Goal: Task Accomplishment & Management: Manage account settings

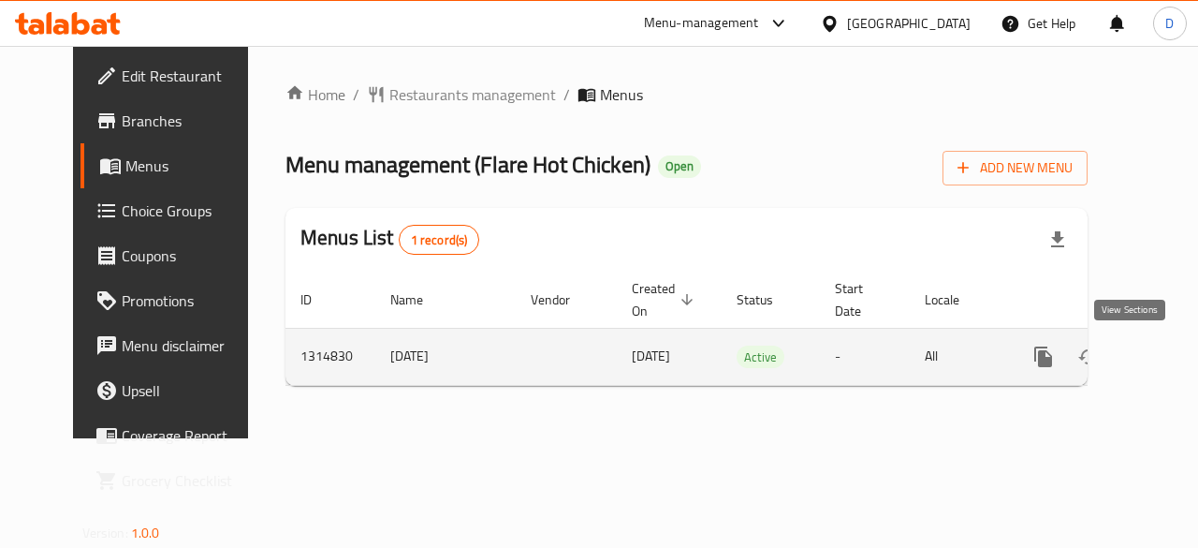
click at [1168, 361] on icon "enhanced table" at bounding box center [1179, 356] width 22 height 22
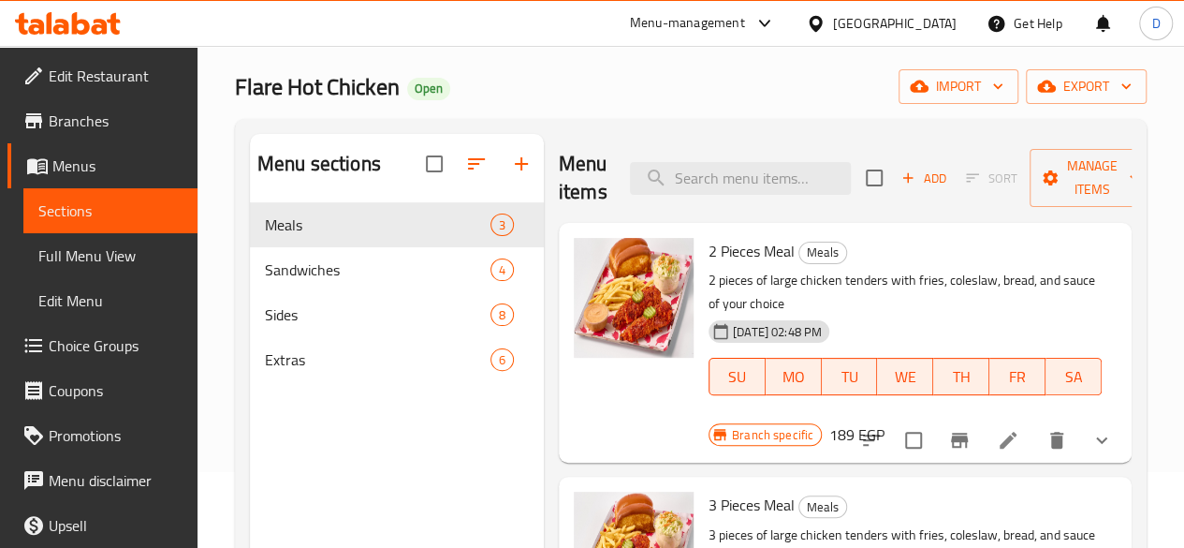
scroll to position [75, 0]
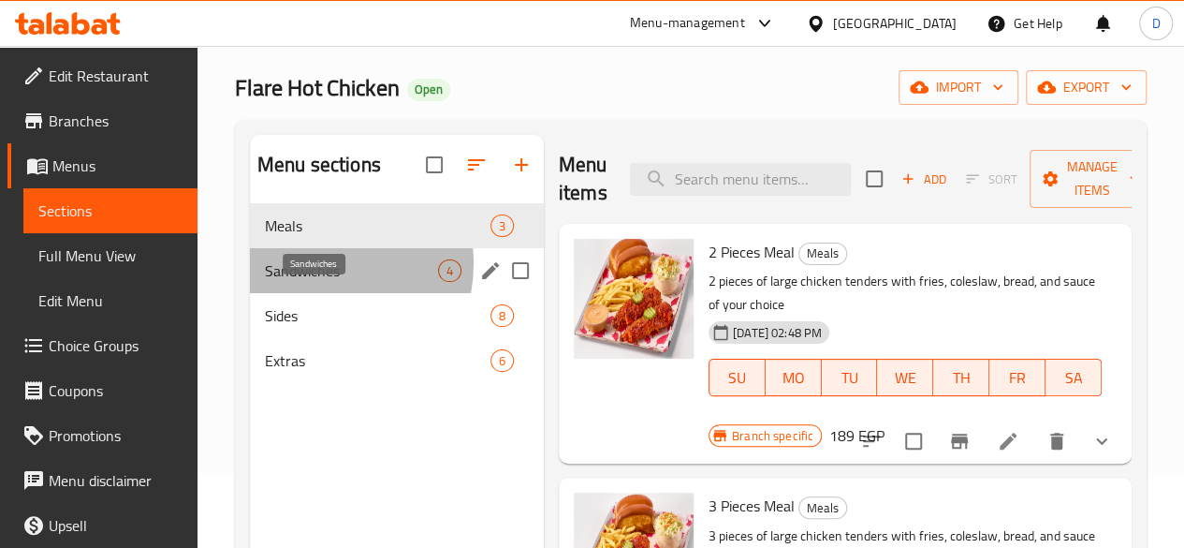
click at [322, 282] on span "Sandwiches" at bounding box center [351, 270] width 173 height 22
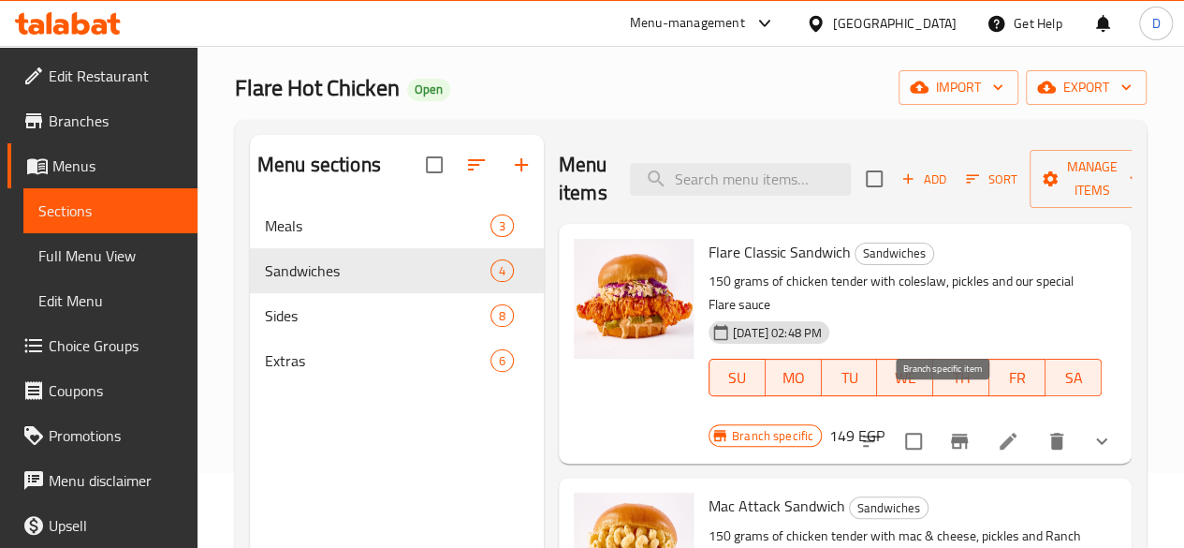
click at [948, 430] on icon "Branch-specific-item" at bounding box center [959, 441] width 22 height 22
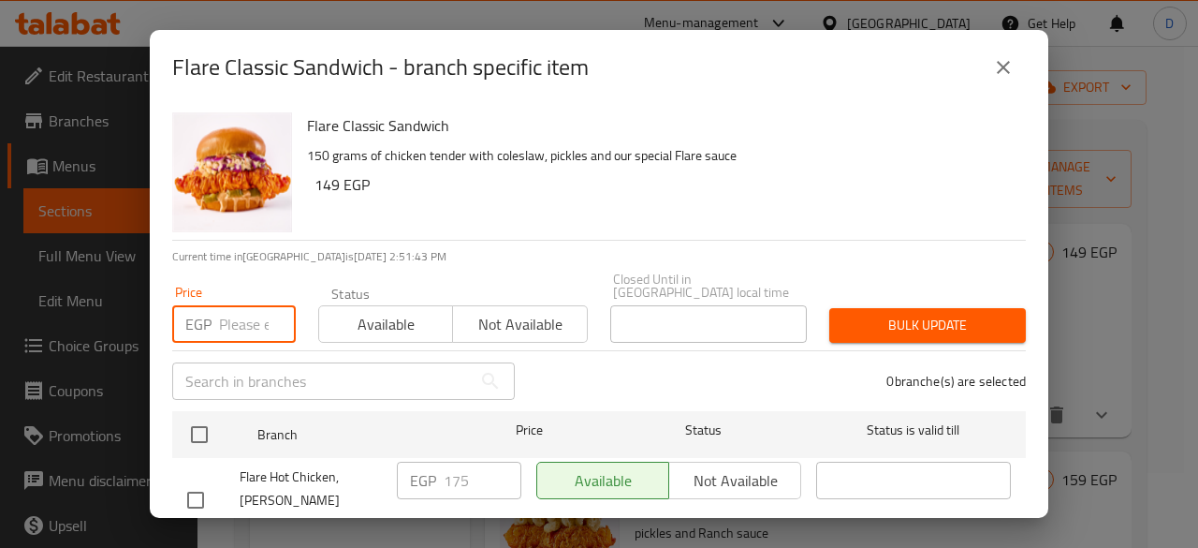
click at [247, 310] on input "number" at bounding box center [257, 323] width 77 height 37
type input "190"
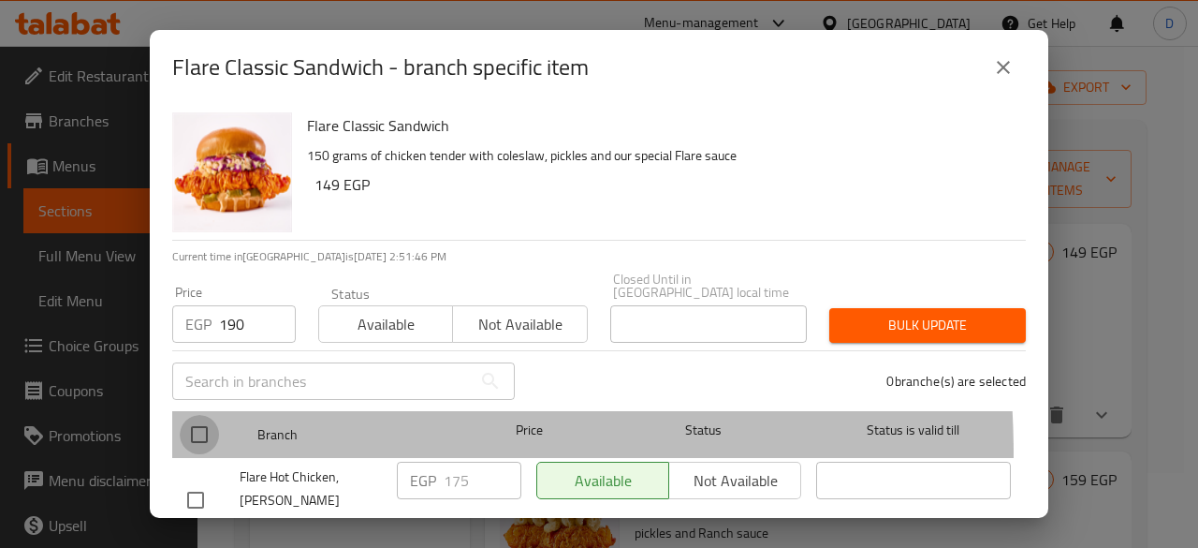
drag, startPoint x: 210, startPoint y: 441, endPoint x: 207, endPoint y: 428, distance: 13.4
click at [207, 428] on input "checkbox" at bounding box center [199, 434] width 39 height 39
checkbox input "true"
click at [207, 428] on input "checkbox" at bounding box center [199, 434] width 39 height 39
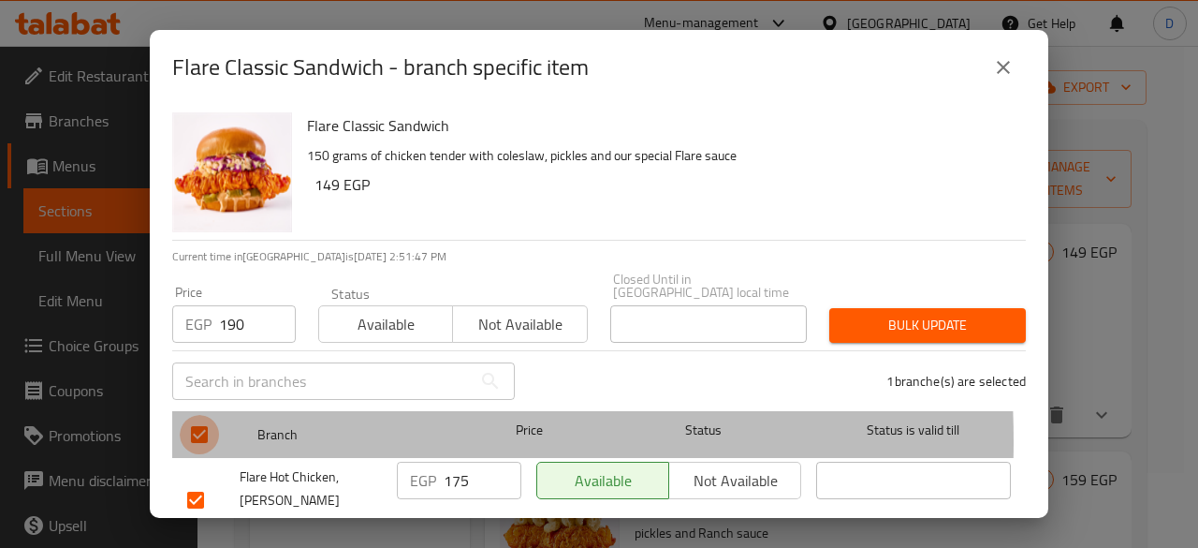
checkbox input "false"
click at [207, 428] on input "checkbox" at bounding box center [199, 434] width 39 height 39
checkbox input "true"
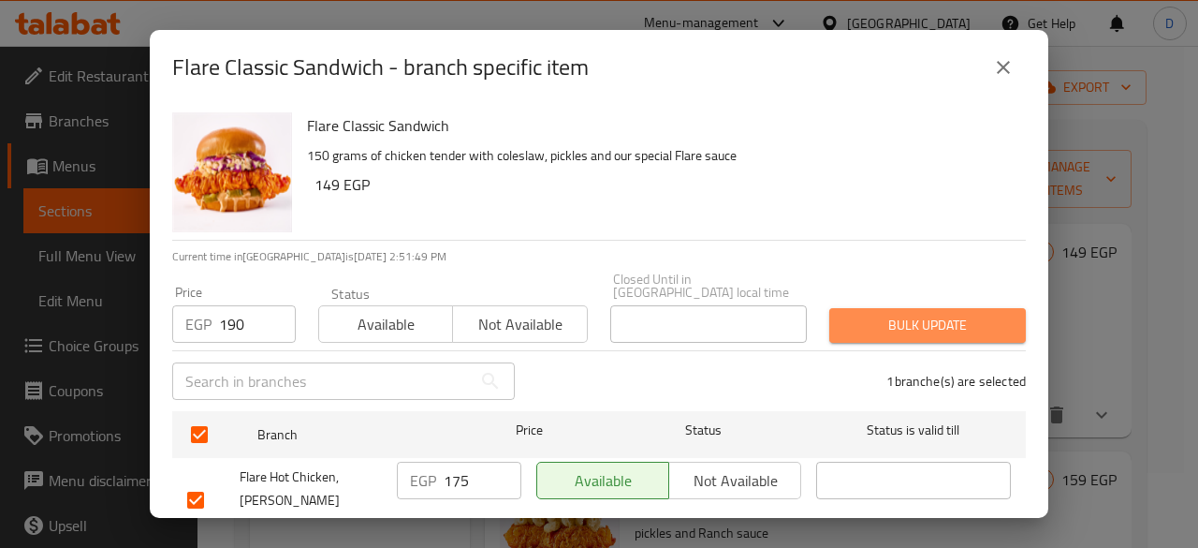
click at [938, 314] on span "Bulk update" at bounding box center [927, 325] width 167 height 23
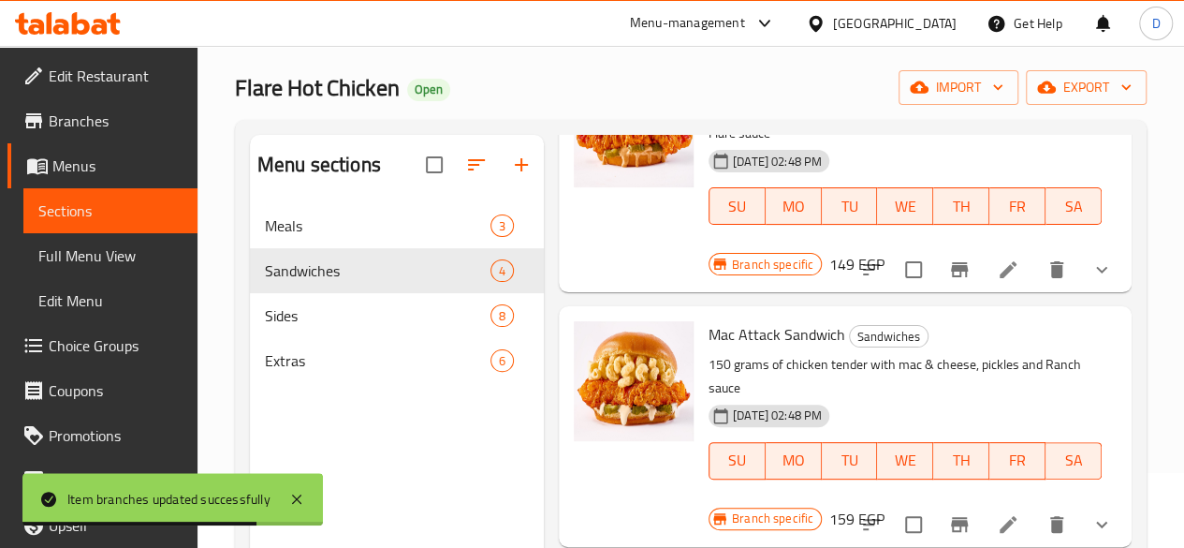
scroll to position [177, 0]
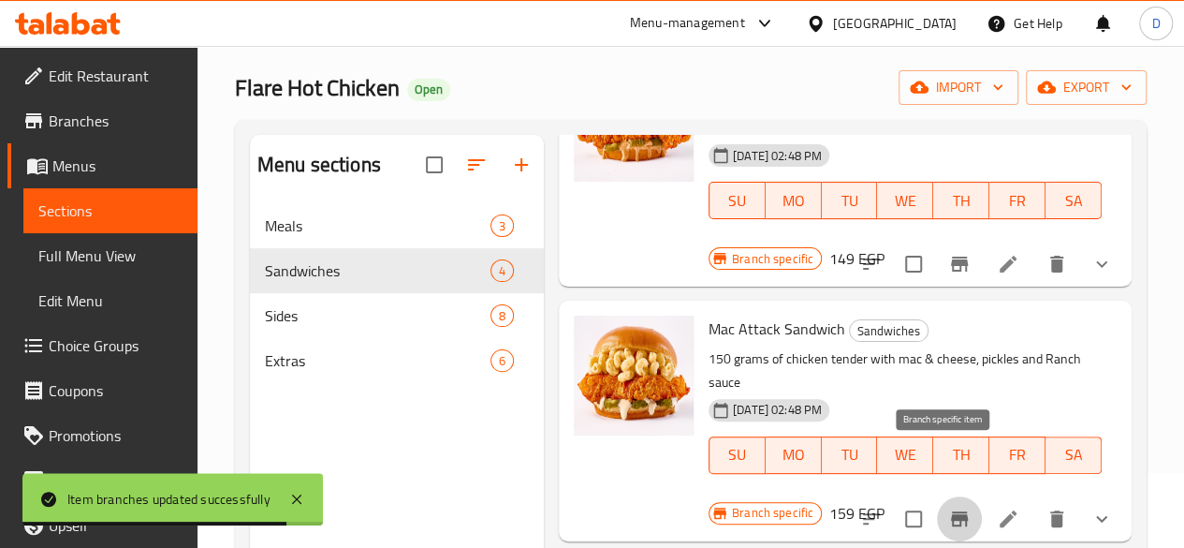
click at [950, 507] on icon "Branch-specific-item" at bounding box center [959, 518] width 22 height 22
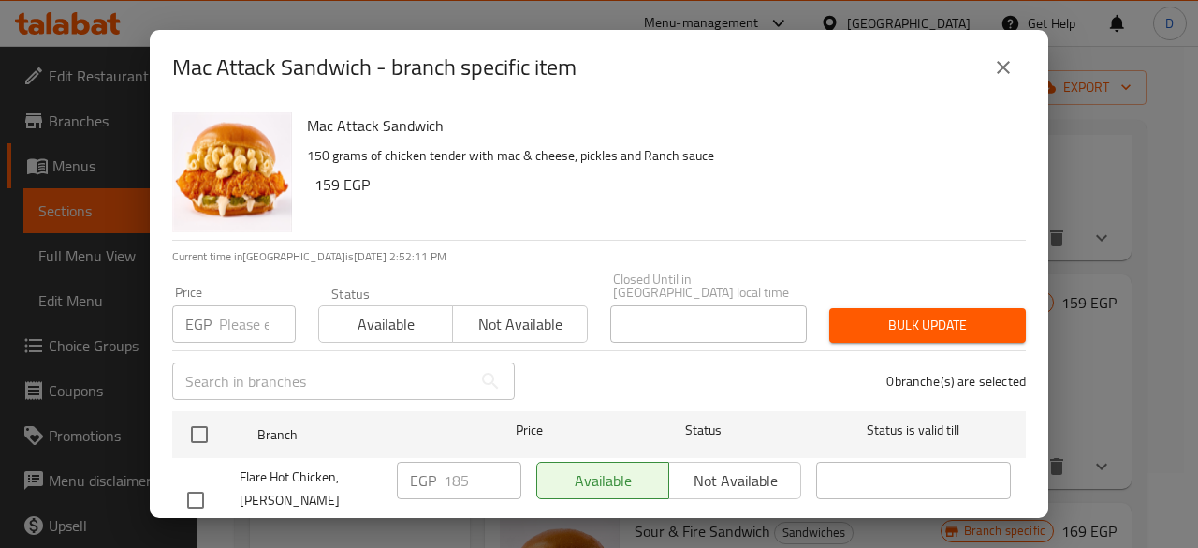
click at [225, 309] on input "number" at bounding box center [257, 323] width 77 height 37
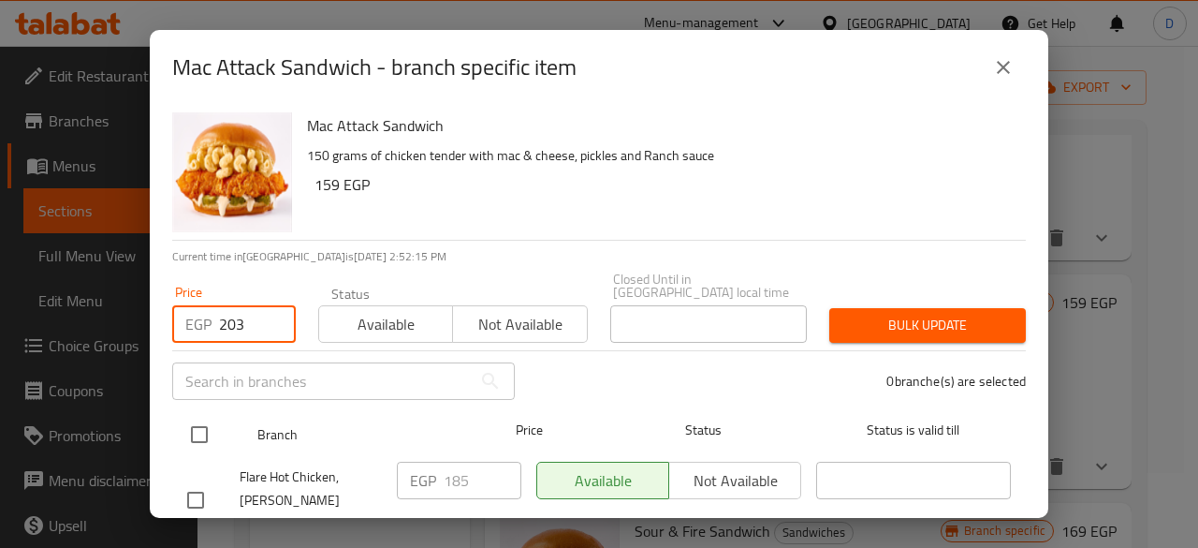
type input "203"
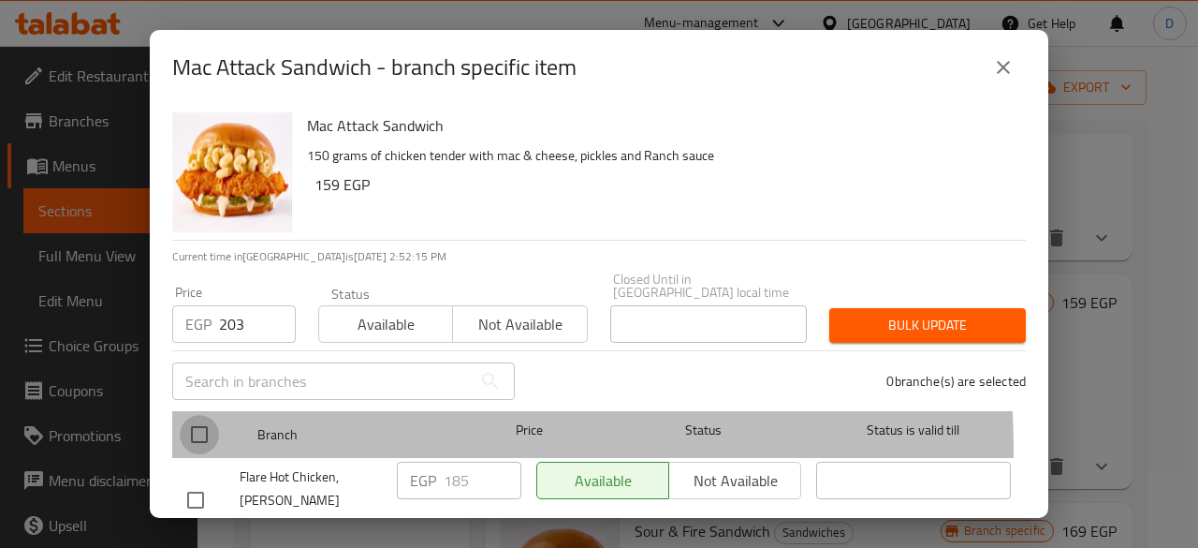
click at [204, 439] on input "checkbox" at bounding box center [199, 434] width 39 height 39
checkbox input "true"
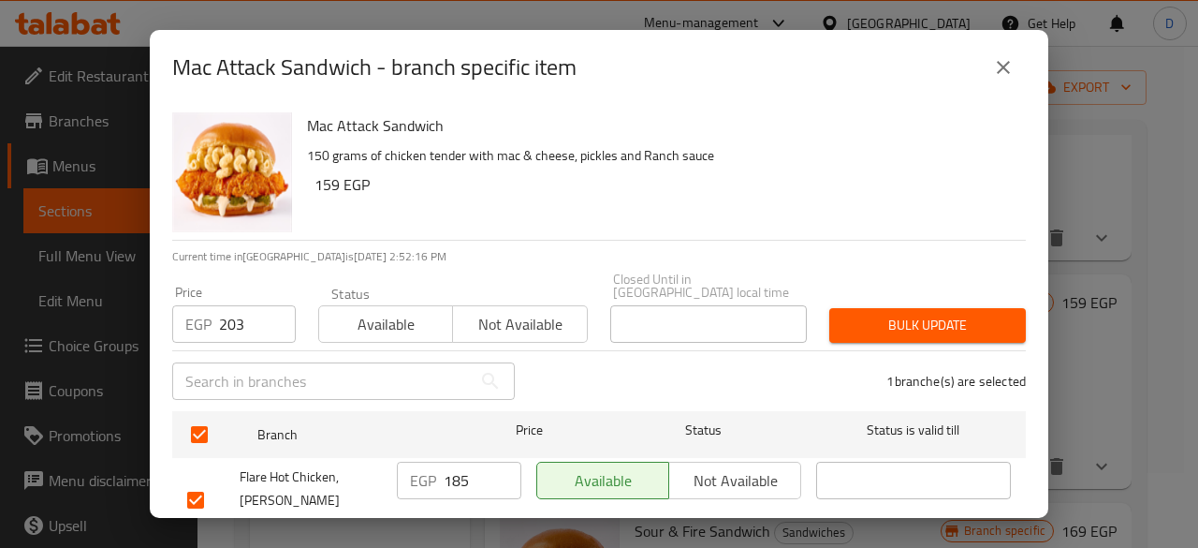
click at [991, 314] on span "Bulk update" at bounding box center [927, 325] width 167 height 23
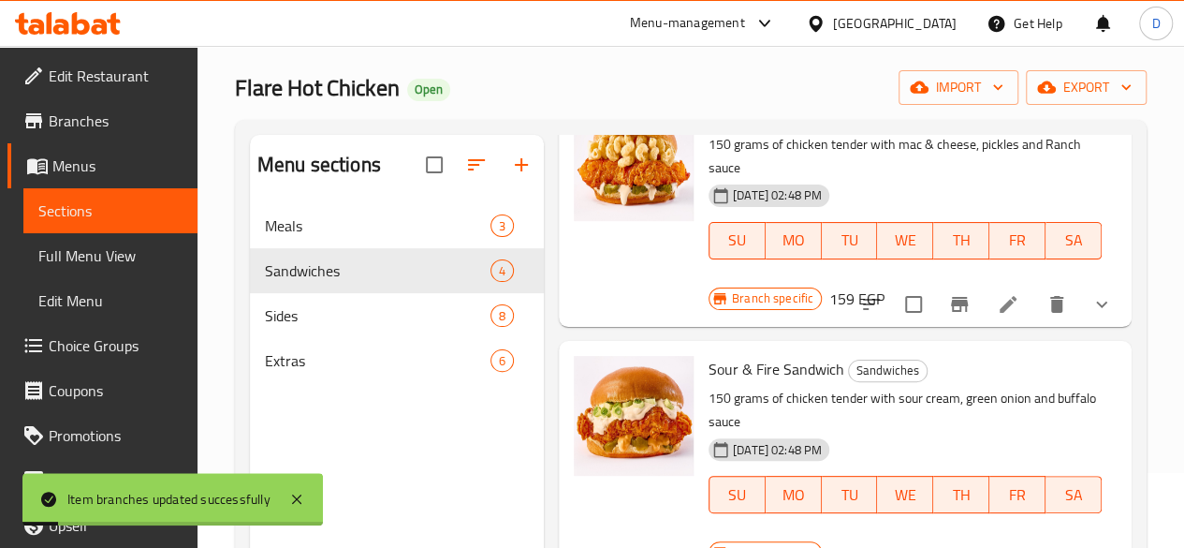
scroll to position [430, 0]
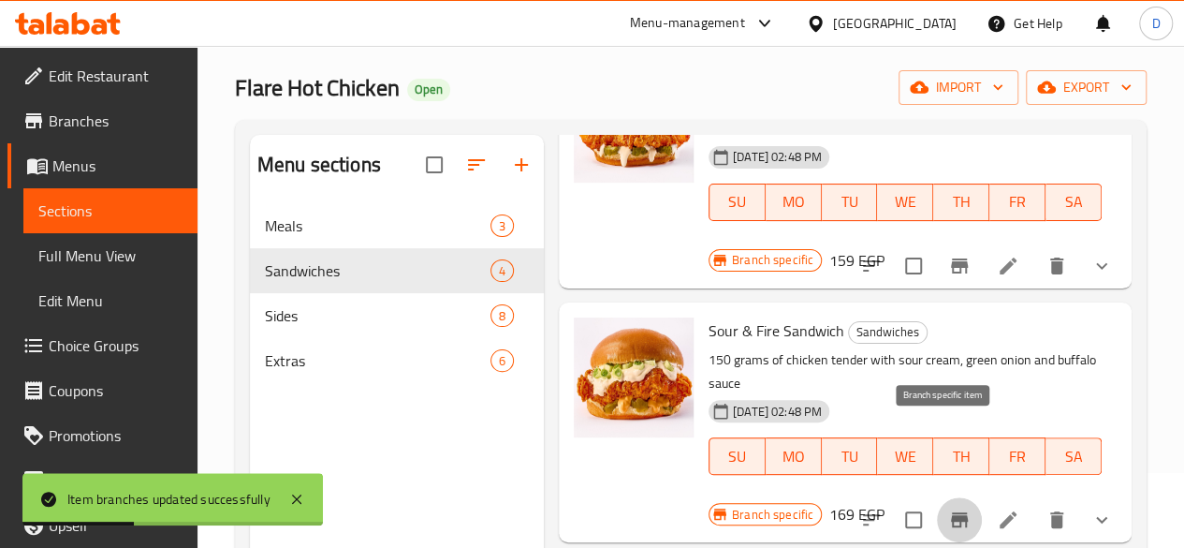
click at [941, 497] on button "Branch-specific-item" at bounding box center [959, 519] width 45 height 45
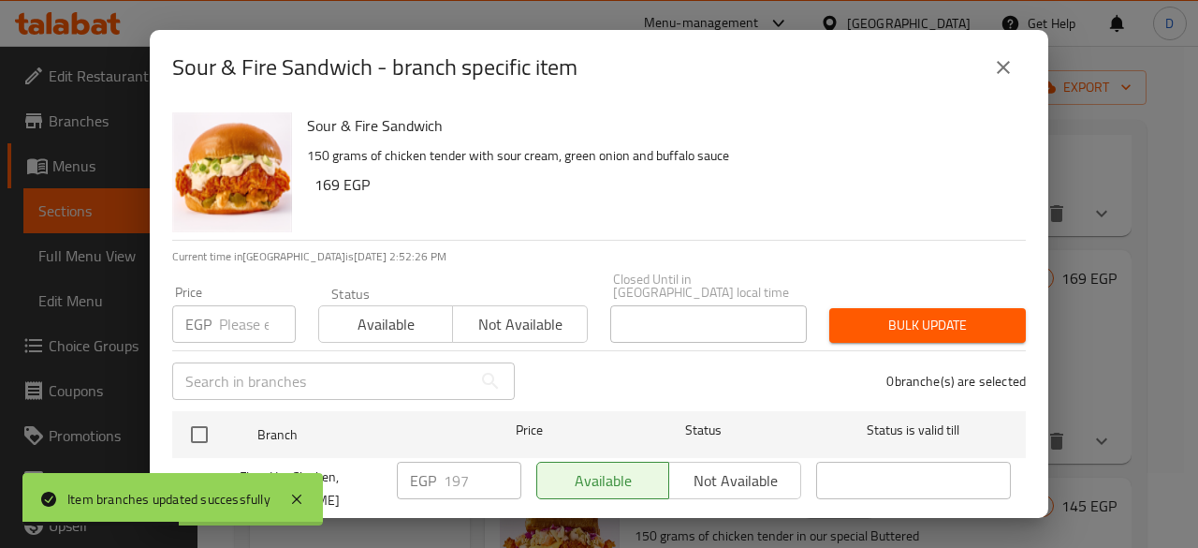
click at [243, 319] on input "number" at bounding box center [257, 323] width 77 height 37
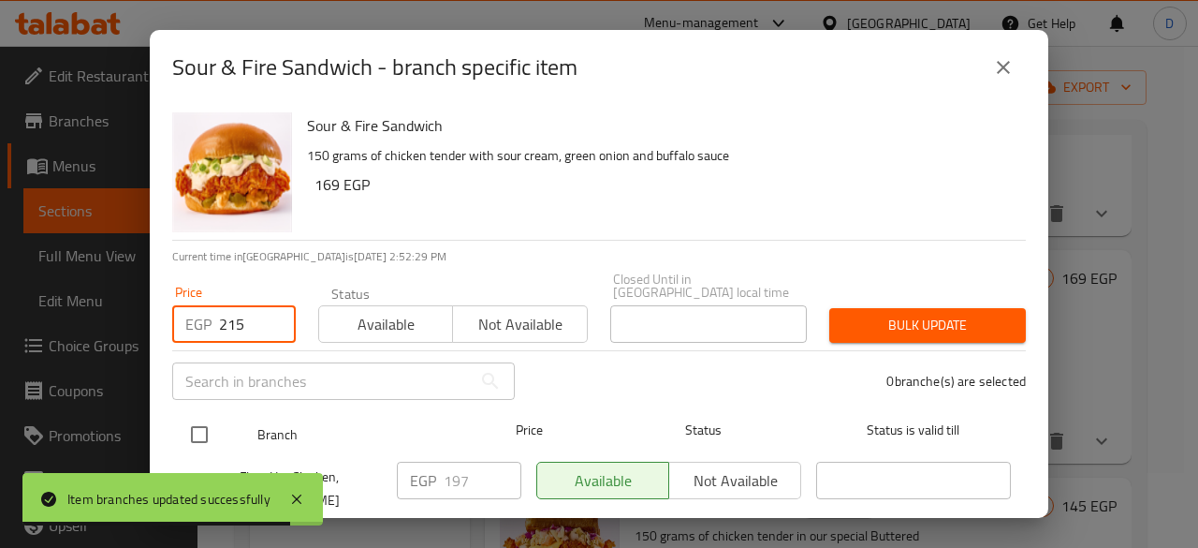
type input "215"
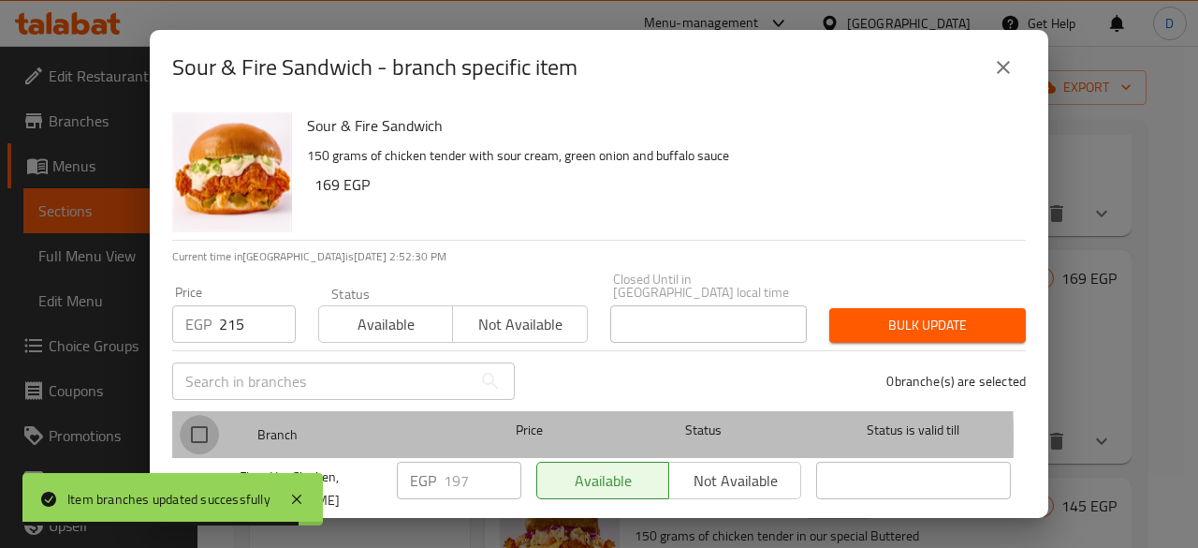
click at [202, 426] on input "checkbox" at bounding box center [199, 434] width 39 height 39
checkbox input "true"
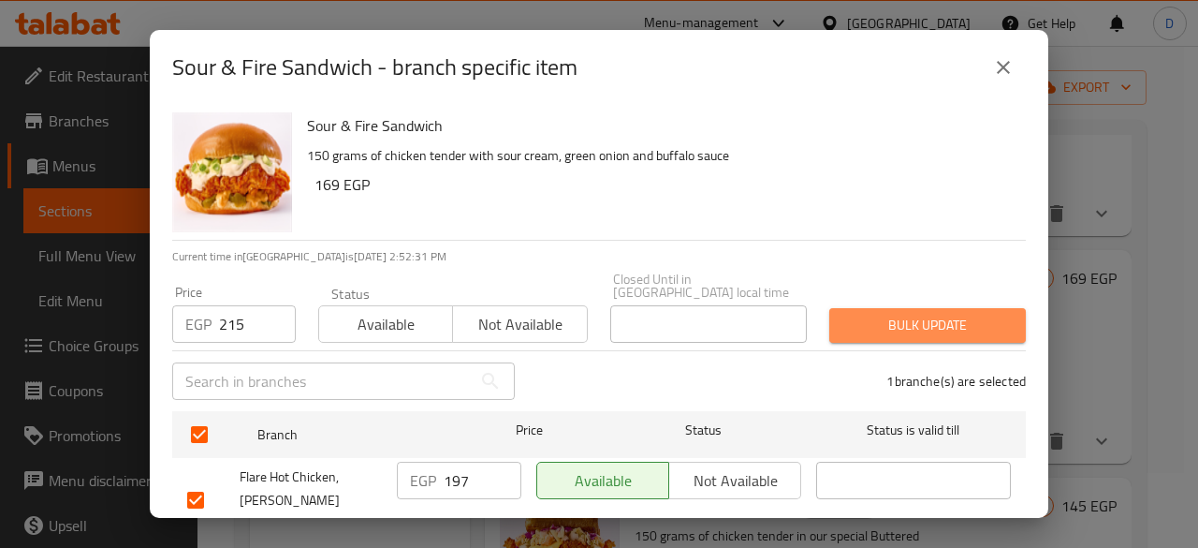
click at [962, 314] on span "Bulk update" at bounding box center [927, 325] width 167 height 23
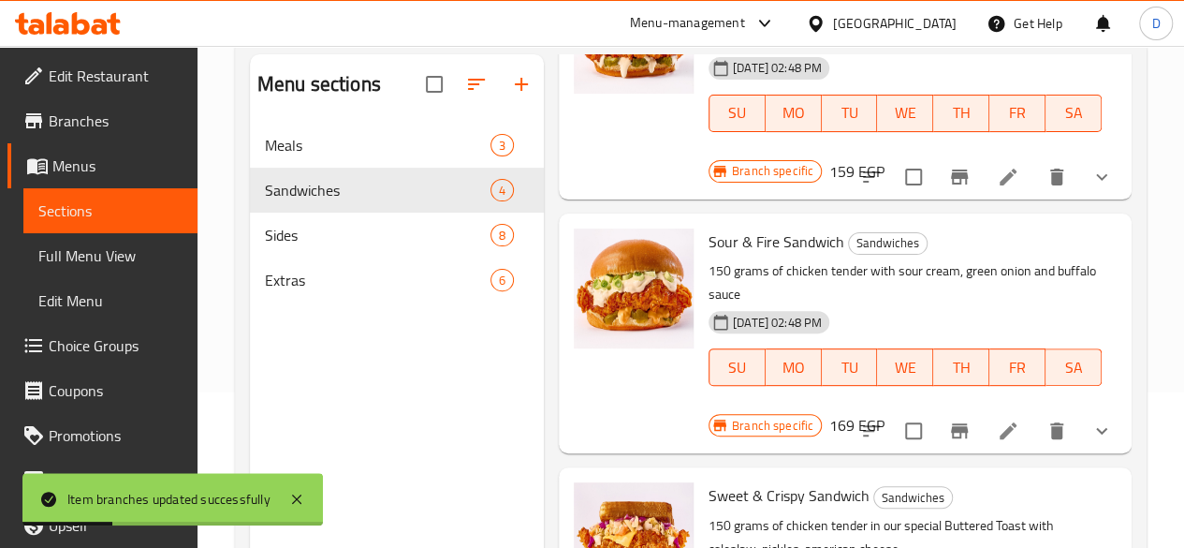
scroll to position [162, 0]
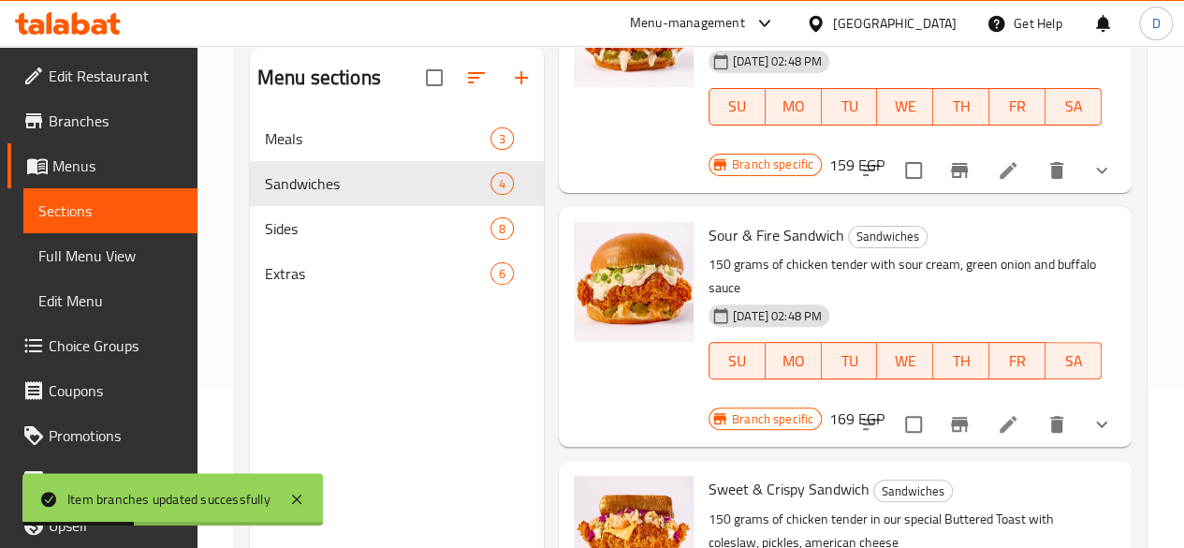
click at [926, 369] on div "Menu items Add Sort Manage items Flare Classic Sandwich Sandwiches 150 grams of…" at bounding box center [838, 322] width 588 height 548
click at [937, 402] on button "Branch-specific-item" at bounding box center [959, 424] width 45 height 45
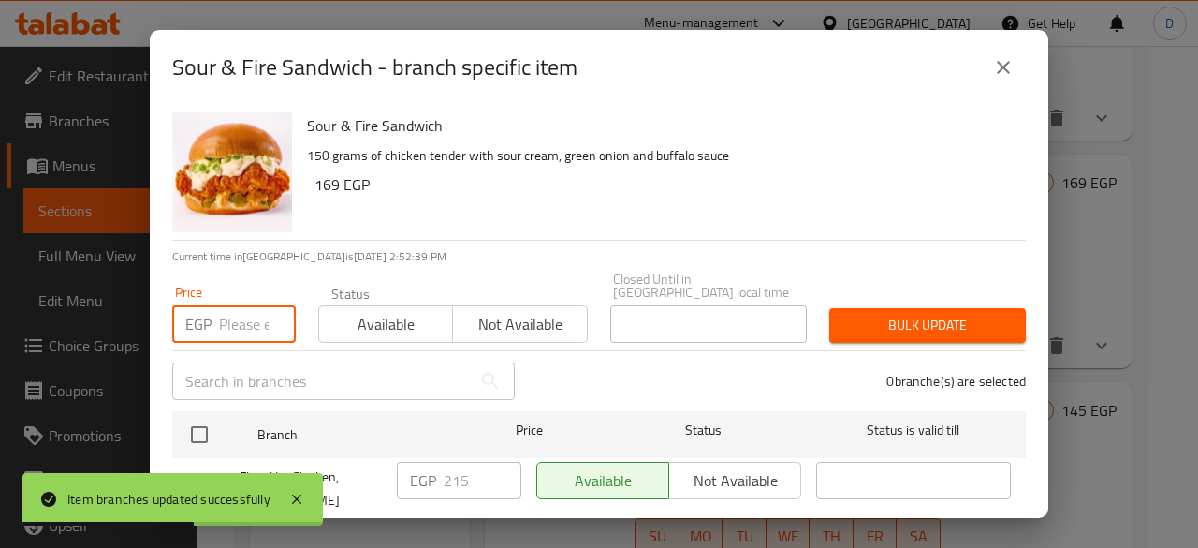
click at [226, 327] on input "number" at bounding box center [257, 323] width 77 height 37
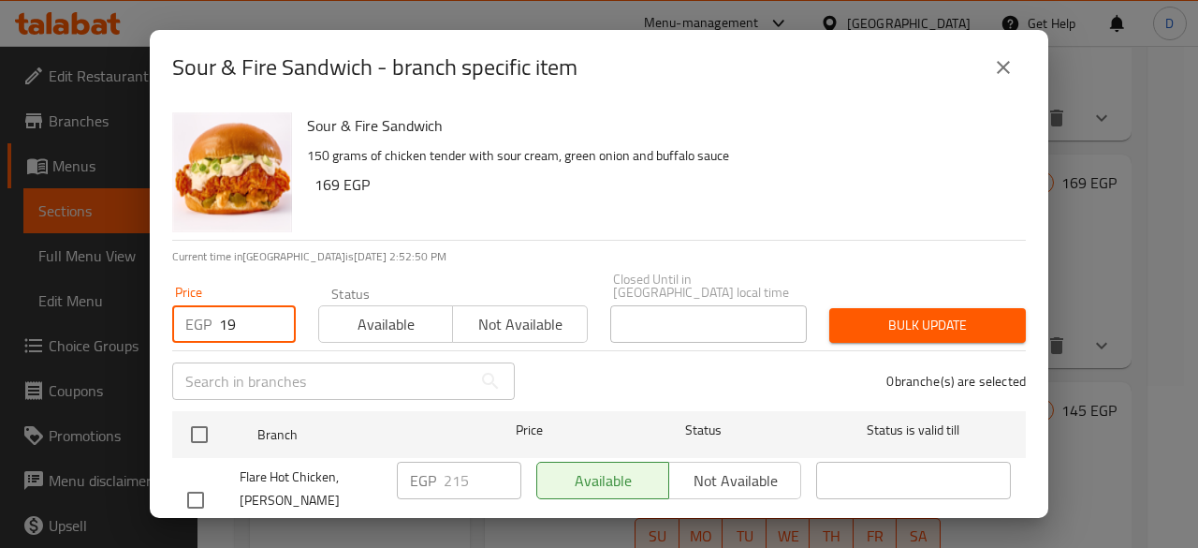
type input "1"
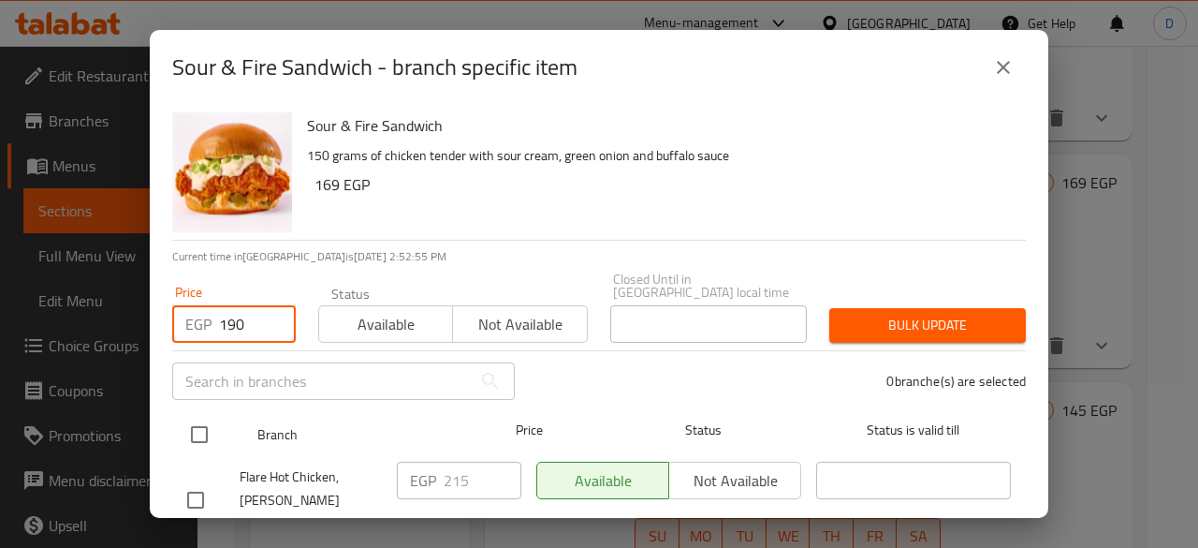
type input "190"
click at [197, 423] on input "checkbox" at bounding box center [199, 434] width 39 height 39
checkbox input "true"
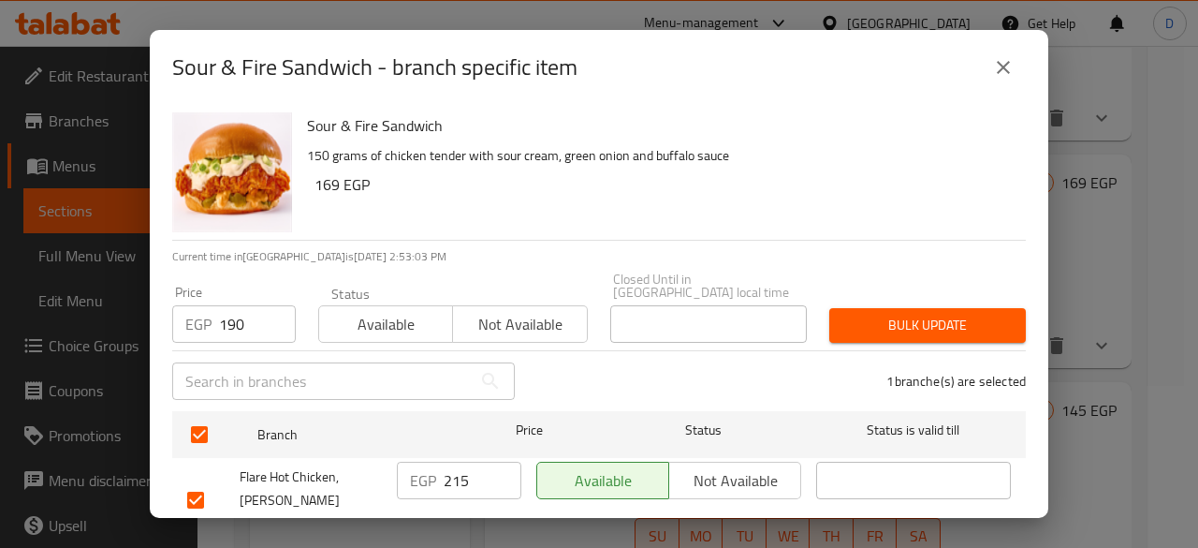
click at [1006, 74] on icon "close" at bounding box center [1003, 67] width 22 height 22
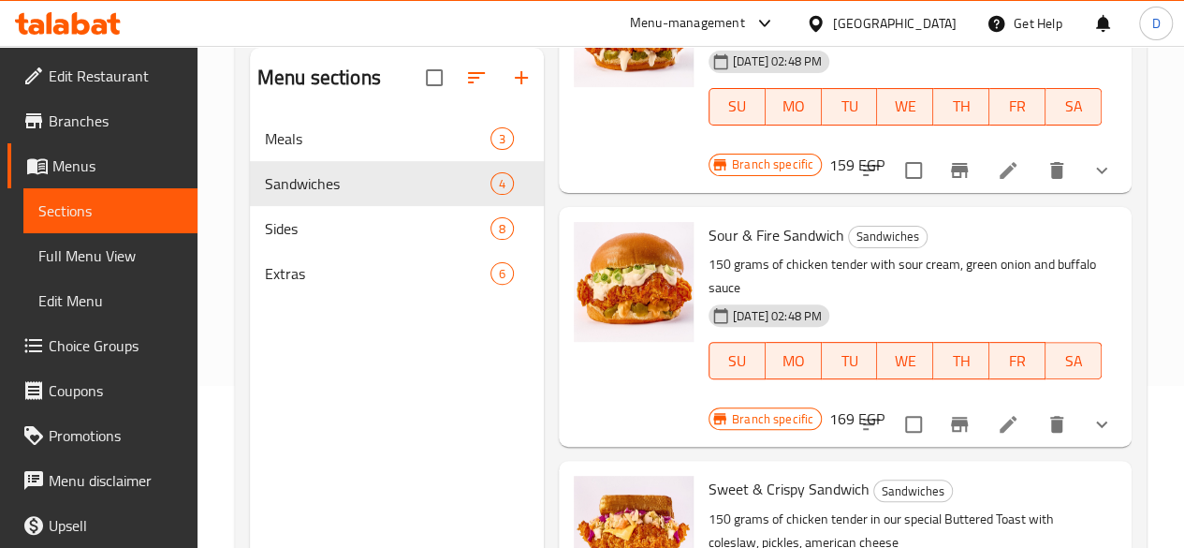
scroll to position [262, 0]
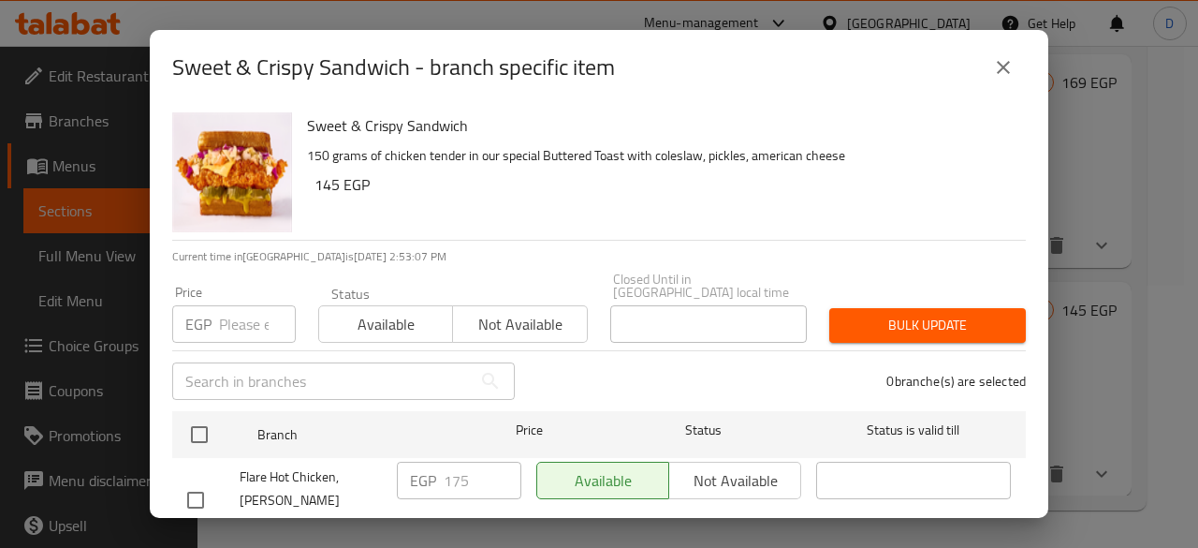
click at [225, 317] on input "number" at bounding box center [257, 323] width 77 height 37
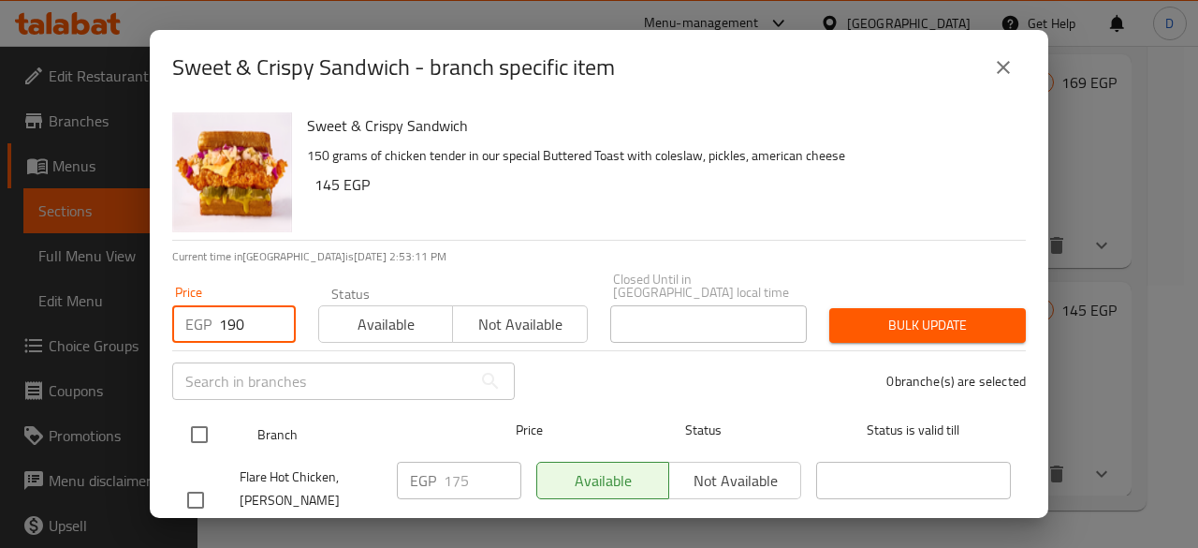
type input "190"
click at [198, 440] on input "checkbox" at bounding box center [199, 434] width 39 height 39
checkbox input "true"
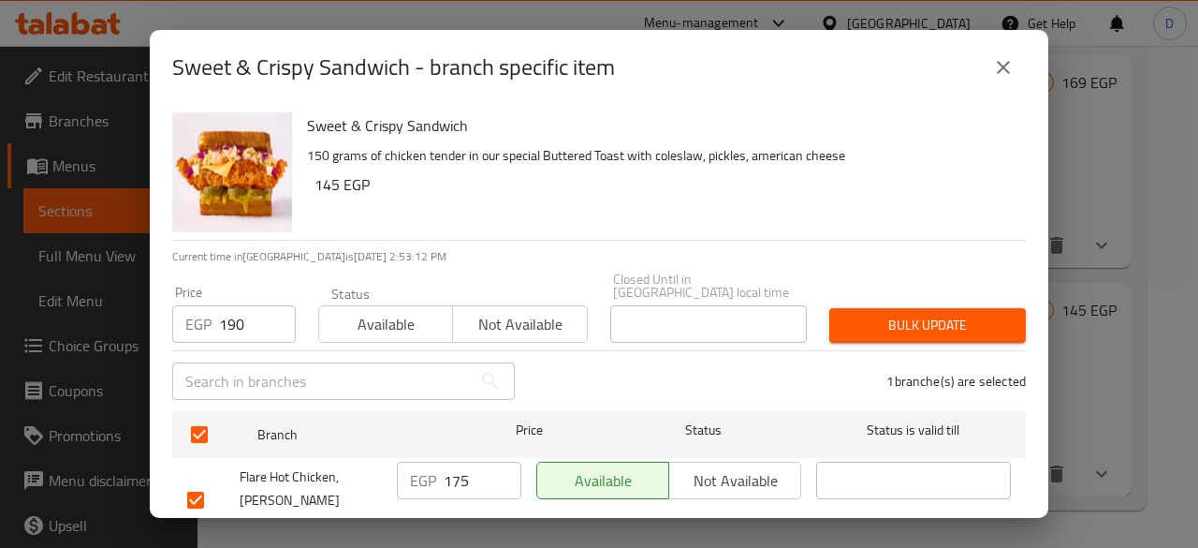
click at [942, 314] on span "Bulk update" at bounding box center [927, 325] width 167 height 23
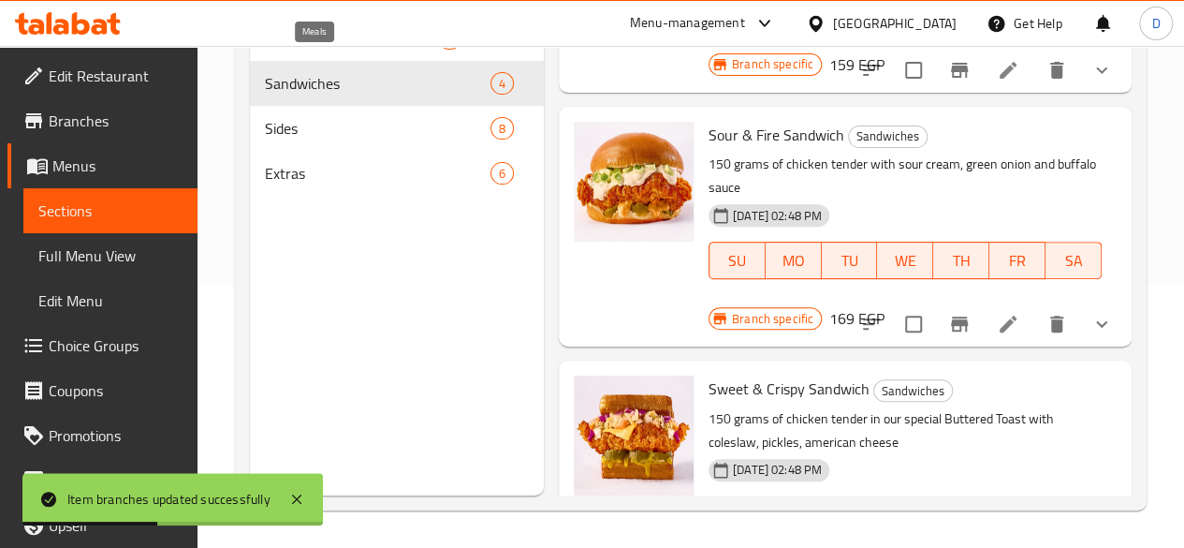
click at [296, 50] on span "Meals" at bounding box center [351, 38] width 173 height 22
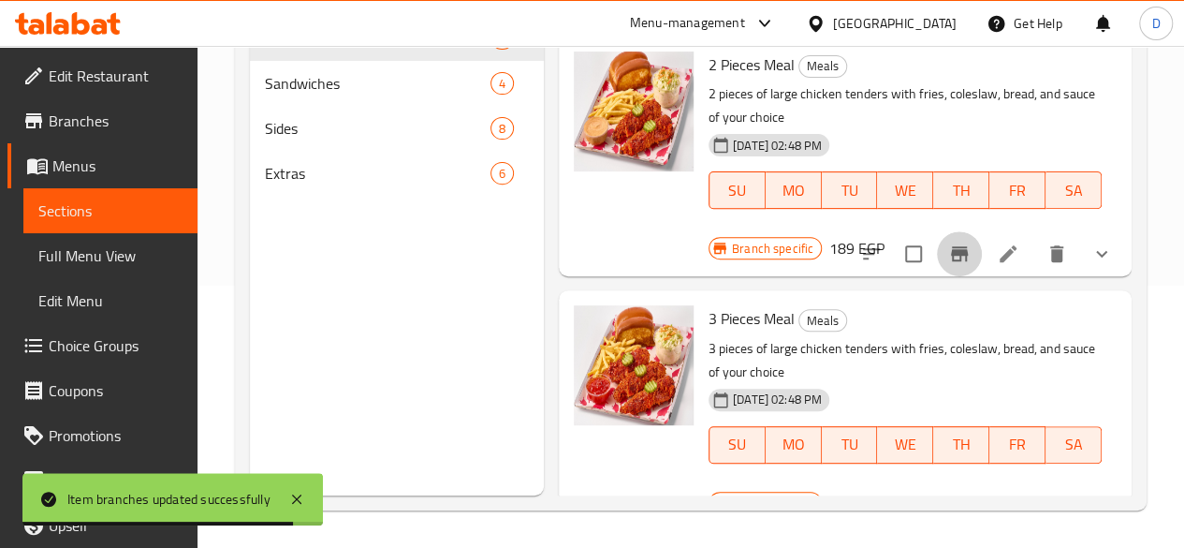
click at [951, 246] on icon "Branch-specific-item" at bounding box center [959, 253] width 17 height 15
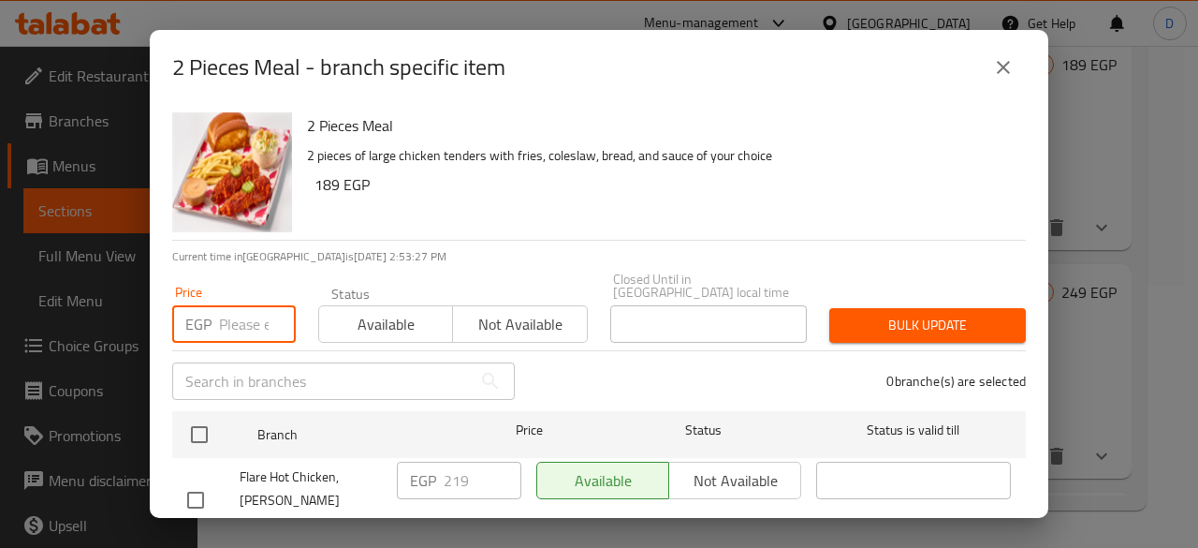
click at [238, 310] on input "number" at bounding box center [257, 323] width 77 height 37
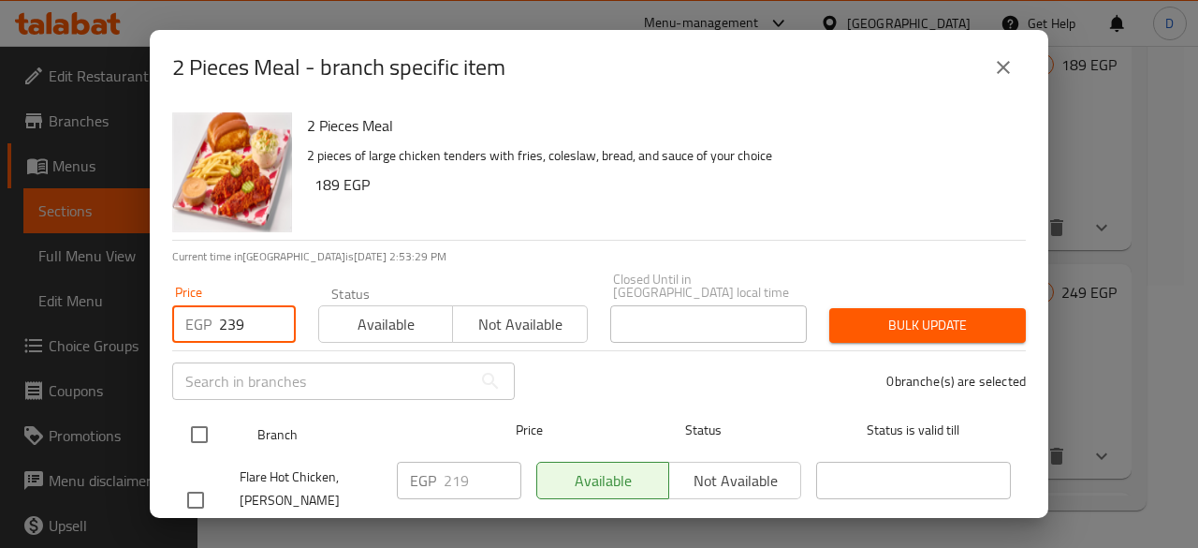
type input "239"
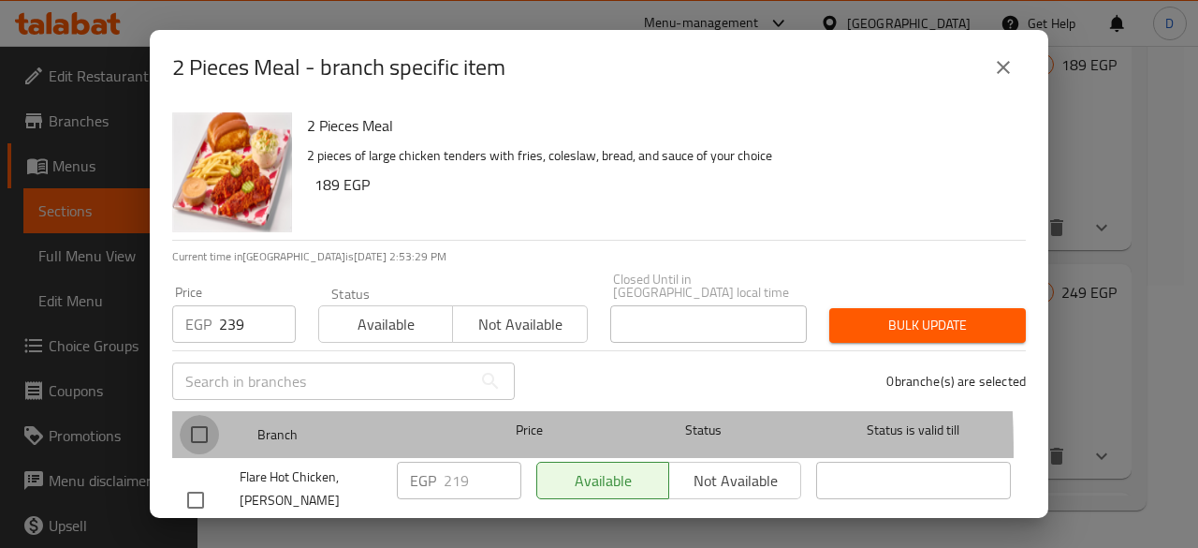
click at [213, 438] on input "checkbox" at bounding box center [199, 434] width 39 height 39
checkbox input "true"
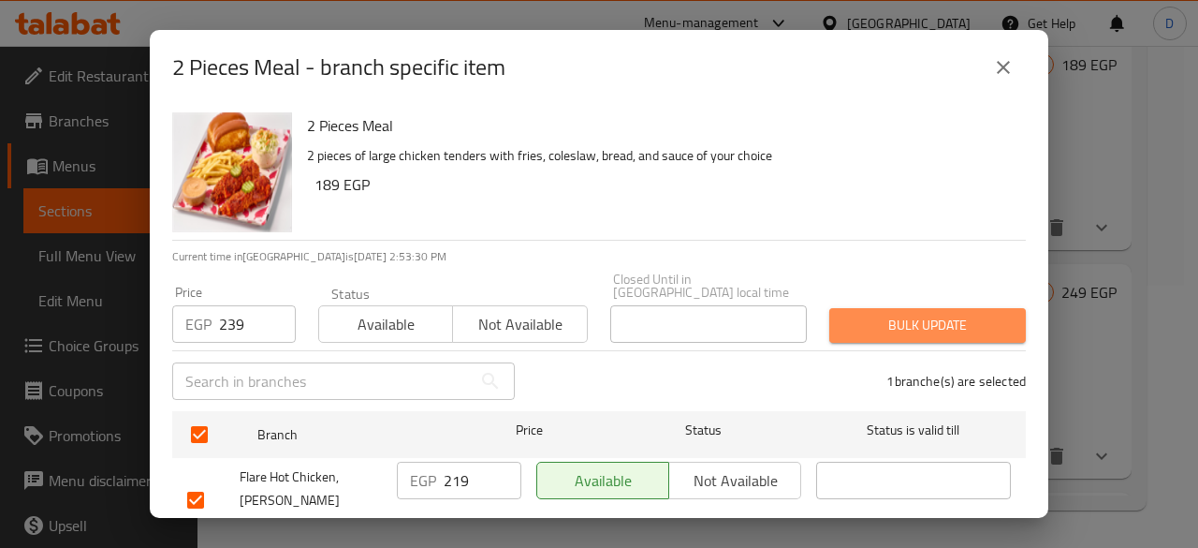
click at [981, 317] on span "Bulk update" at bounding box center [927, 325] width 167 height 23
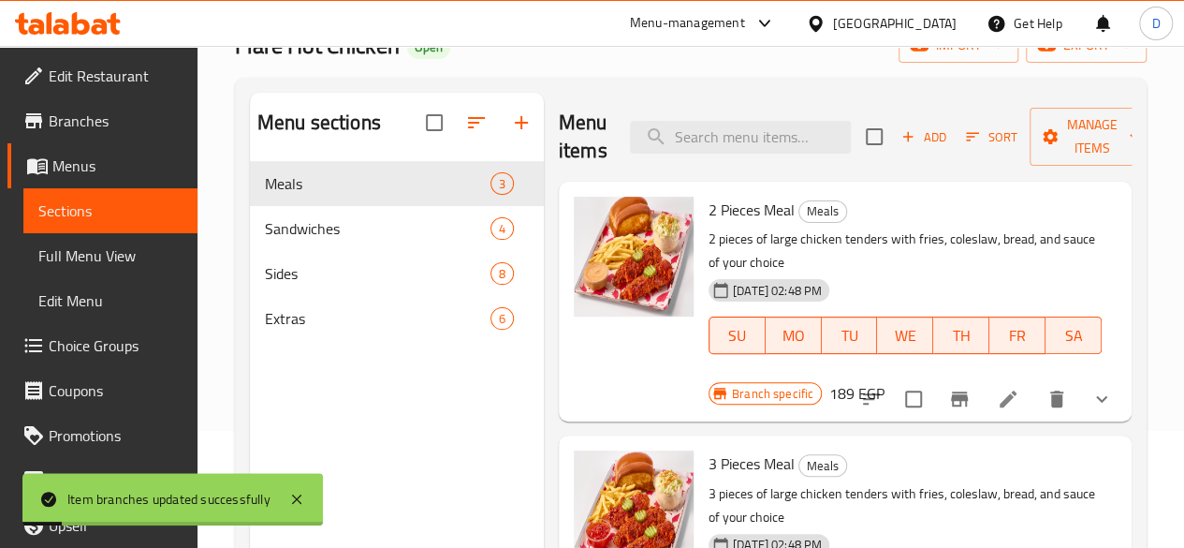
scroll to position [262, 0]
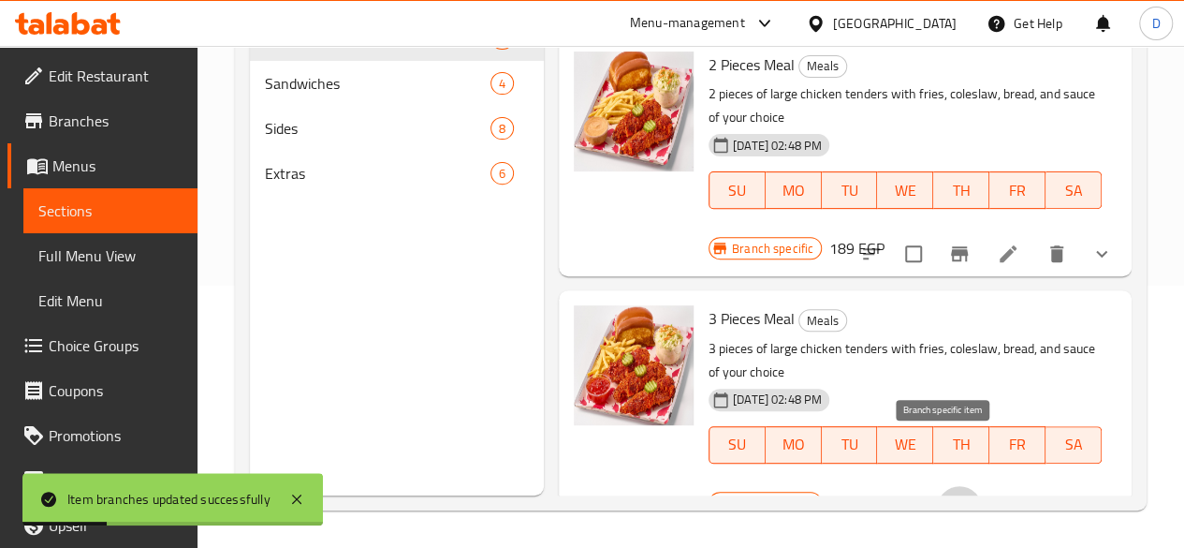
click at [950, 486] on button "Branch-specific-item" at bounding box center [959, 508] width 45 height 45
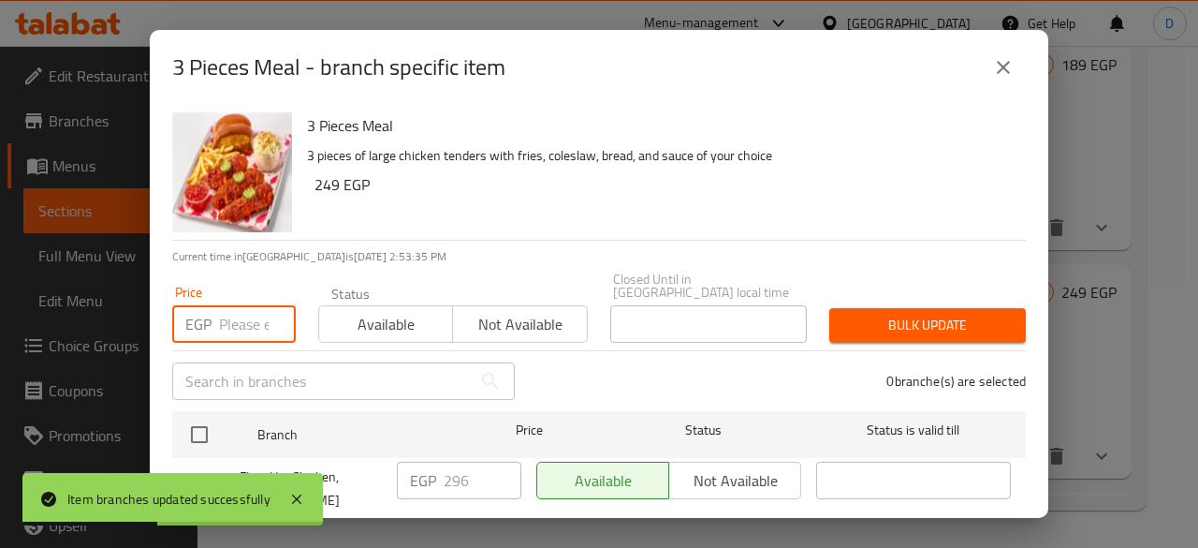
click at [243, 305] on input "number" at bounding box center [257, 323] width 77 height 37
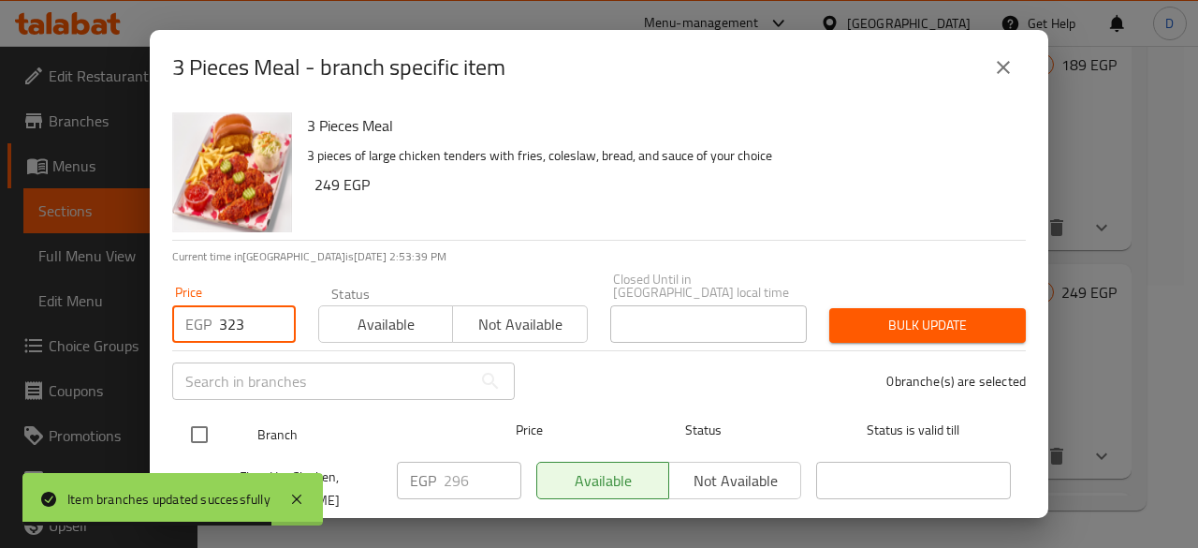
type input "323"
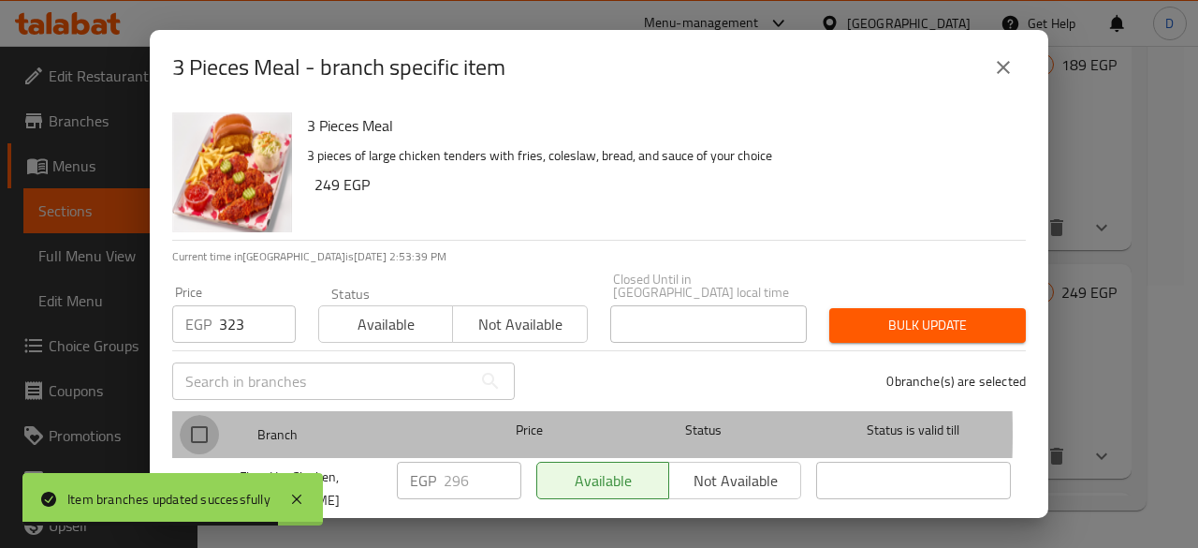
click at [206, 420] on input "checkbox" at bounding box center [199, 434] width 39 height 39
checkbox input "true"
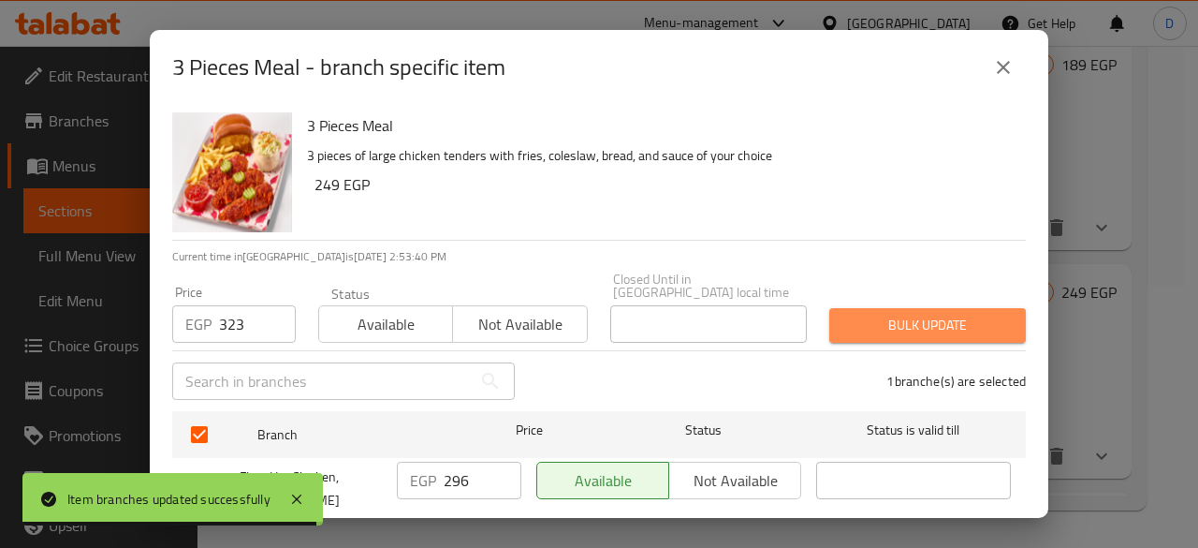
click at [961, 314] on span "Bulk update" at bounding box center [927, 325] width 167 height 23
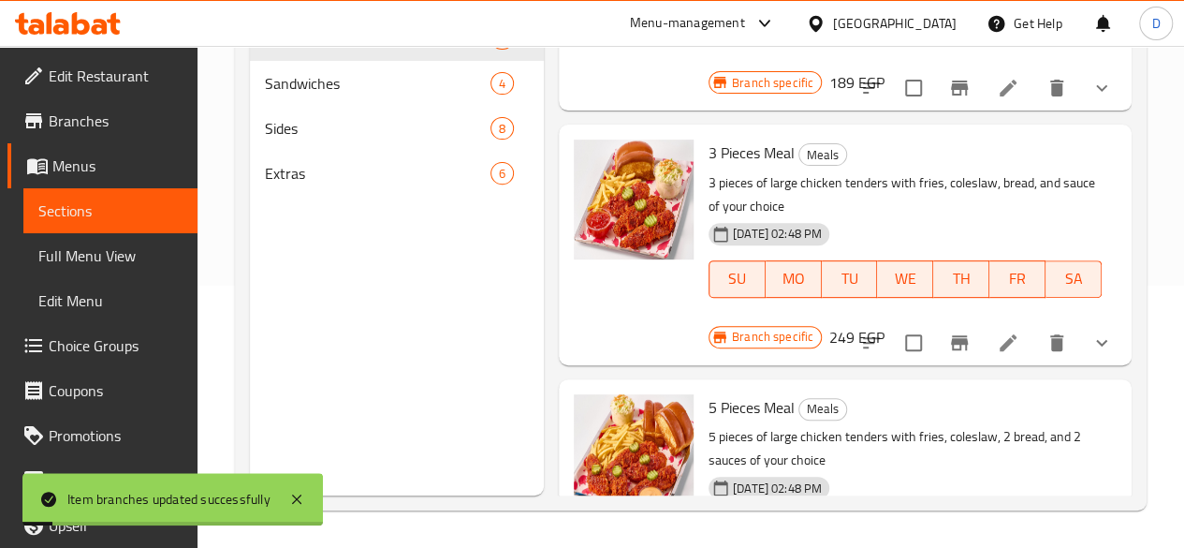
scroll to position [210, 0]
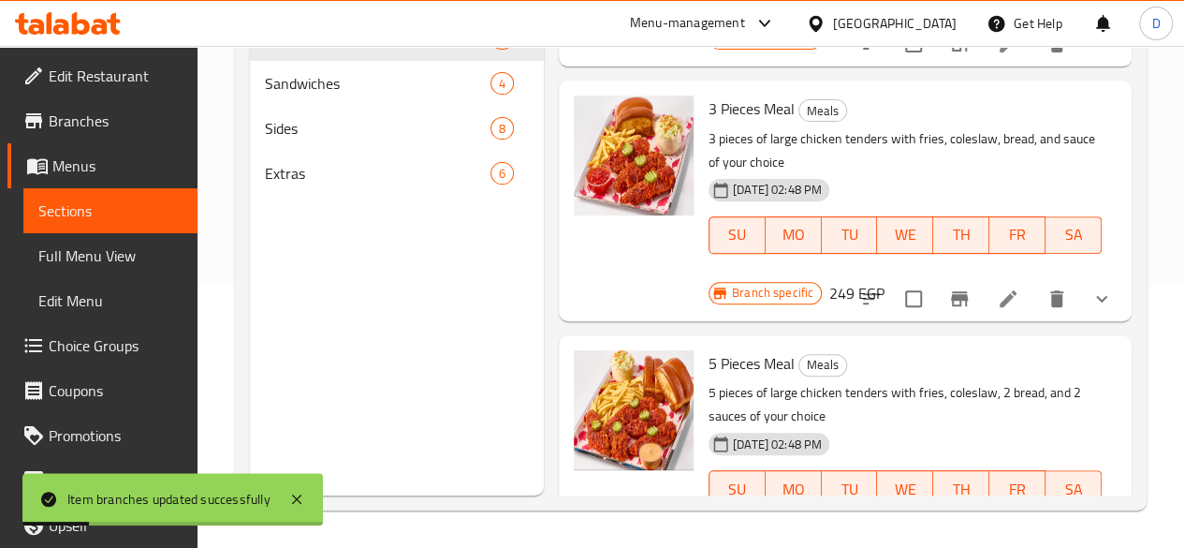
click at [951, 545] on icon "Branch-specific-item" at bounding box center [959, 552] width 17 height 15
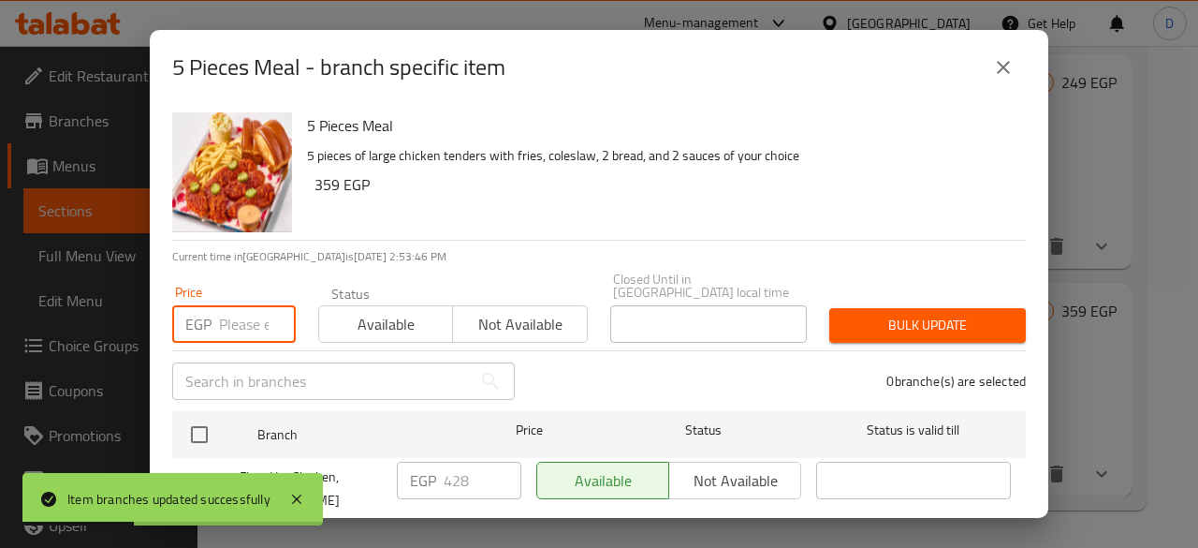
click at [257, 305] on input "number" at bounding box center [257, 323] width 77 height 37
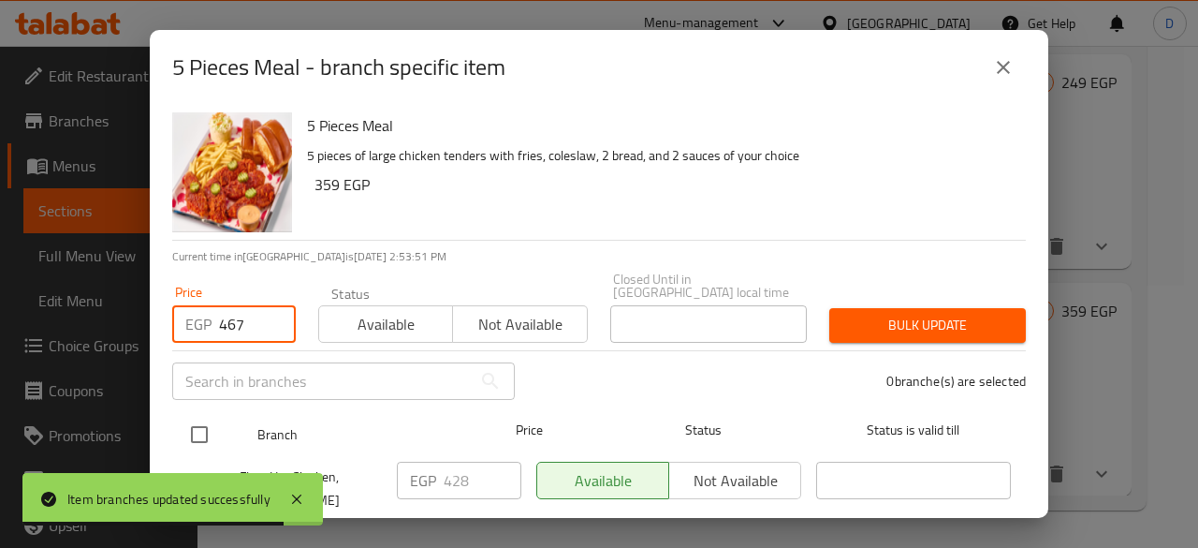
type input "467"
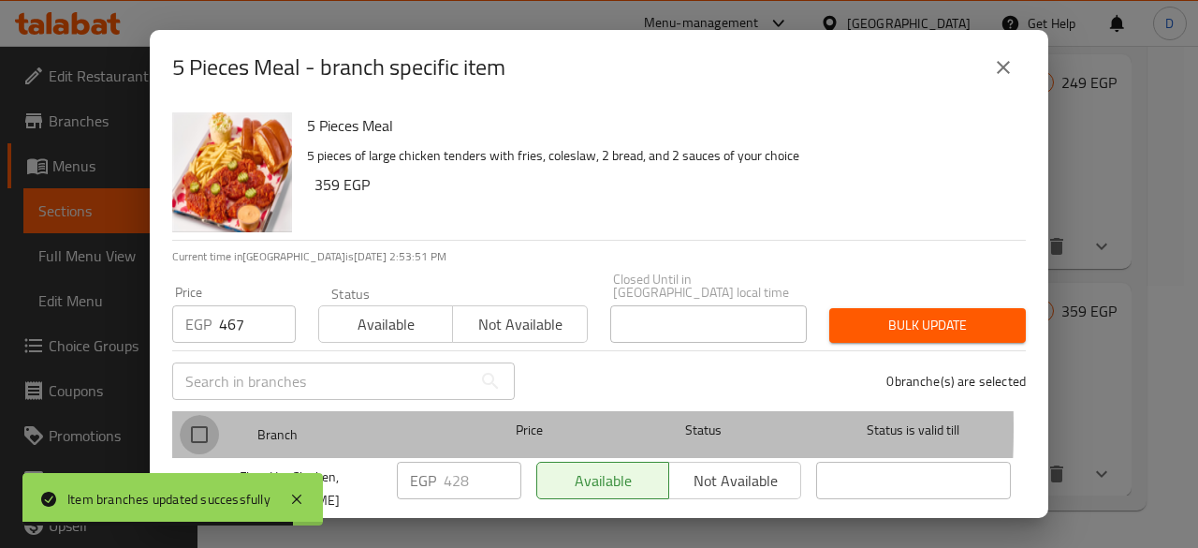
click at [213, 415] on input "checkbox" at bounding box center [199, 434] width 39 height 39
checkbox input "true"
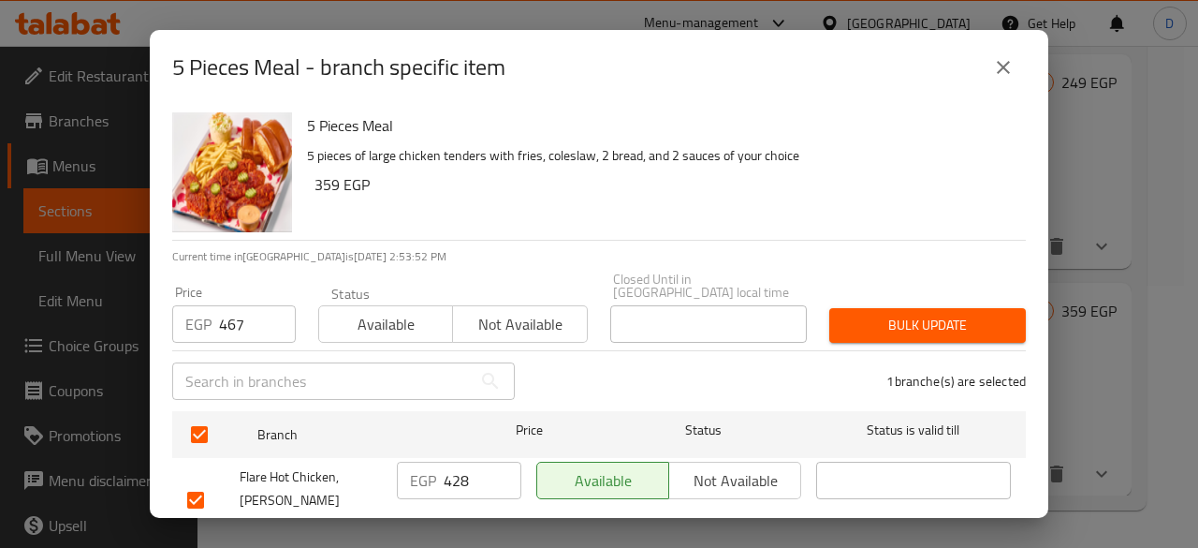
click at [962, 314] on span "Bulk update" at bounding box center [927, 325] width 167 height 23
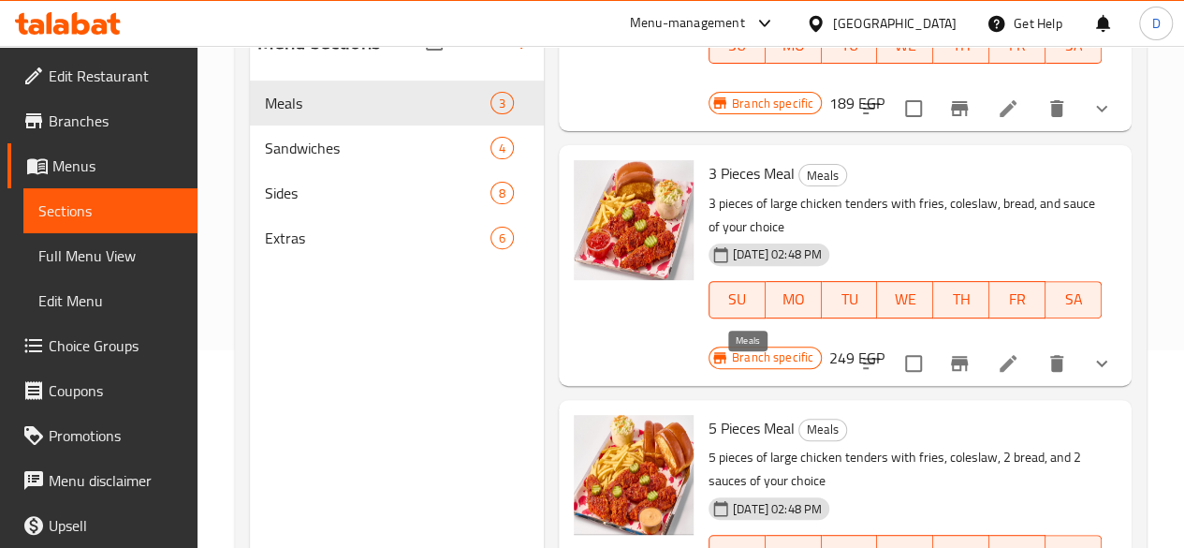
scroll to position [262, 0]
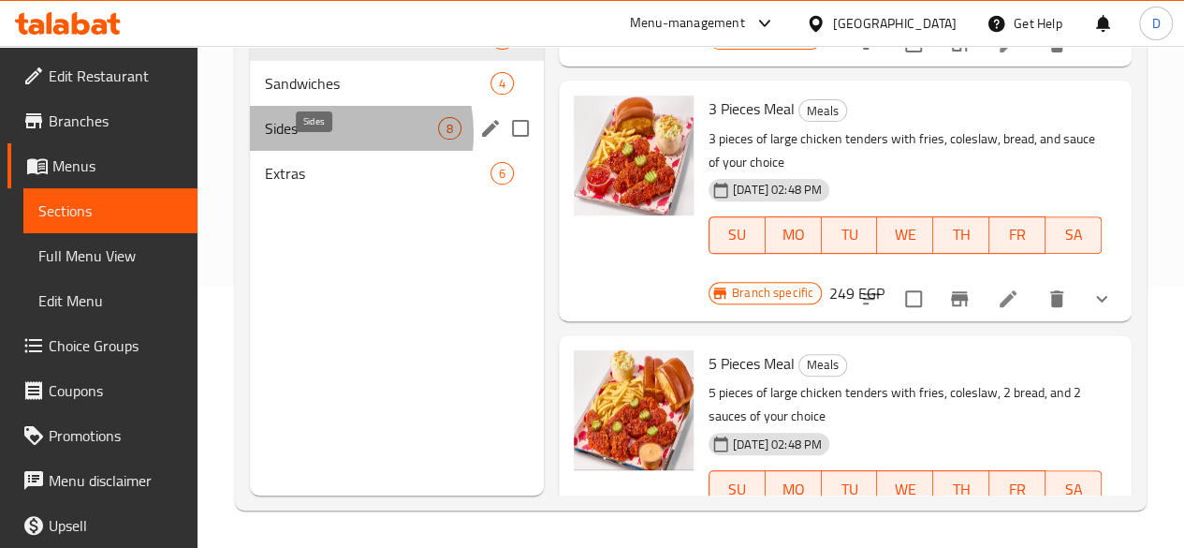
click at [321, 140] on span "Sides" at bounding box center [351, 128] width 173 height 22
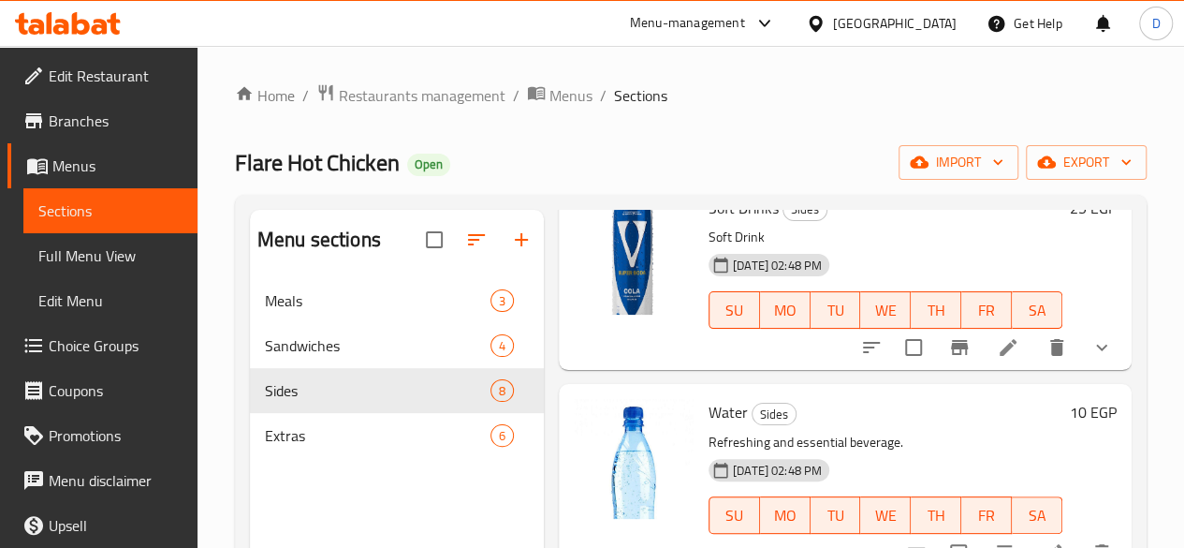
scroll to position [80, 0]
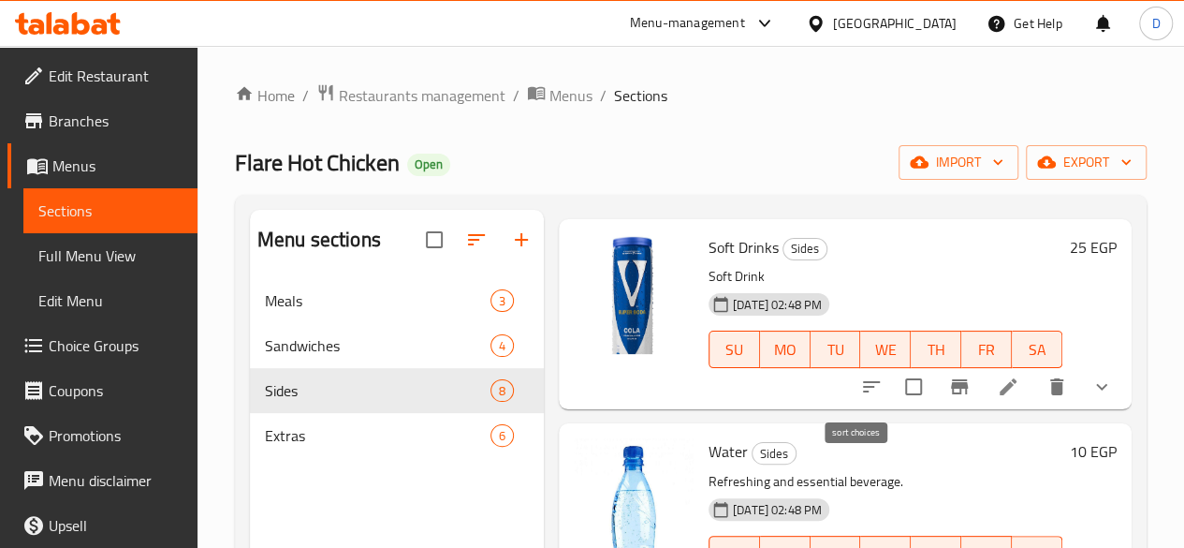
click at [870, 375] on button "sort-choices" at bounding box center [871, 386] width 45 height 45
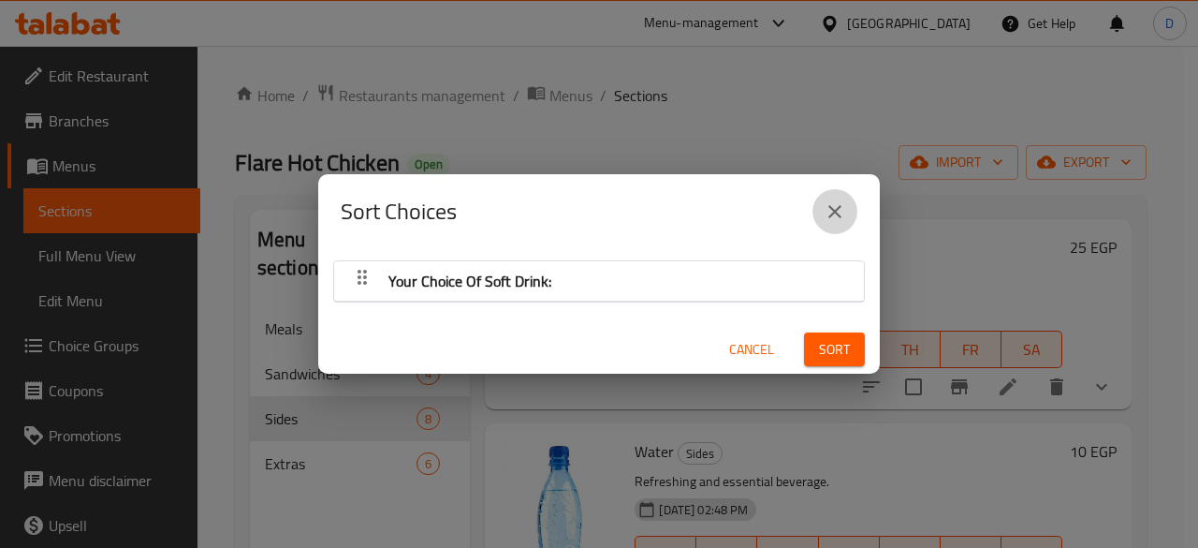
click at [856, 210] on button "close" at bounding box center [835, 211] width 45 height 45
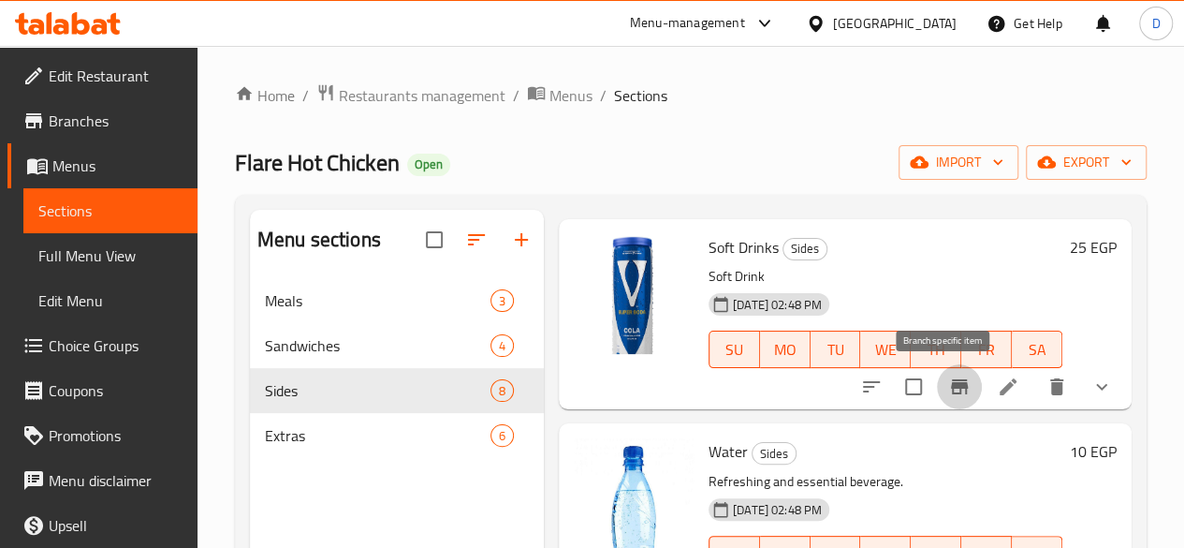
click at [951, 389] on icon "Branch-specific-item" at bounding box center [959, 386] width 17 height 15
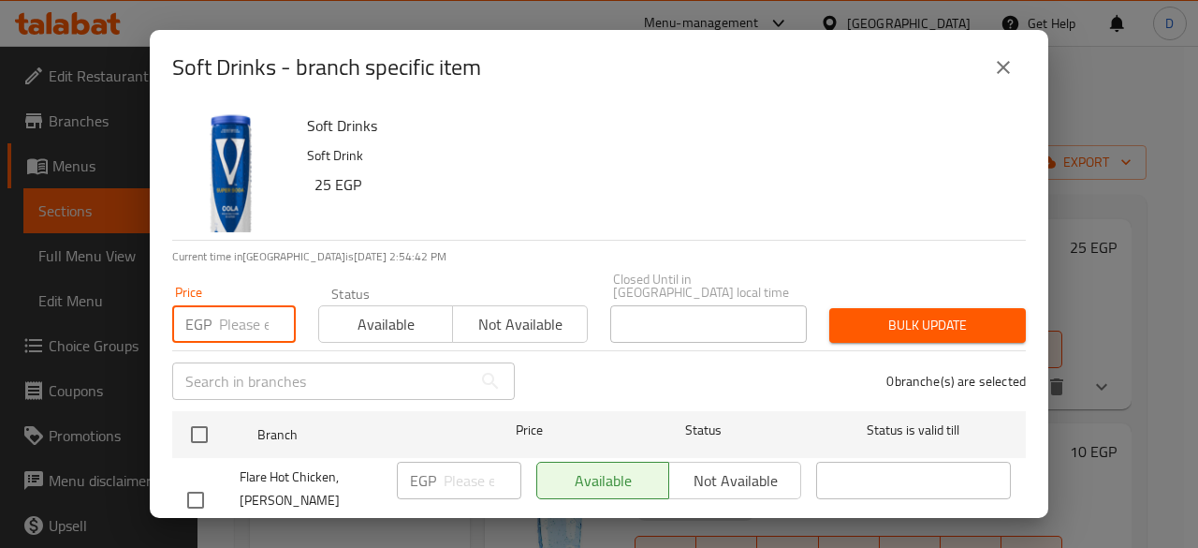
click at [232, 311] on input "number" at bounding box center [257, 323] width 77 height 37
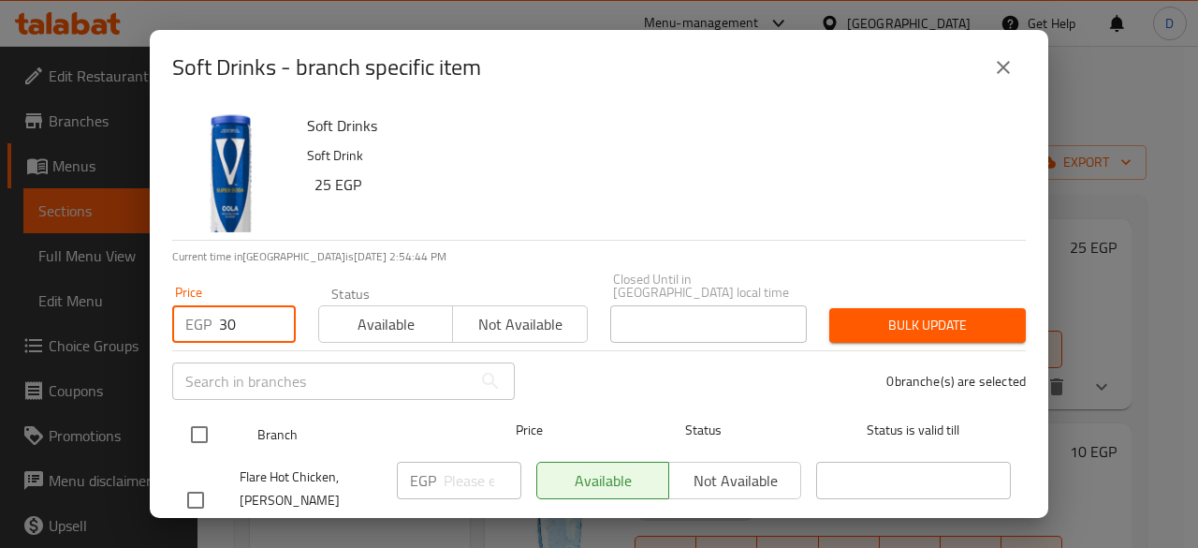
type input "30"
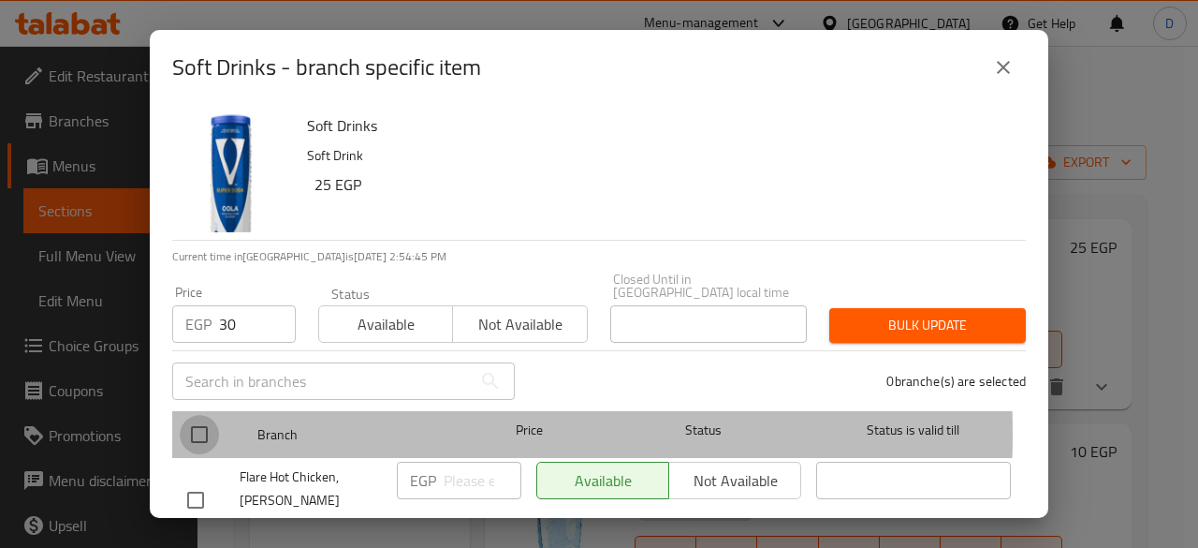
click at [209, 420] on input "checkbox" at bounding box center [199, 434] width 39 height 39
checkbox input "true"
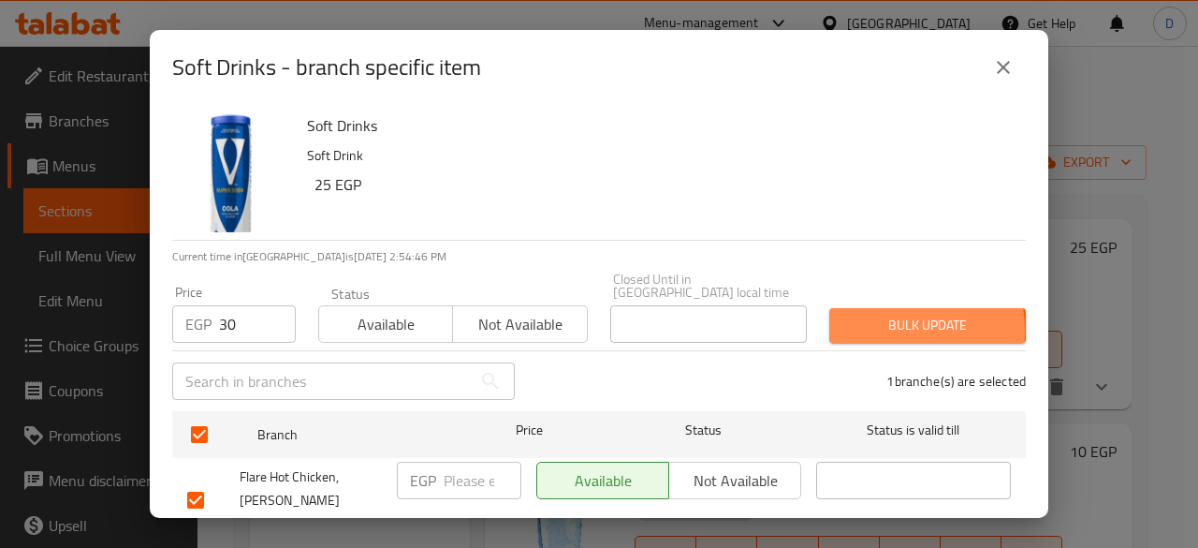
click at [867, 317] on span "Bulk update" at bounding box center [927, 325] width 167 height 23
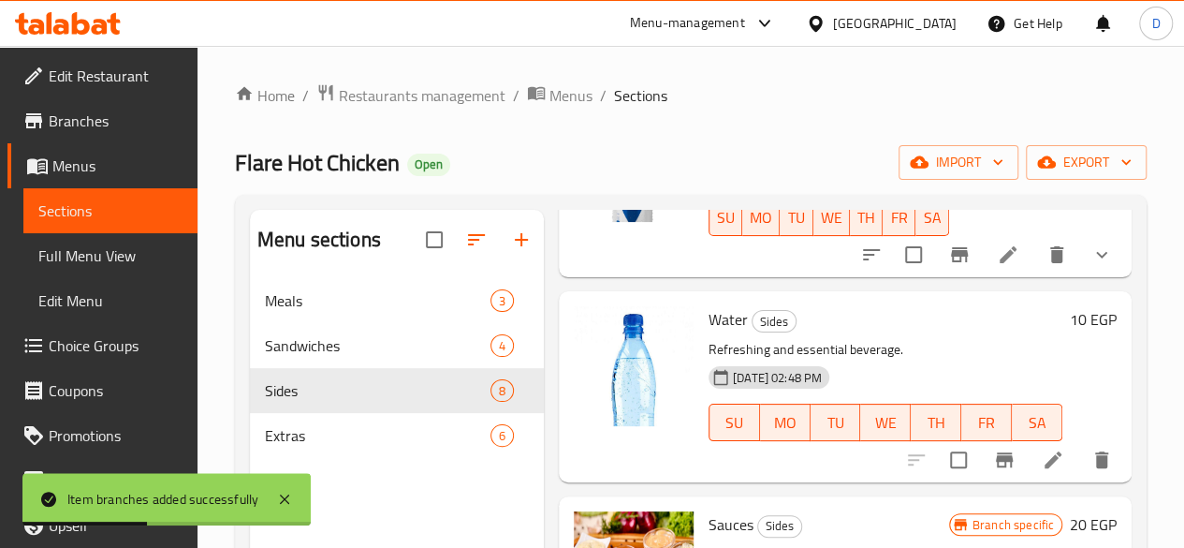
scroll to position [213, 0]
click at [982, 473] on button "Branch-specific-item" at bounding box center [1004, 458] width 45 height 45
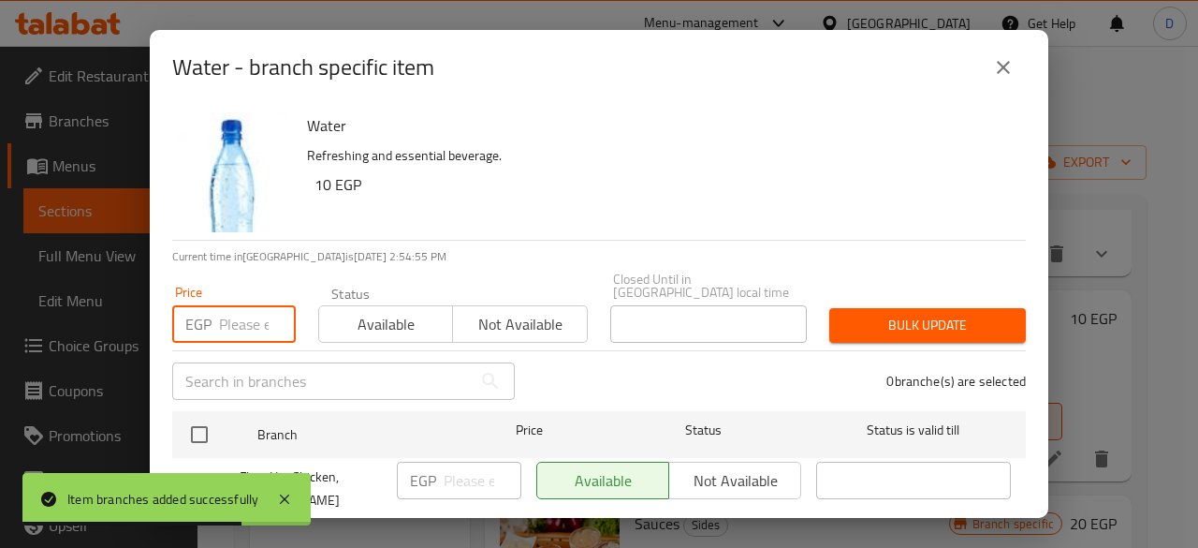
click at [250, 323] on input "number" at bounding box center [257, 323] width 77 height 37
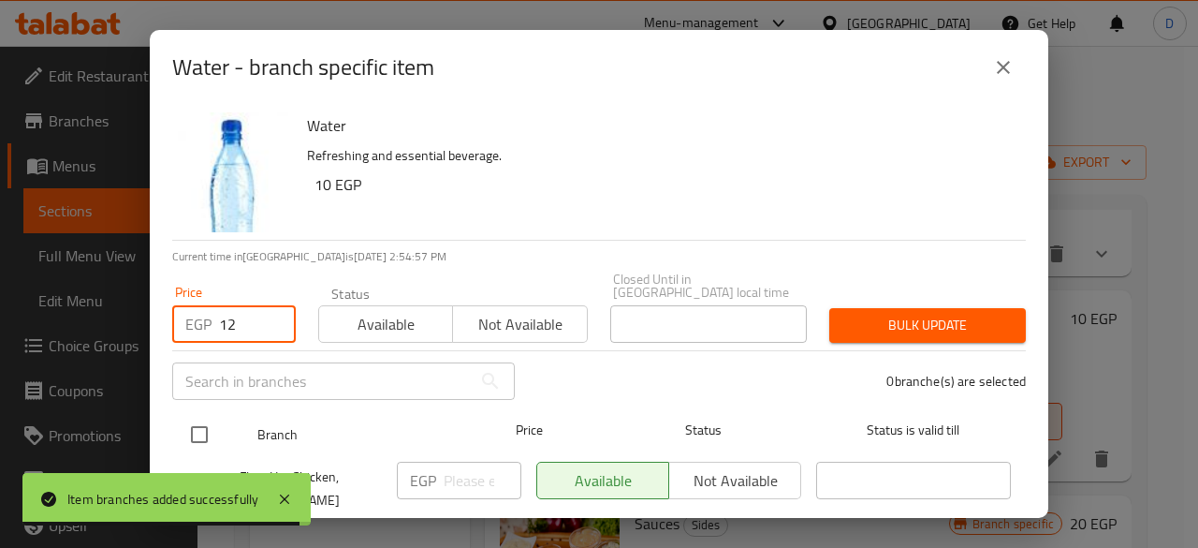
type input "12"
click at [212, 419] on input "checkbox" at bounding box center [199, 434] width 39 height 39
checkbox input "true"
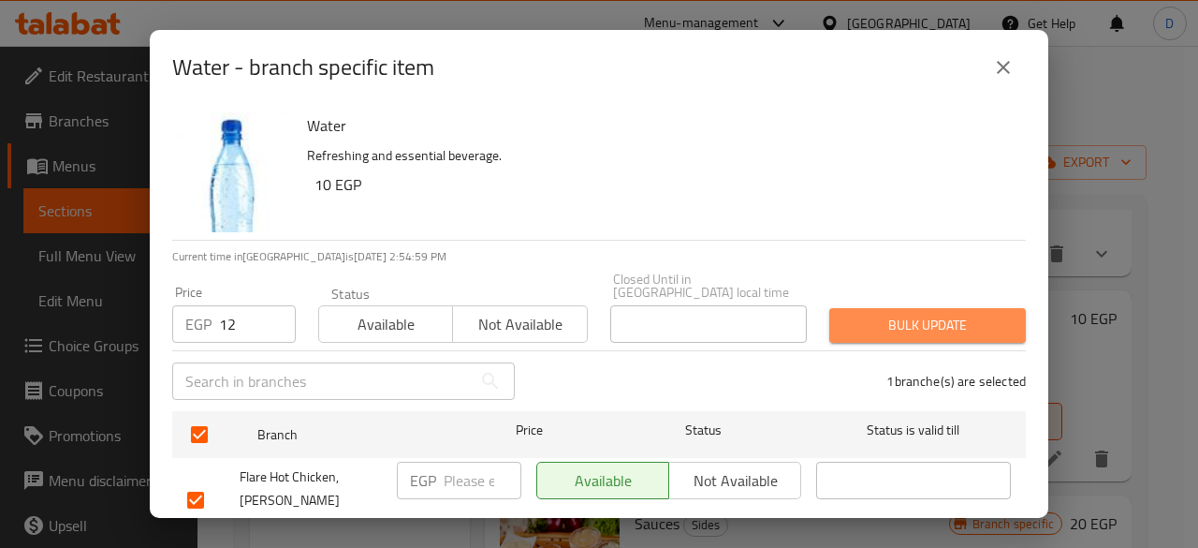
click at [946, 316] on span "Bulk update" at bounding box center [927, 325] width 167 height 23
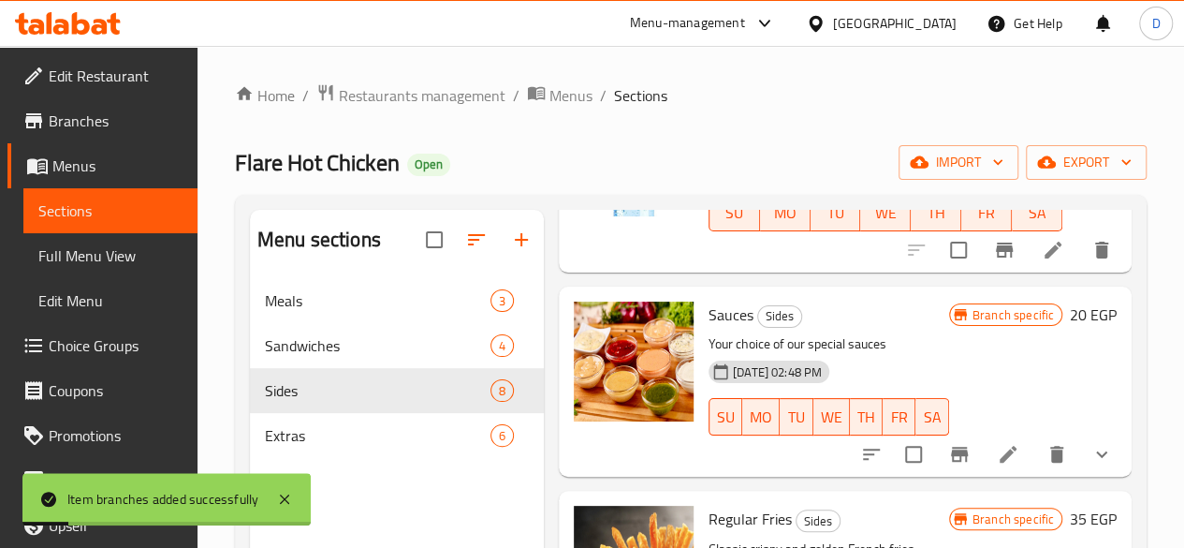
scroll to position [424, 0]
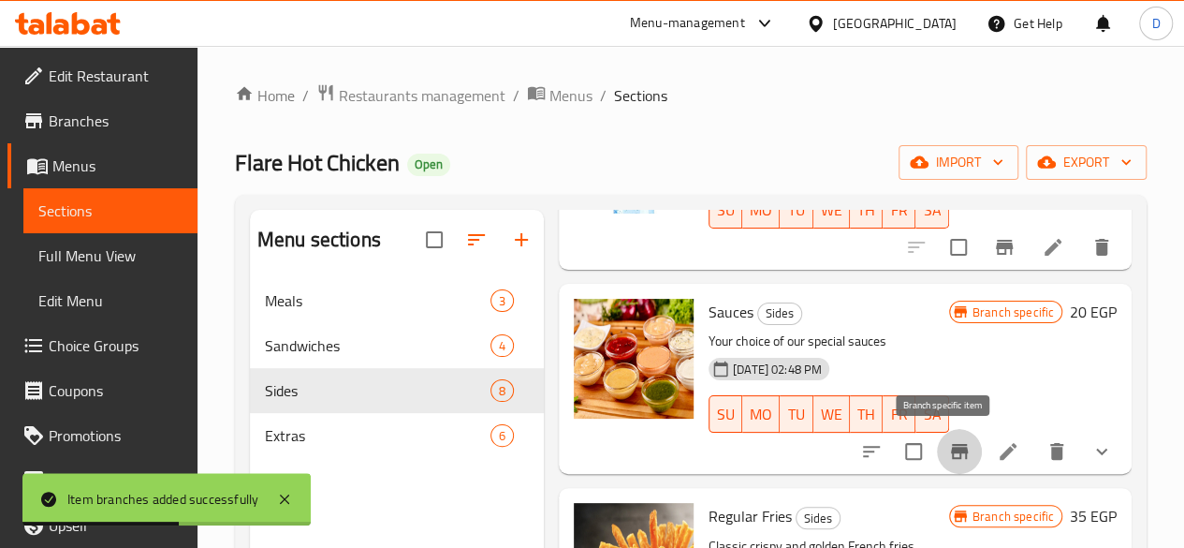
click at [957, 450] on button "Branch-specific-item" at bounding box center [959, 451] width 45 height 45
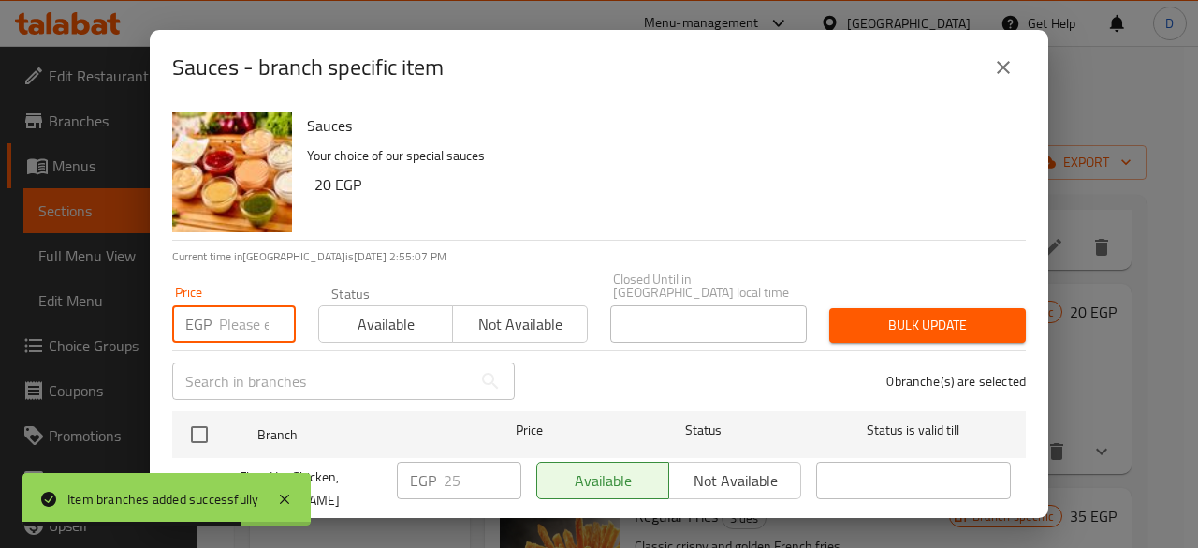
click at [234, 305] on input "number" at bounding box center [257, 323] width 77 height 37
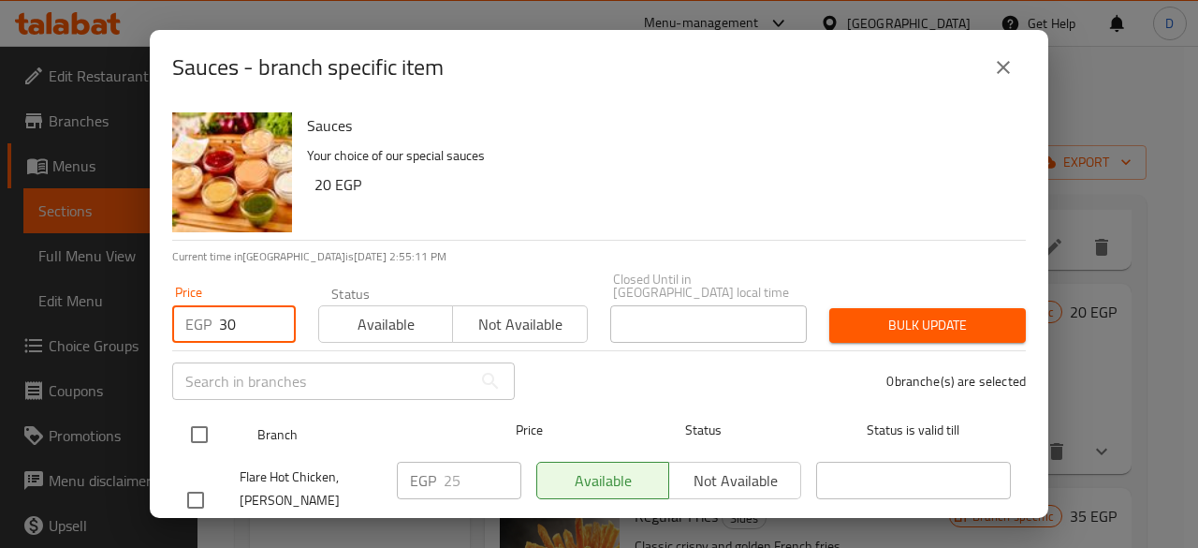
type input "30"
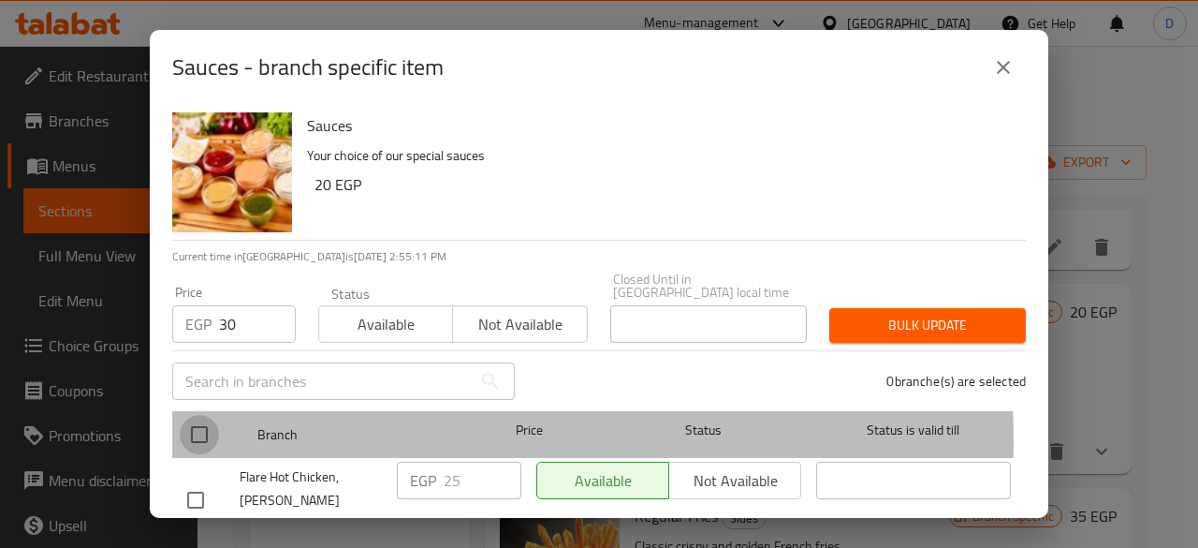
click at [208, 430] on input "checkbox" at bounding box center [199, 434] width 39 height 39
checkbox input "true"
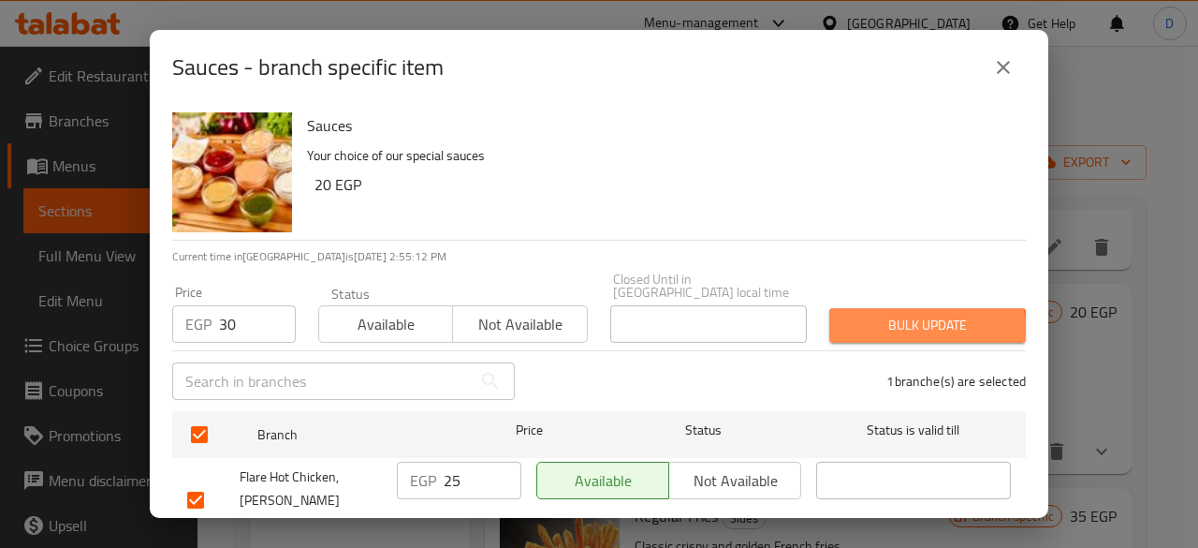
click at [905, 321] on span "Bulk update" at bounding box center [927, 325] width 167 height 23
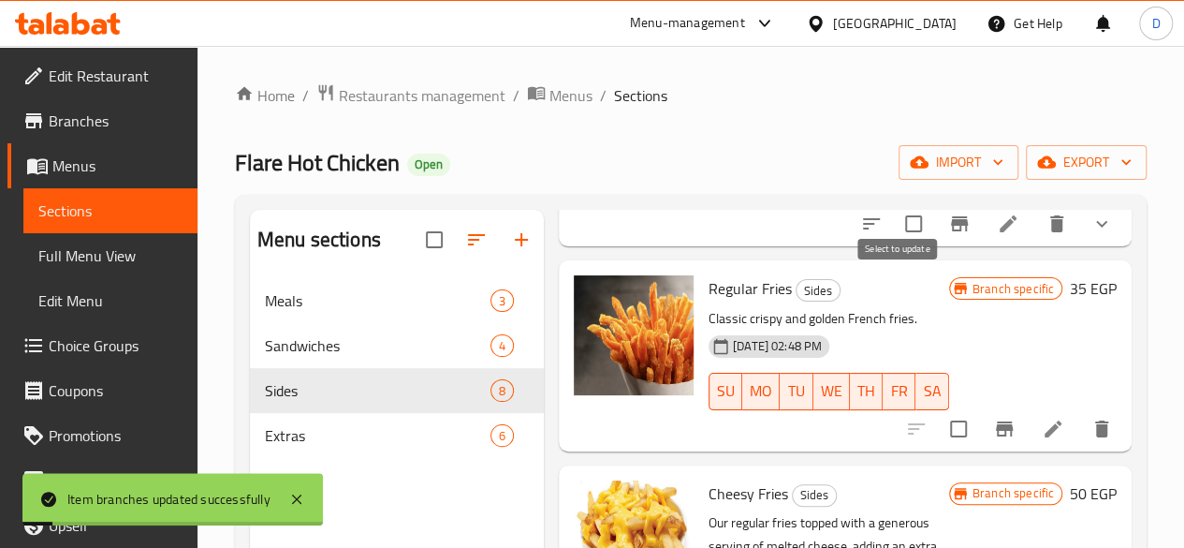
scroll to position [654, 0]
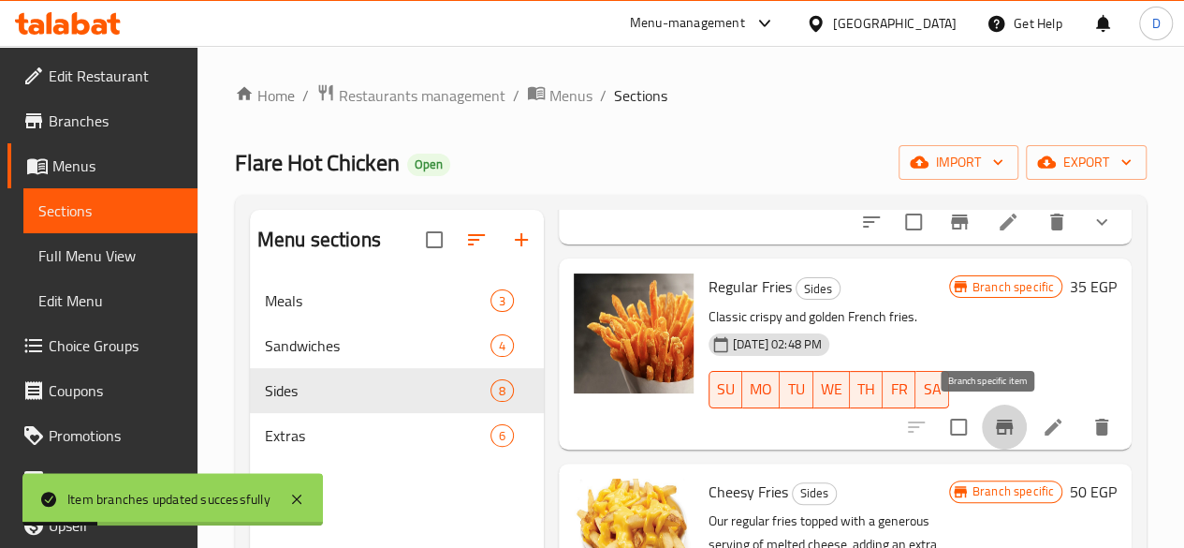
click at [986, 448] on button "Branch-specific-item" at bounding box center [1004, 426] width 45 height 45
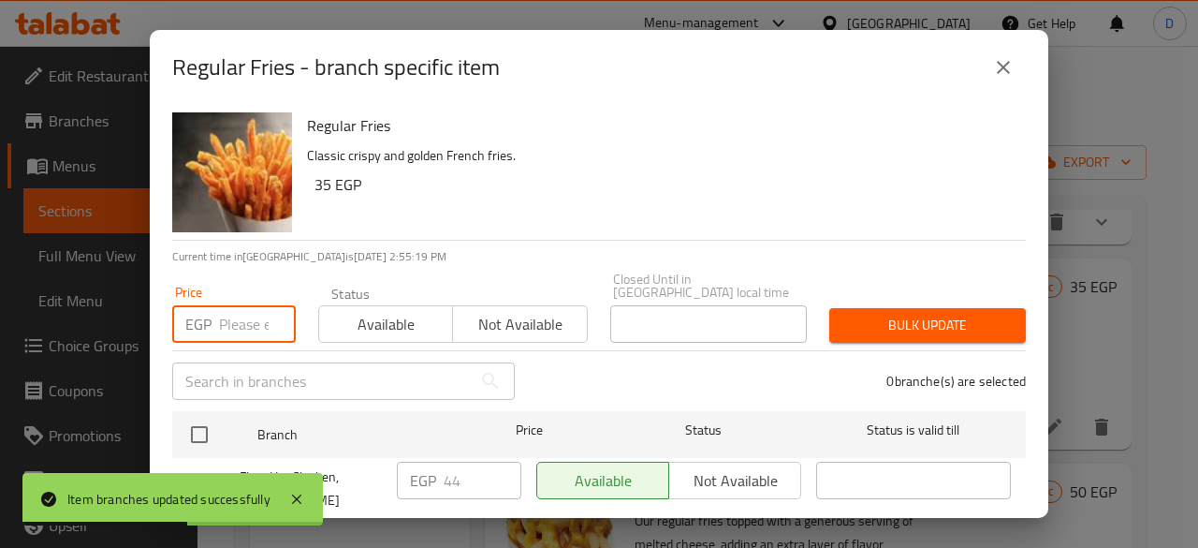
click at [249, 329] on input "number" at bounding box center [257, 323] width 77 height 37
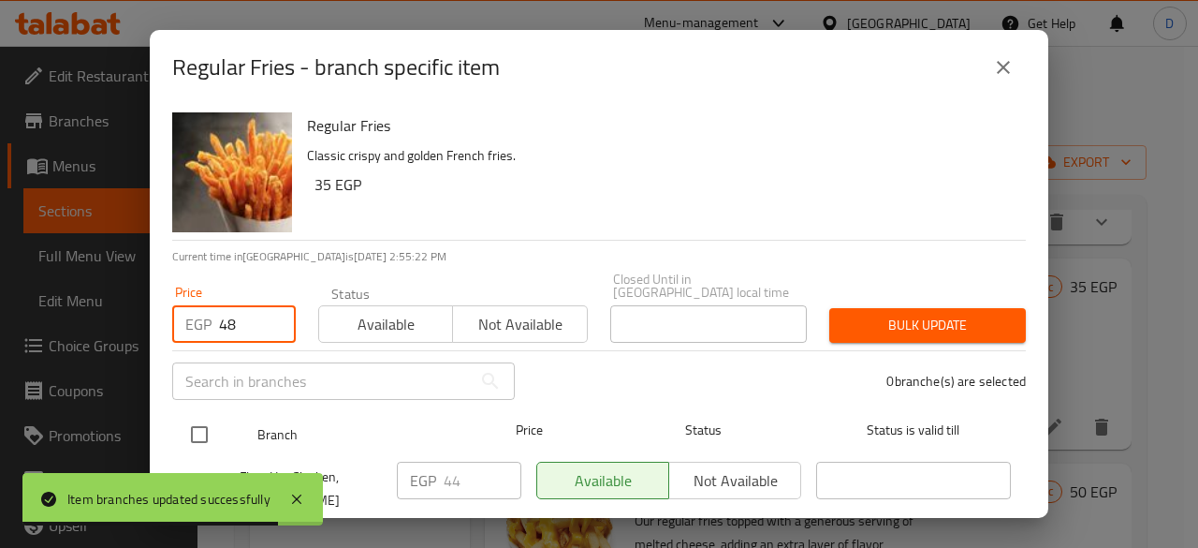
type input "48"
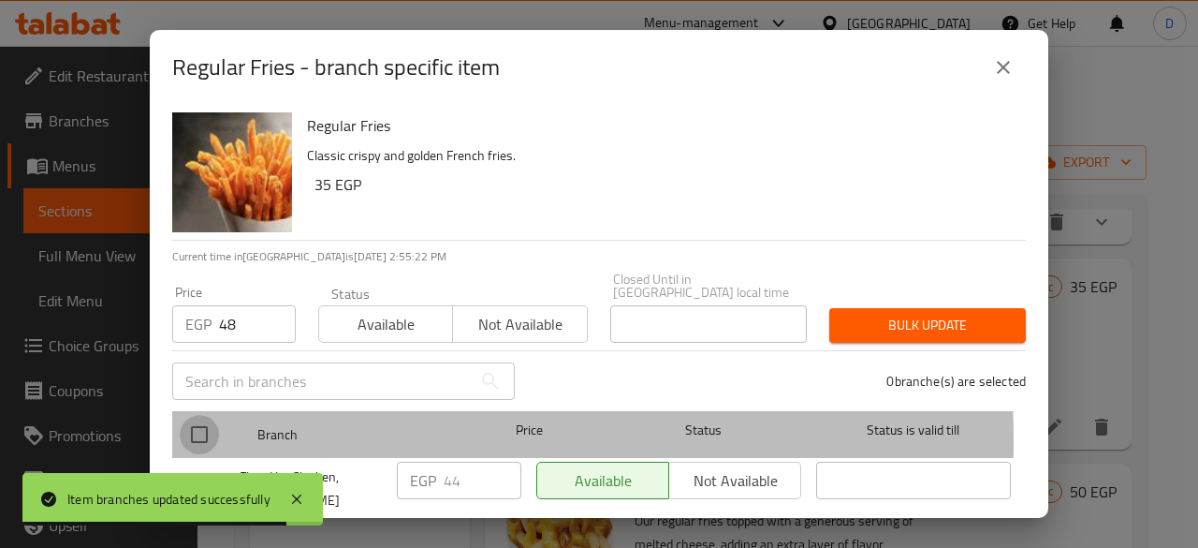
click at [206, 428] on input "checkbox" at bounding box center [199, 434] width 39 height 39
checkbox input "true"
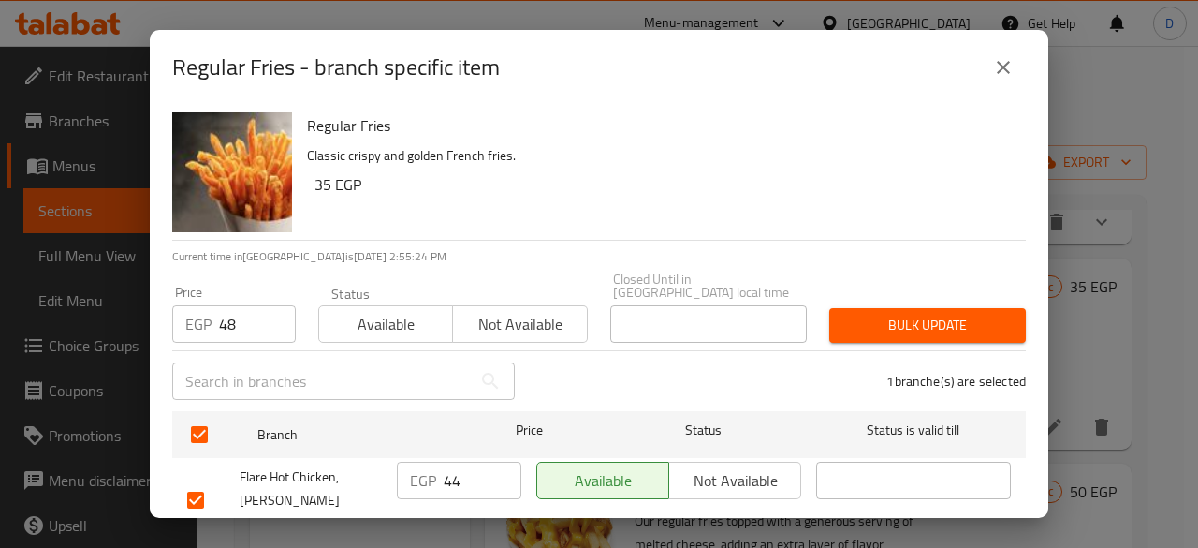
click at [847, 318] on span "Bulk update" at bounding box center [927, 325] width 167 height 23
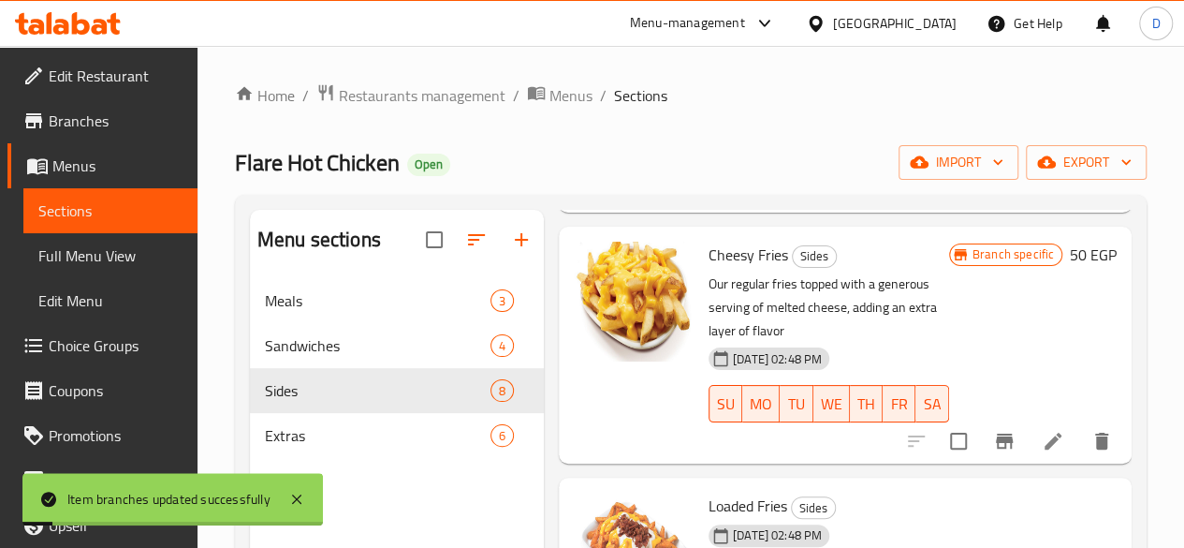
scroll to position [891, 0]
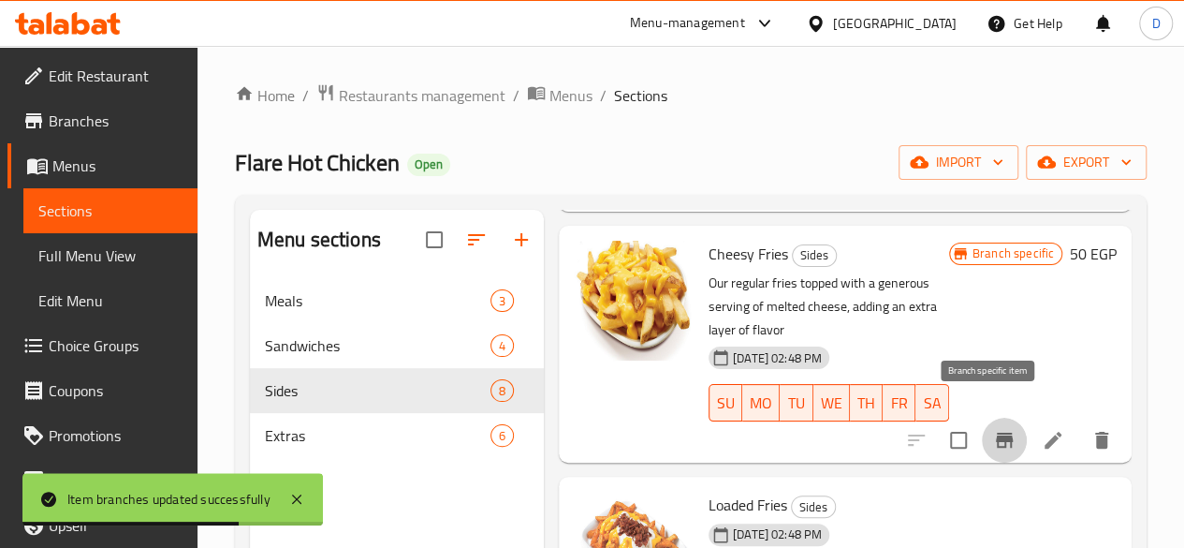
click at [996, 433] on icon "Branch-specific-item" at bounding box center [1004, 440] width 17 height 15
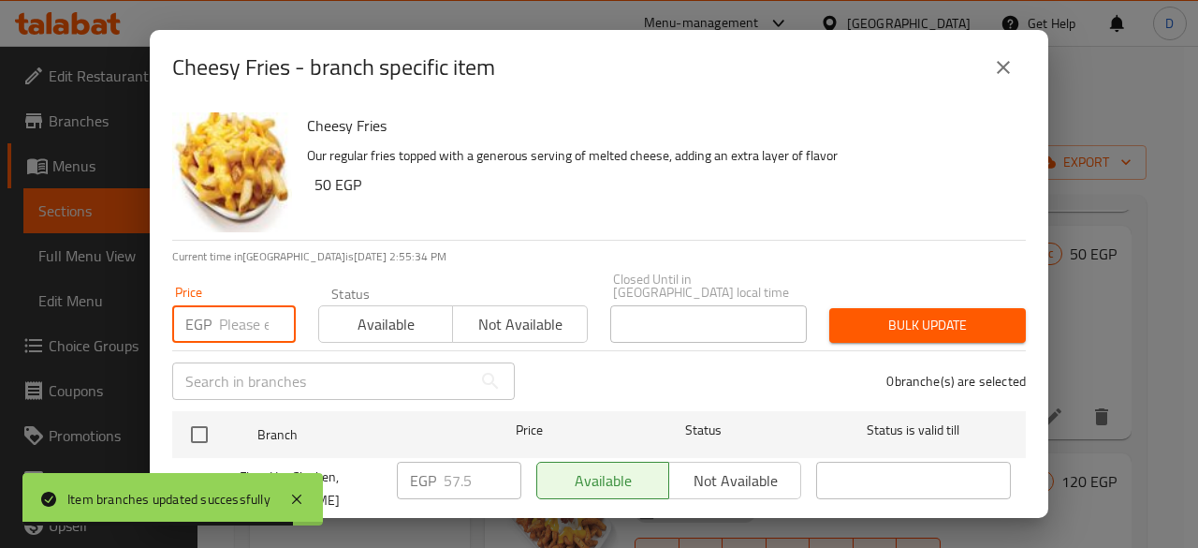
click at [242, 329] on input "number" at bounding box center [257, 323] width 77 height 37
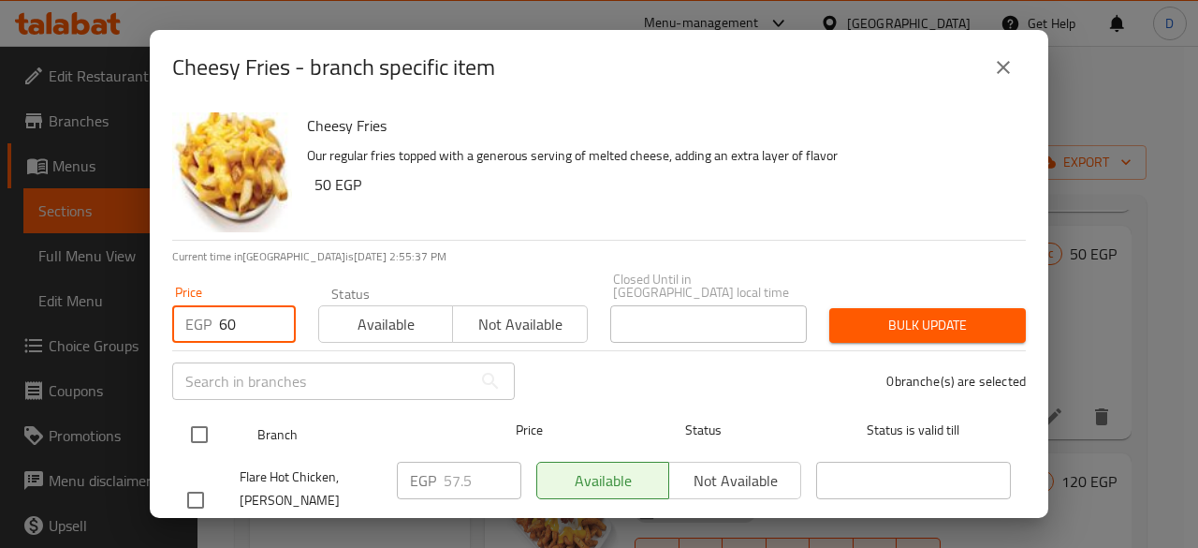
type input "60"
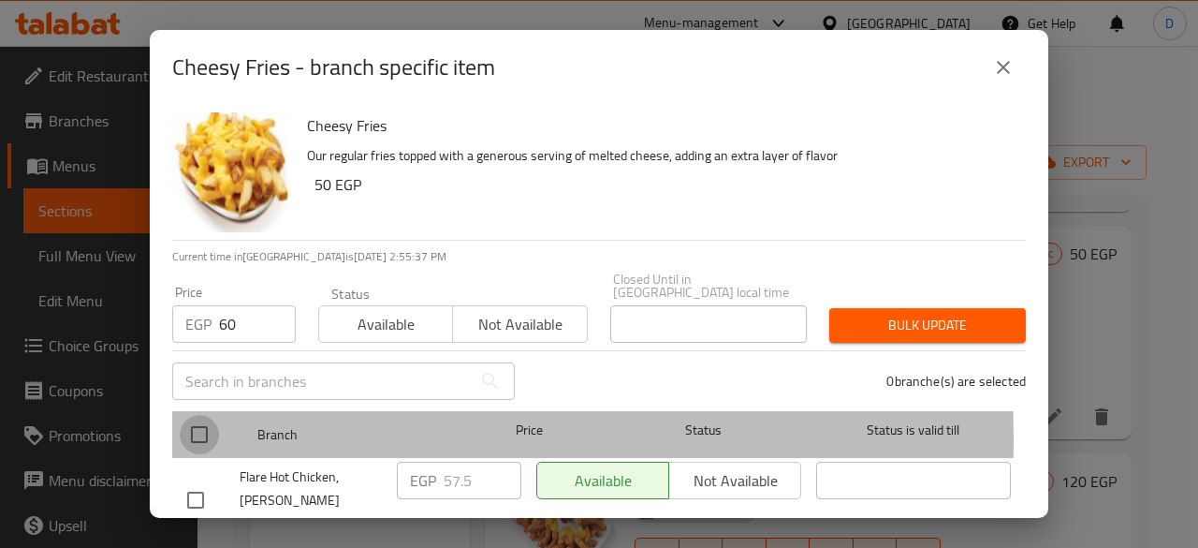
click at [198, 426] on input "checkbox" at bounding box center [199, 434] width 39 height 39
checkbox input "true"
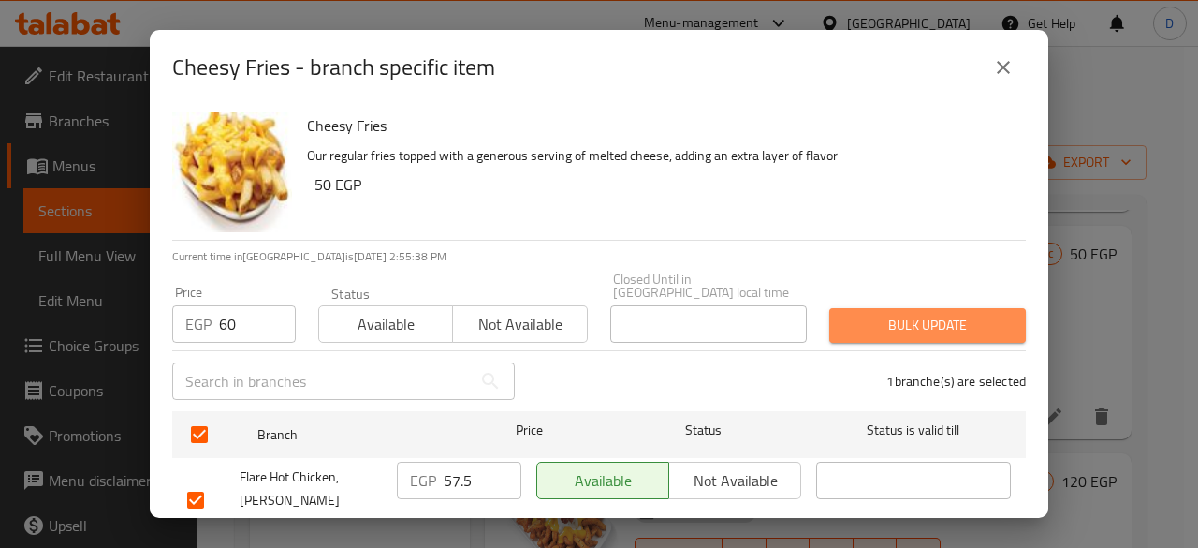
click at [950, 314] on span "Bulk update" at bounding box center [927, 325] width 167 height 23
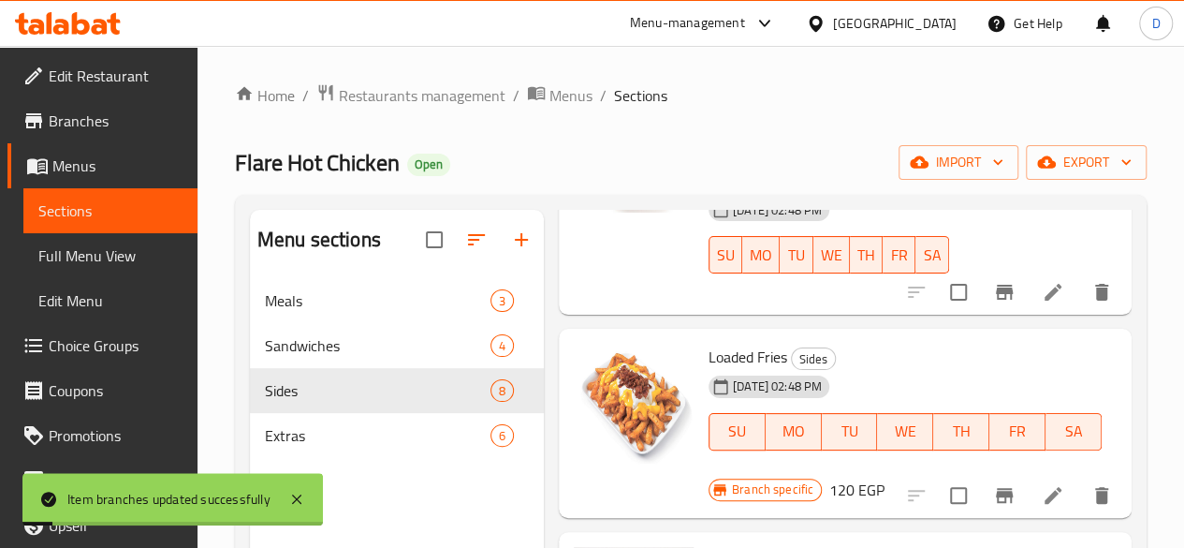
scroll to position [1159, 0]
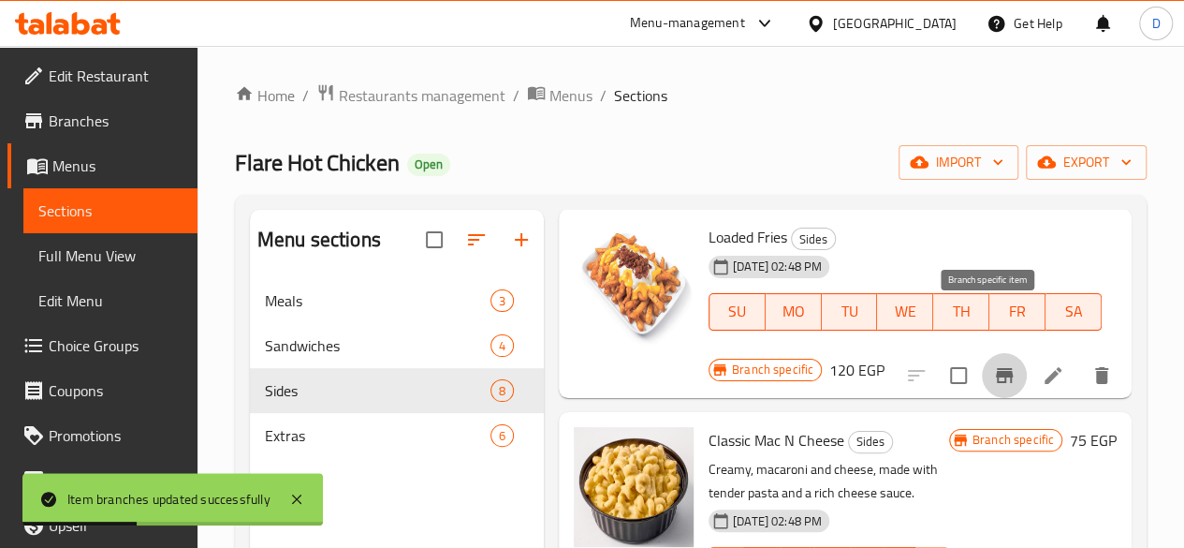
click at [996, 368] on icon "Branch-specific-item" at bounding box center [1004, 375] width 17 height 15
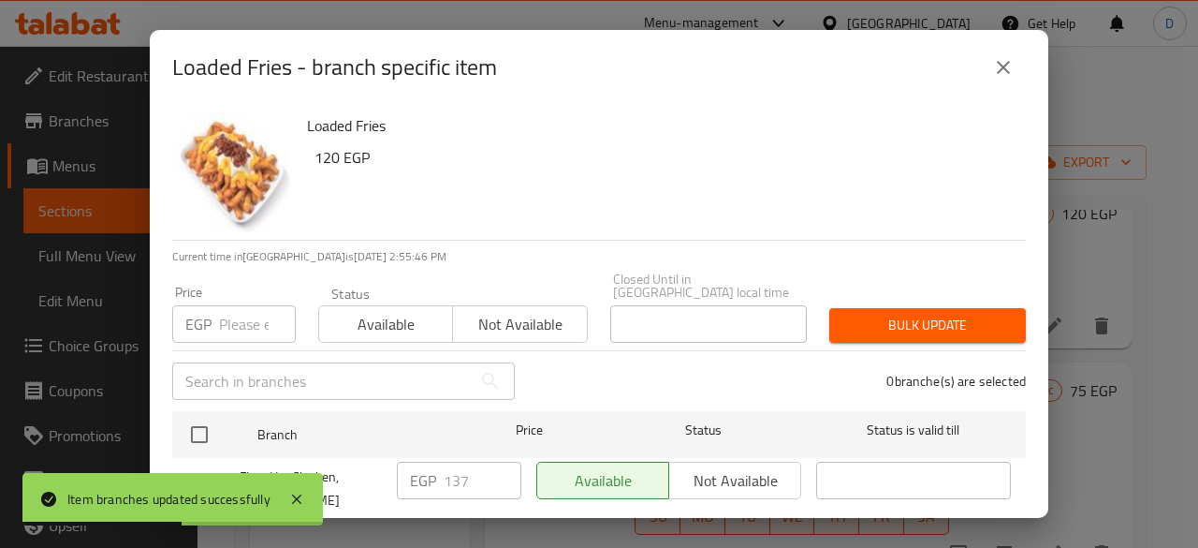
click at [228, 312] on input "number" at bounding box center [257, 323] width 77 height 37
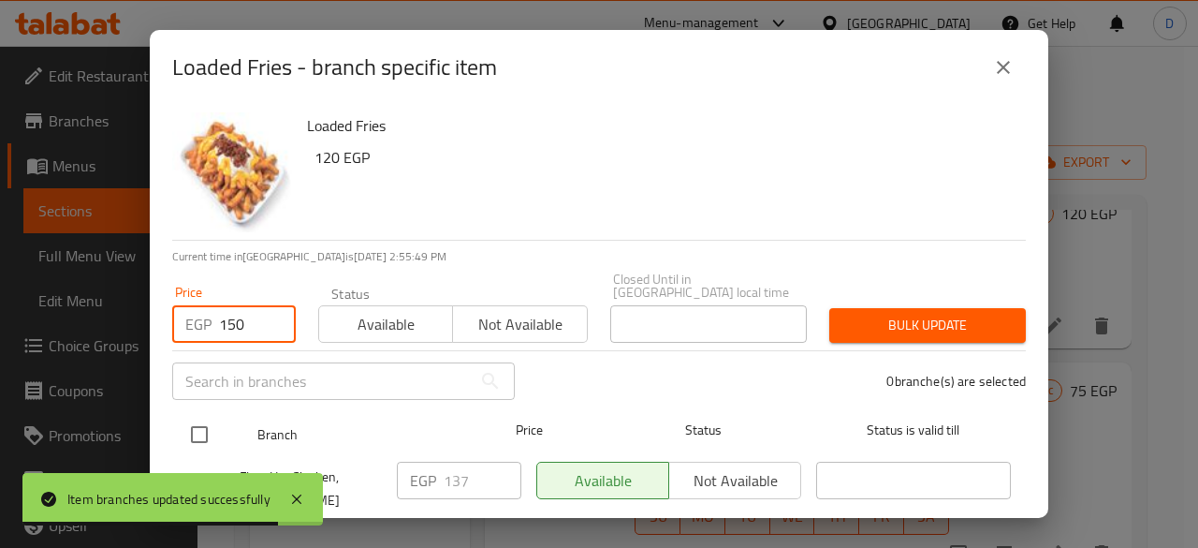
type input "150"
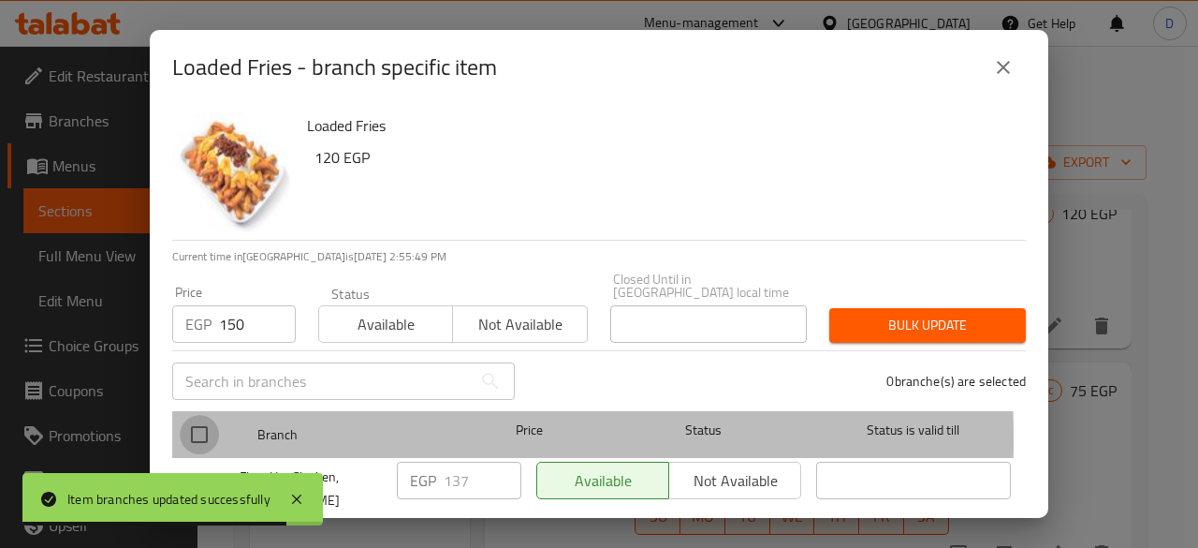
click at [206, 425] on input "checkbox" at bounding box center [199, 434] width 39 height 39
checkbox input "true"
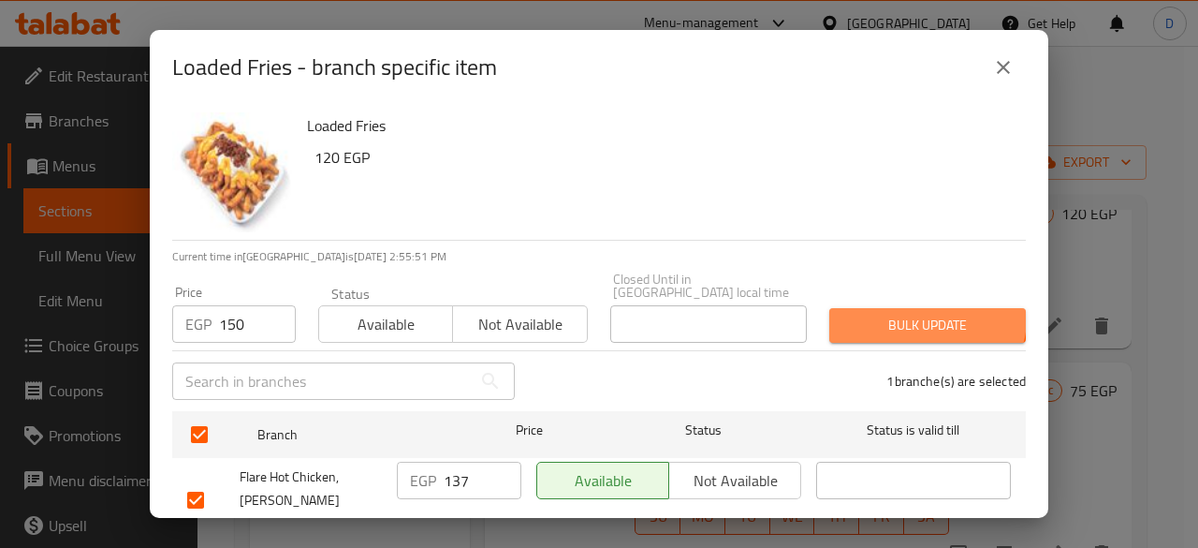
click at [914, 314] on span "Bulk update" at bounding box center [927, 325] width 167 height 23
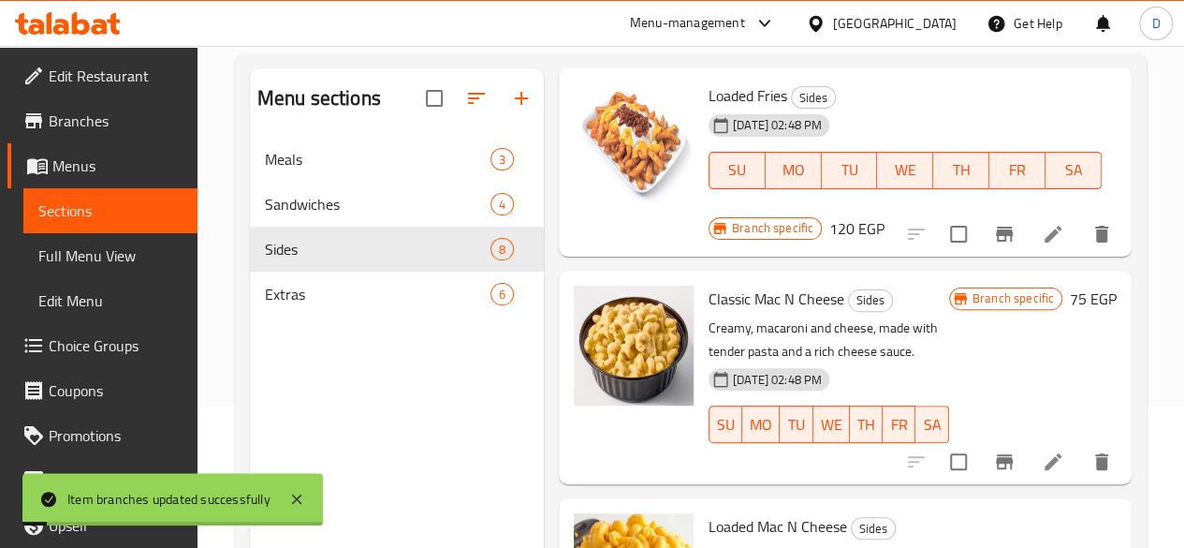
scroll to position [1205, 0]
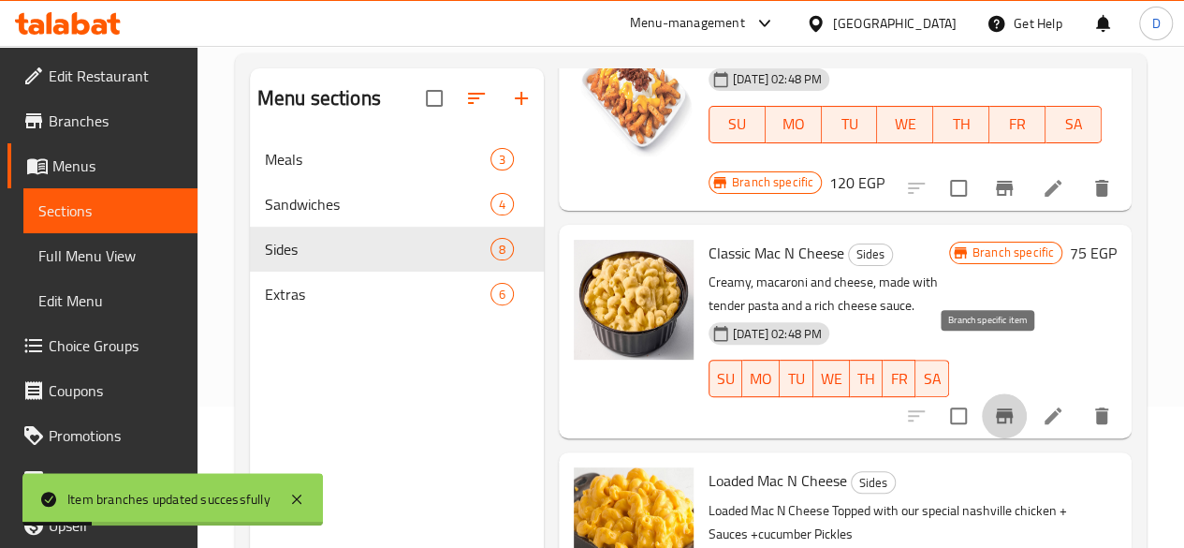
click at [996, 408] on icon "Branch-specific-item" at bounding box center [1004, 415] width 17 height 15
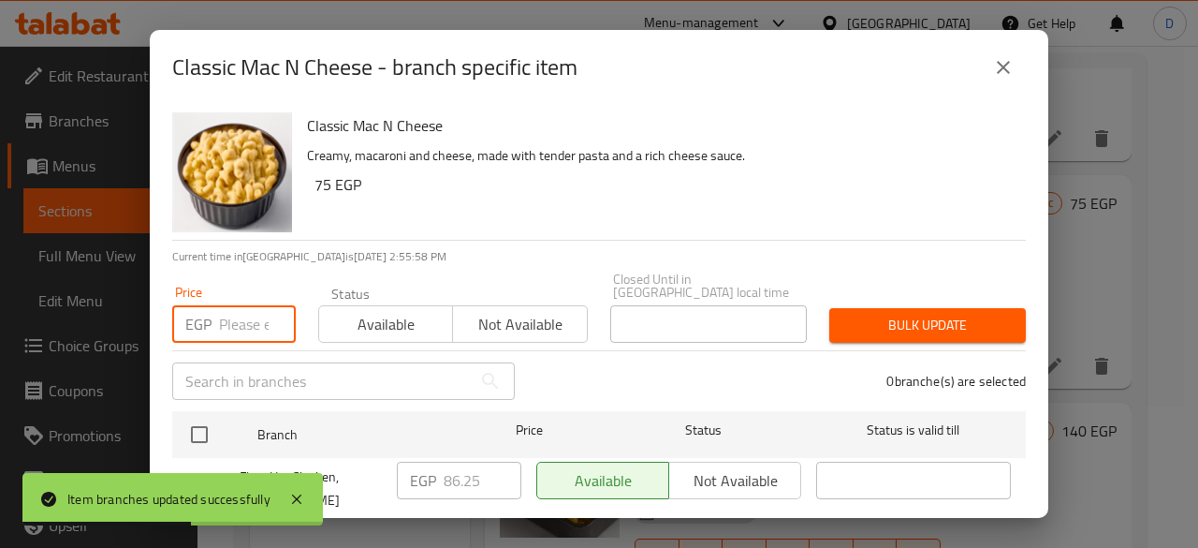
click at [236, 309] on input "number" at bounding box center [257, 323] width 77 height 37
type input "90"
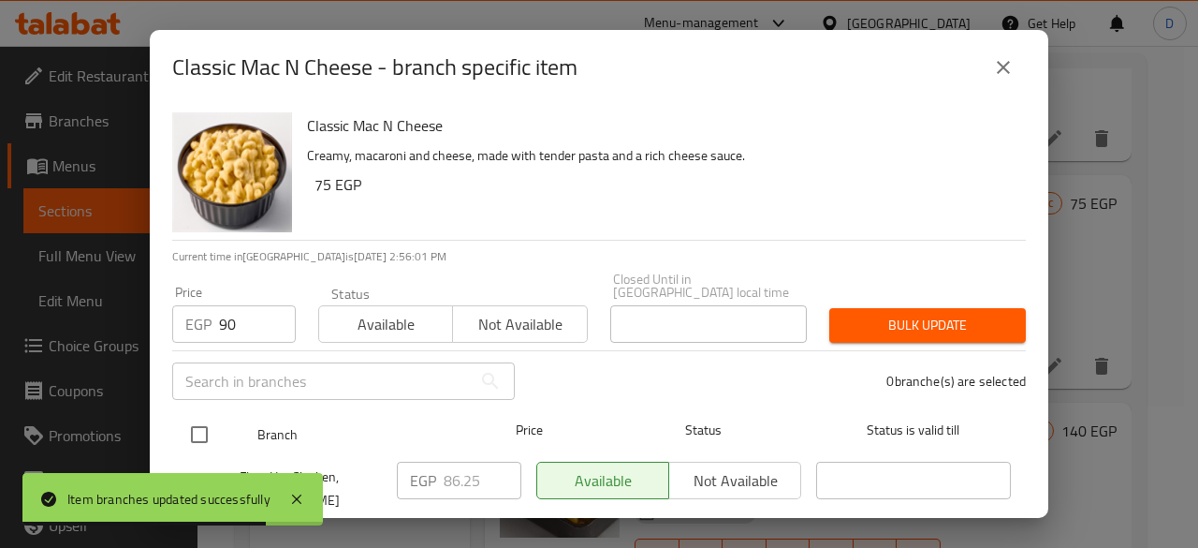
click at [208, 435] on ul "Branch Price Status Status is valid till Flare Hot Chicken, Raml Station EGP 86…" at bounding box center [599, 477] width 854 height 147
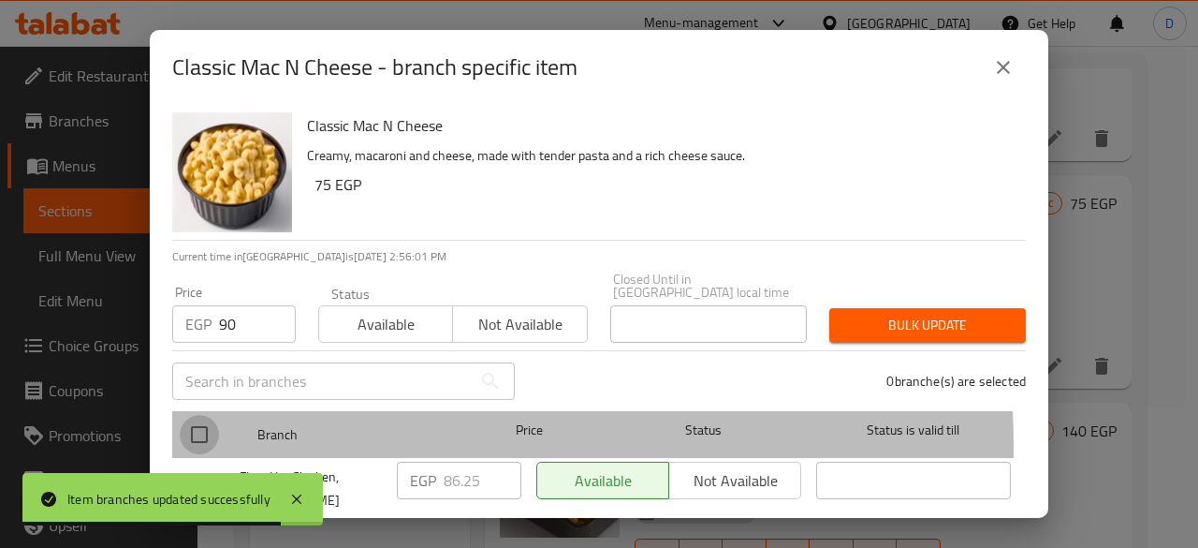
click at [208, 435] on input "checkbox" at bounding box center [199, 434] width 39 height 39
checkbox input "true"
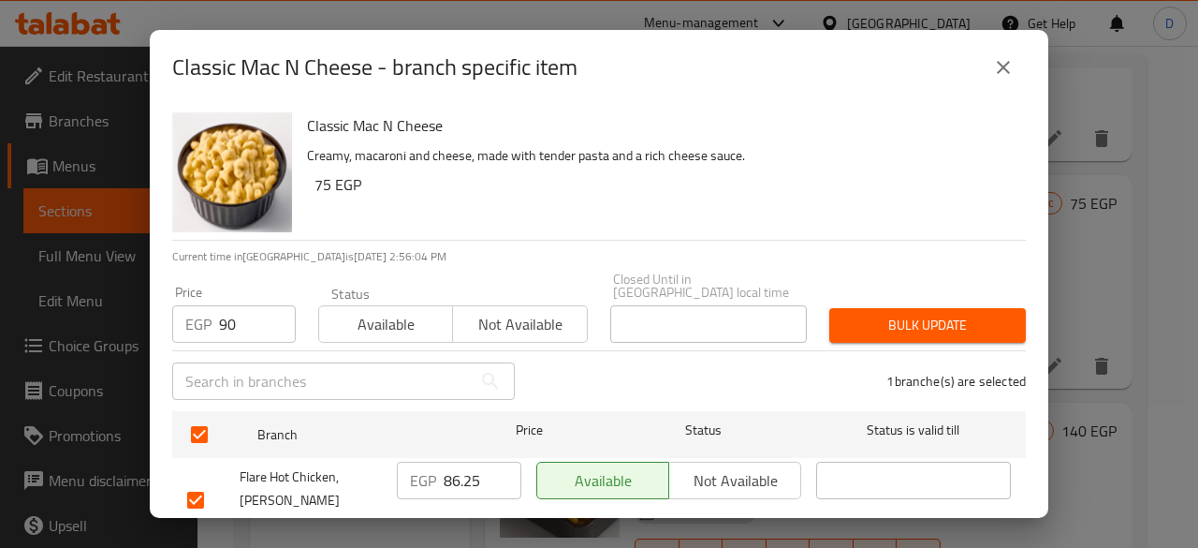
click at [908, 314] on span "Bulk update" at bounding box center [927, 325] width 167 height 23
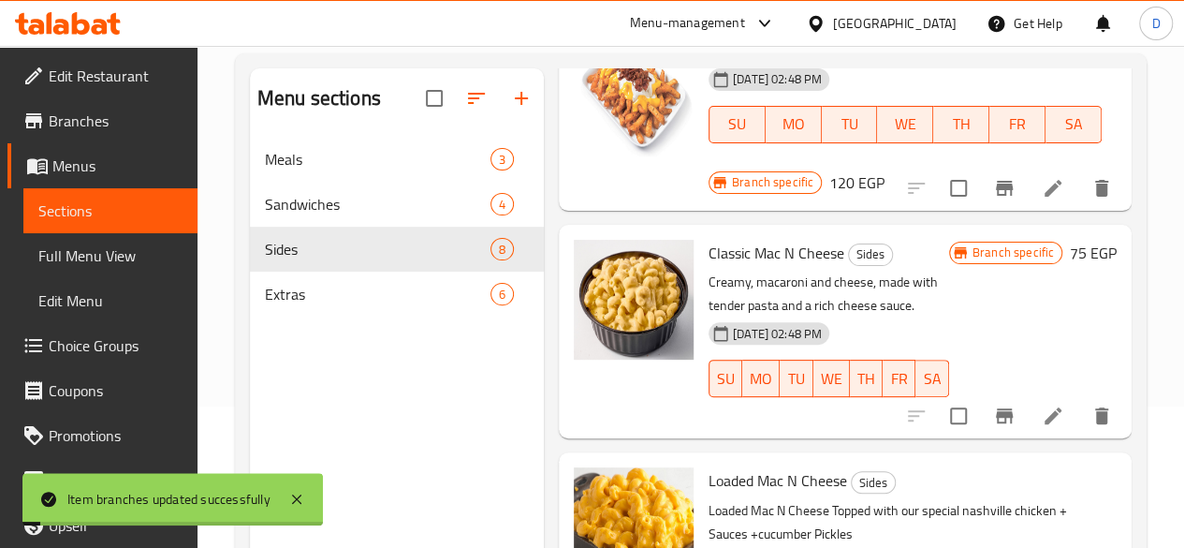
scroll to position [262, 0]
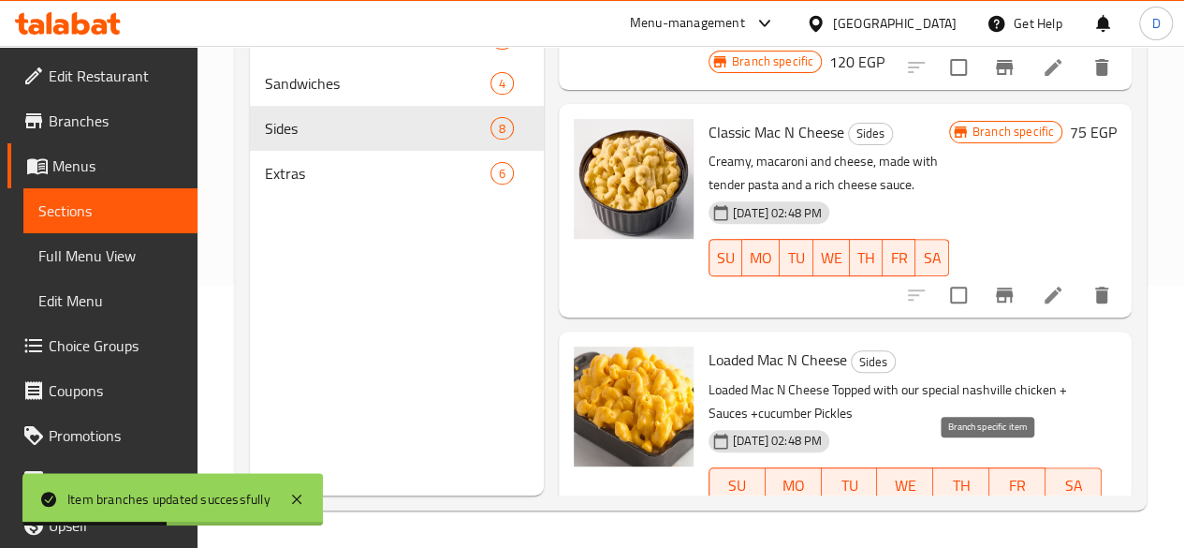
click at [1007, 527] on button "Branch-specific-item" at bounding box center [1004, 549] width 45 height 45
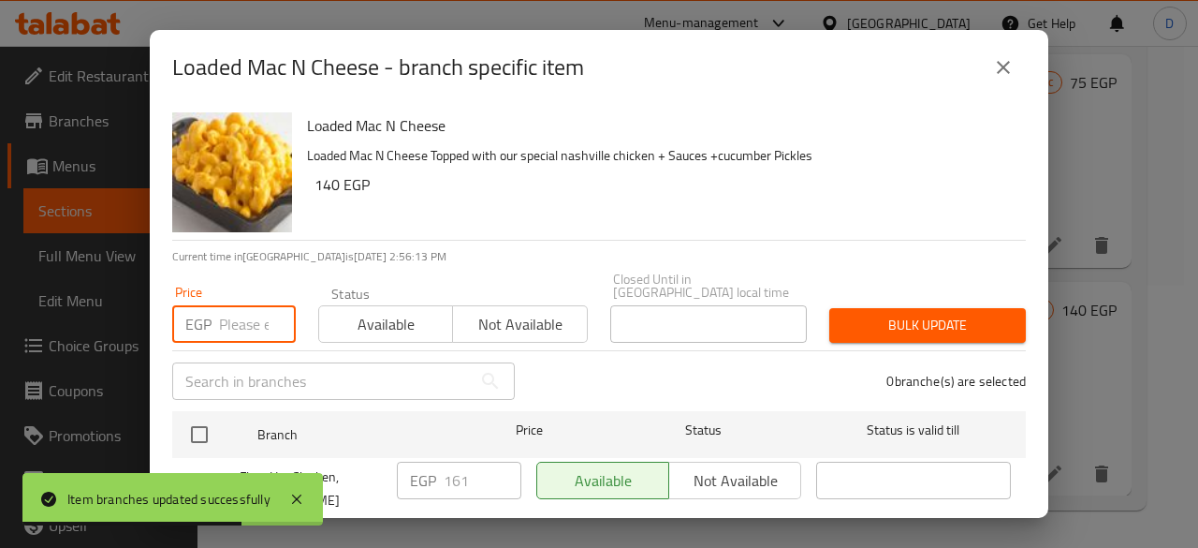
click at [232, 308] on input "number" at bounding box center [257, 323] width 77 height 37
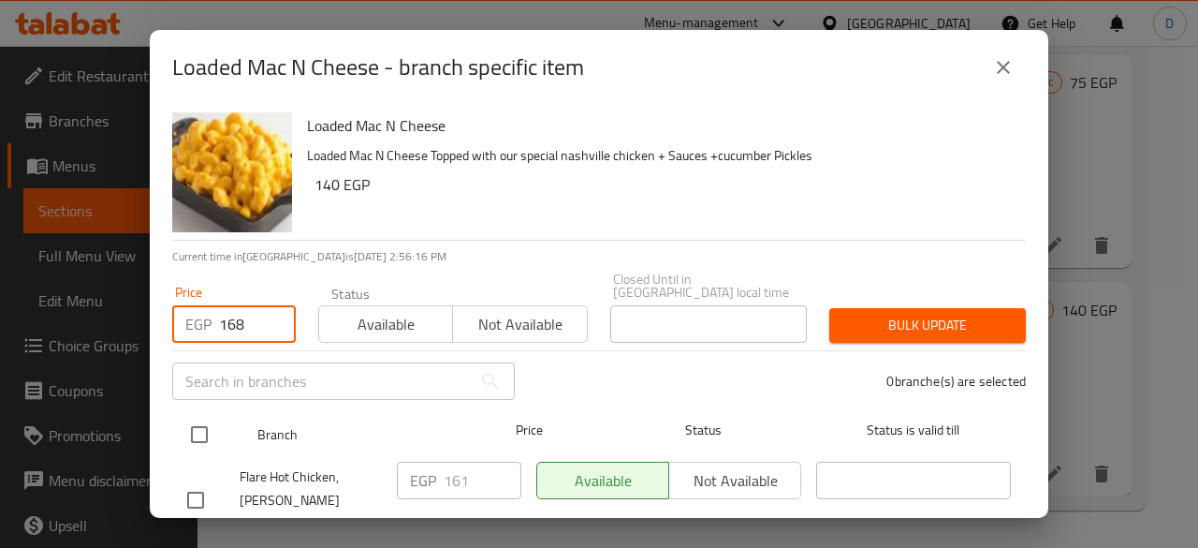
type input "168"
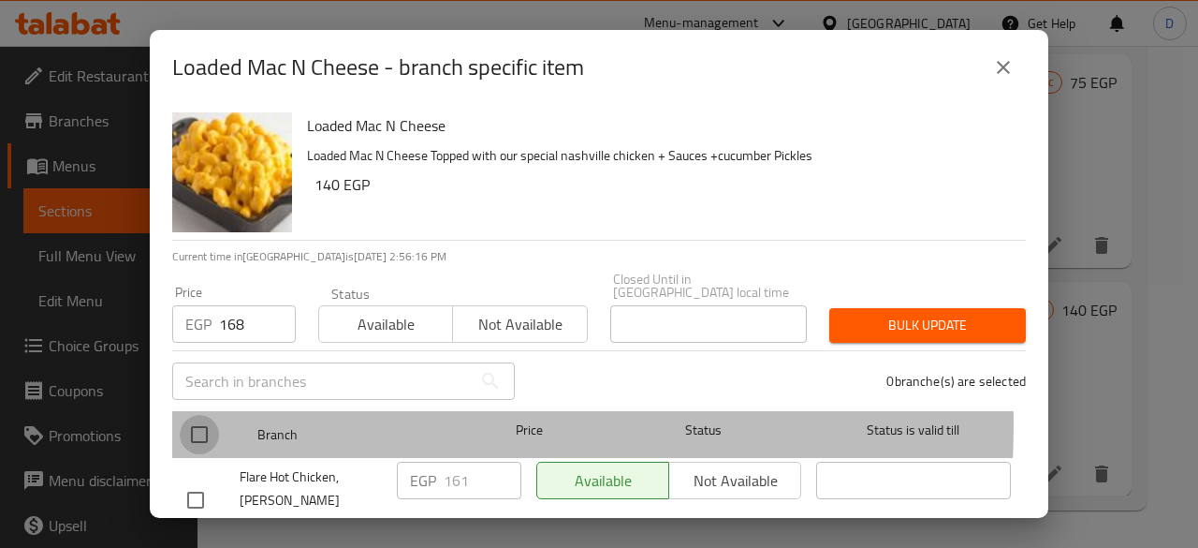
click at [212, 415] on input "checkbox" at bounding box center [199, 434] width 39 height 39
checkbox input "true"
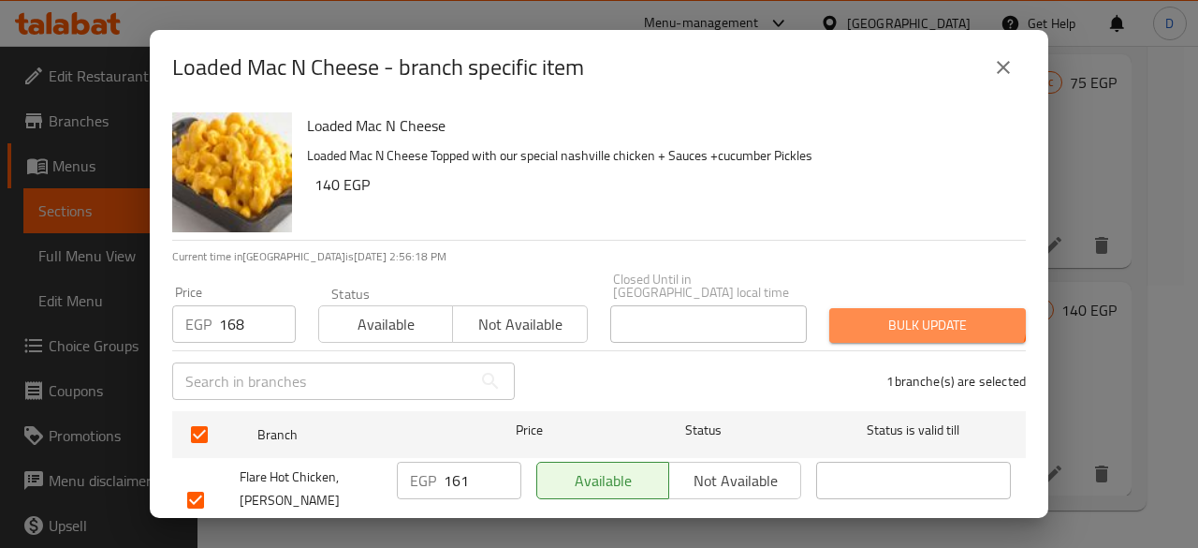
click at [915, 314] on span "Bulk update" at bounding box center [927, 325] width 167 height 23
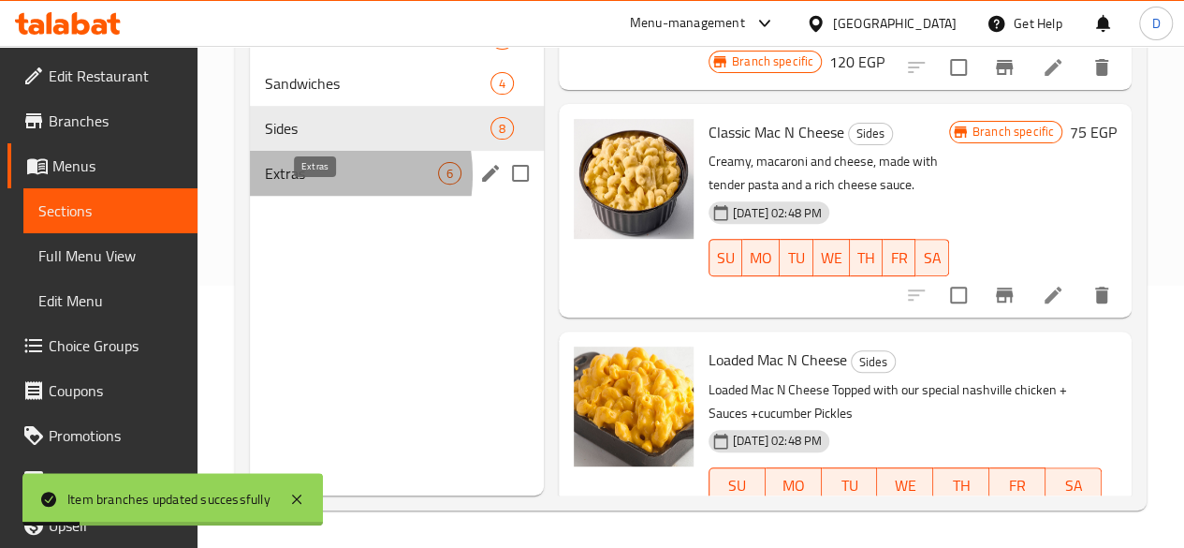
click at [305, 184] on span "Extras" at bounding box center [351, 173] width 173 height 22
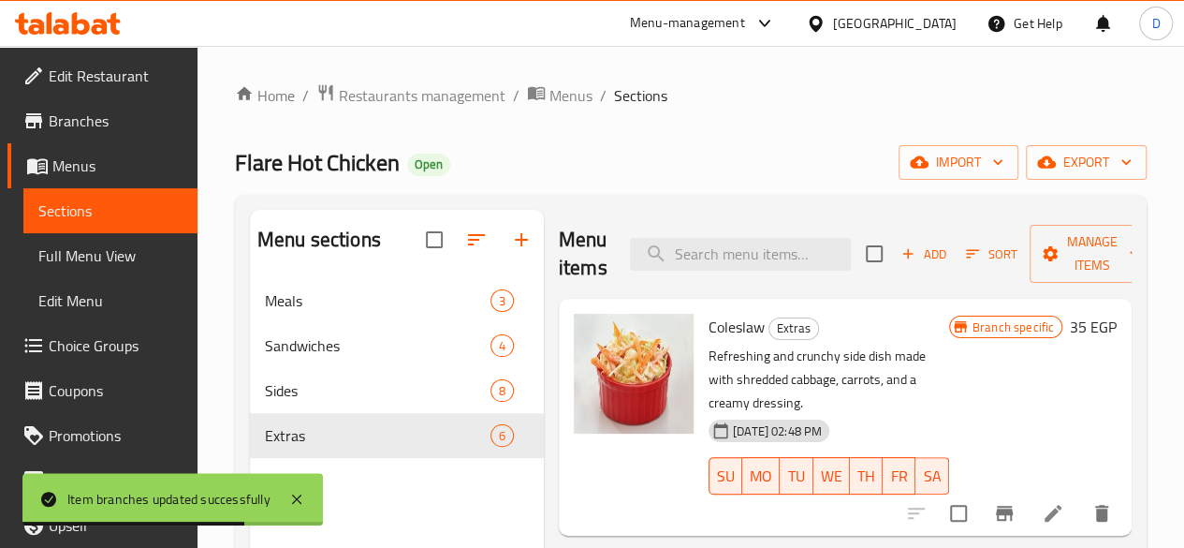
scroll to position [120, 0]
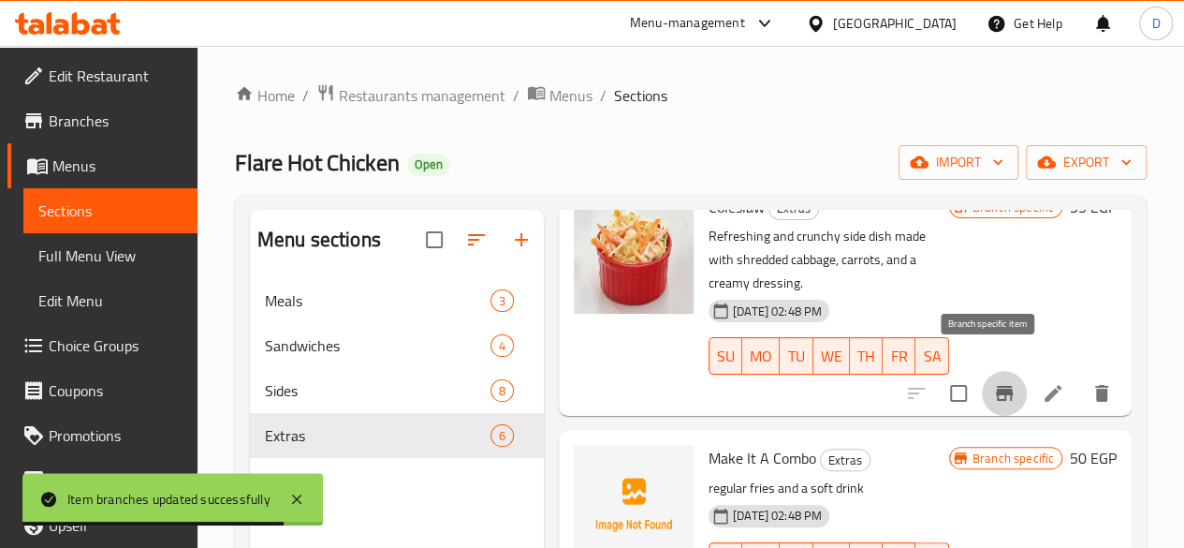
click at [994, 382] on icon "Branch-specific-item" at bounding box center [1004, 393] width 22 height 22
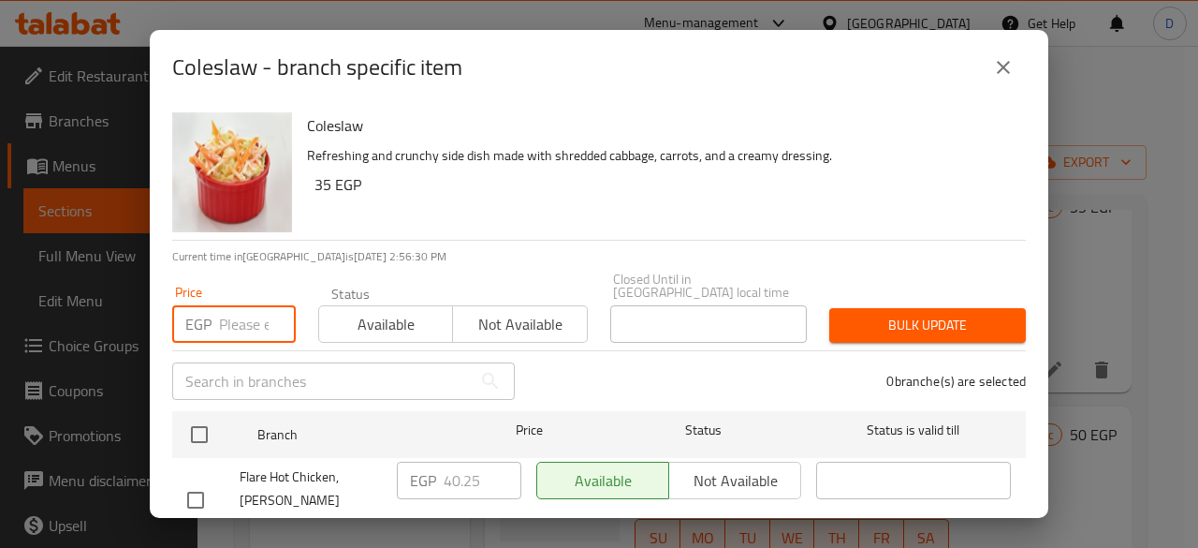
click at [246, 315] on input "number" at bounding box center [257, 323] width 77 height 37
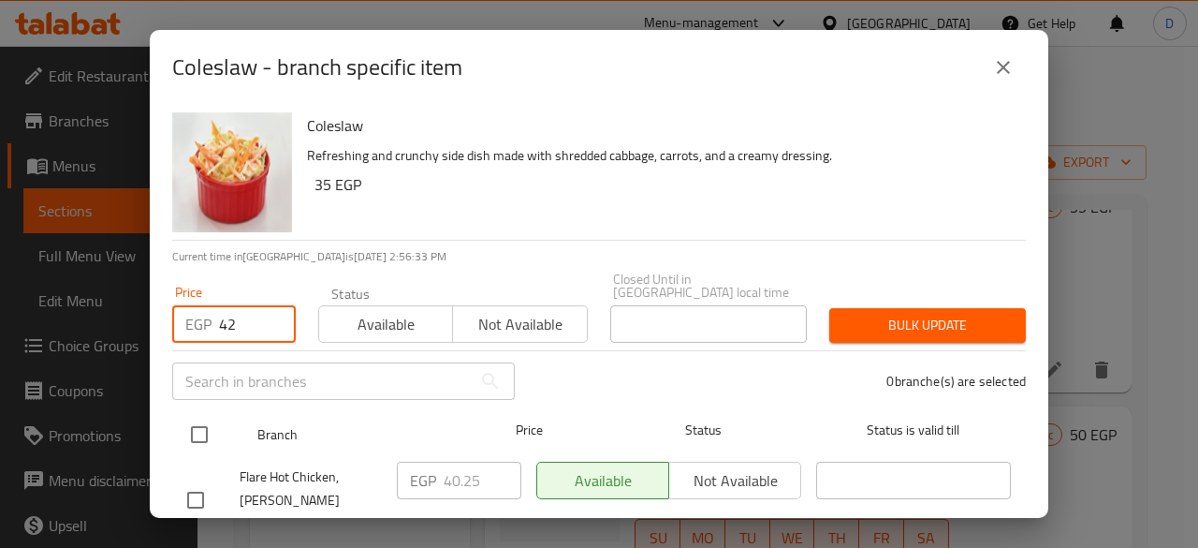
type input "42"
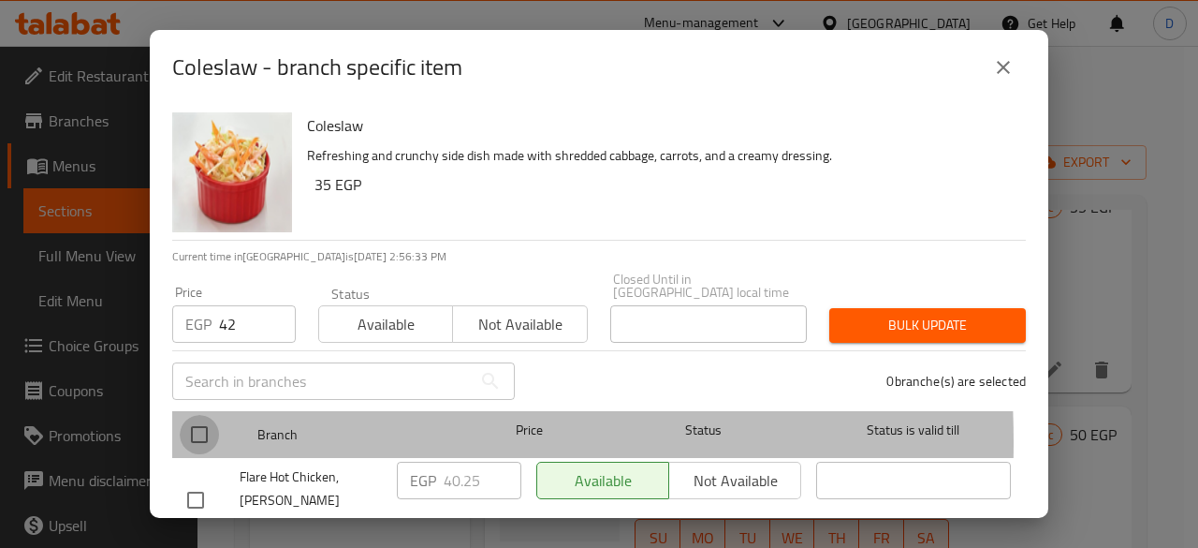
click at [193, 429] on input "checkbox" at bounding box center [199, 434] width 39 height 39
checkbox input "true"
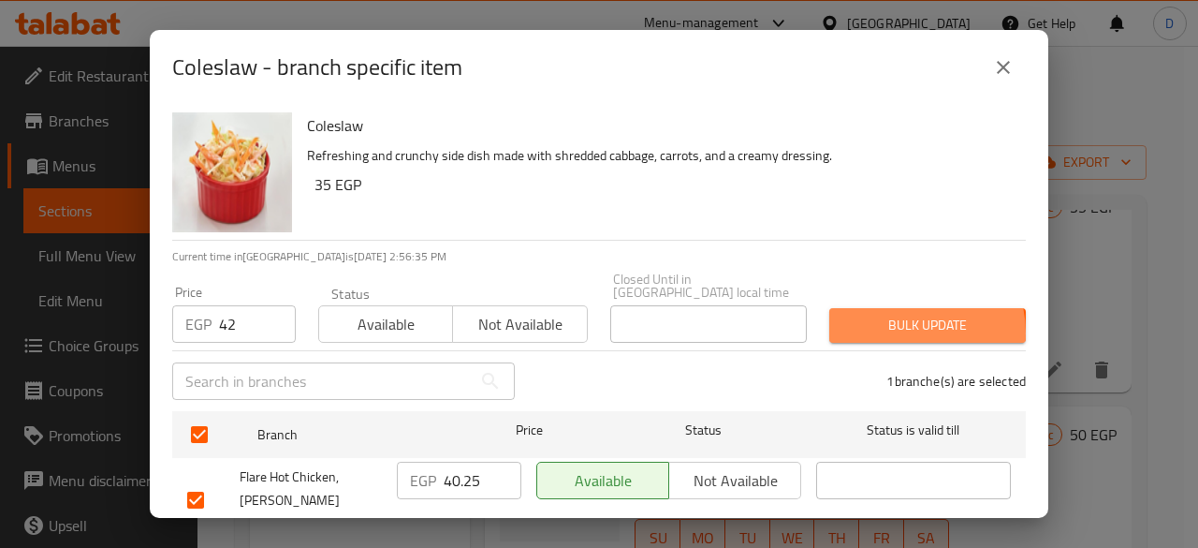
click at [886, 320] on span "Bulk update" at bounding box center [927, 325] width 167 height 23
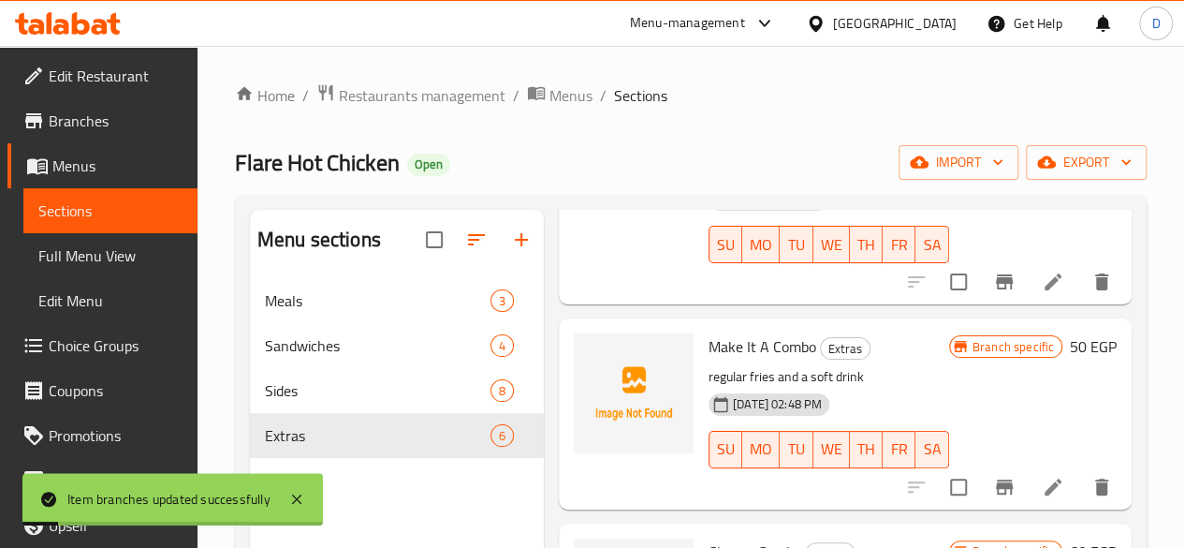
scroll to position [232, 0]
click at [982, 463] on button "Branch-specific-item" at bounding box center [1004, 485] width 45 height 45
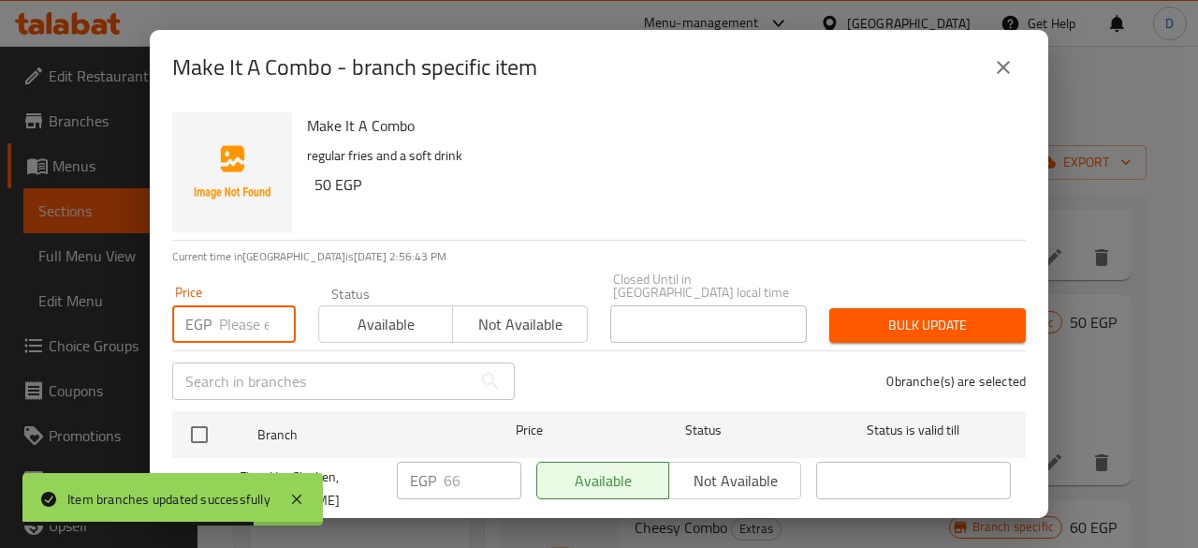
click at [238, 316] on input "number" at bounding box center [257, 323] width 77 height 37
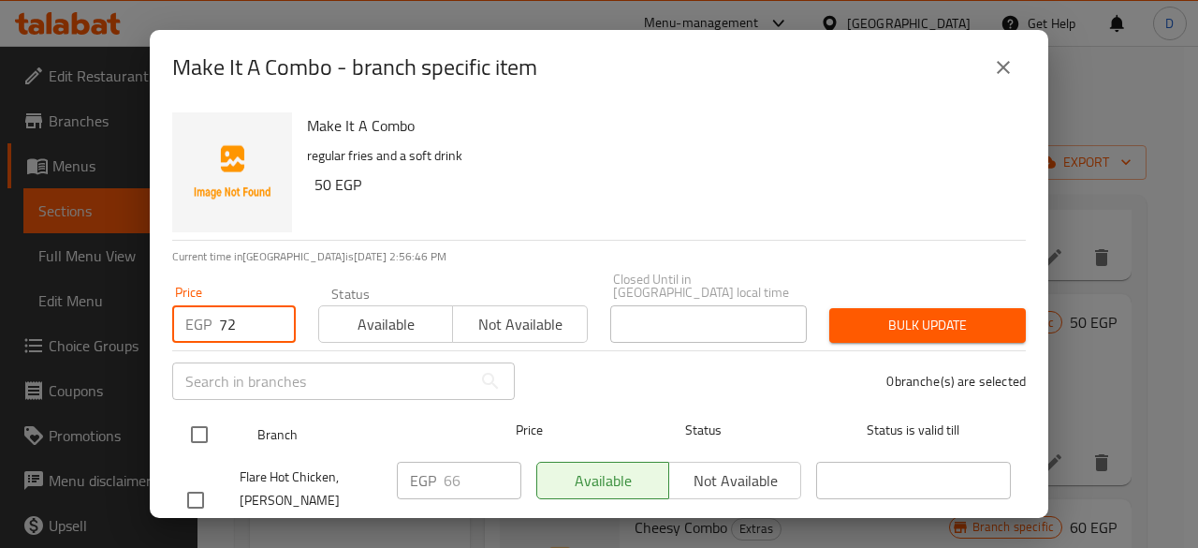
type input "72"
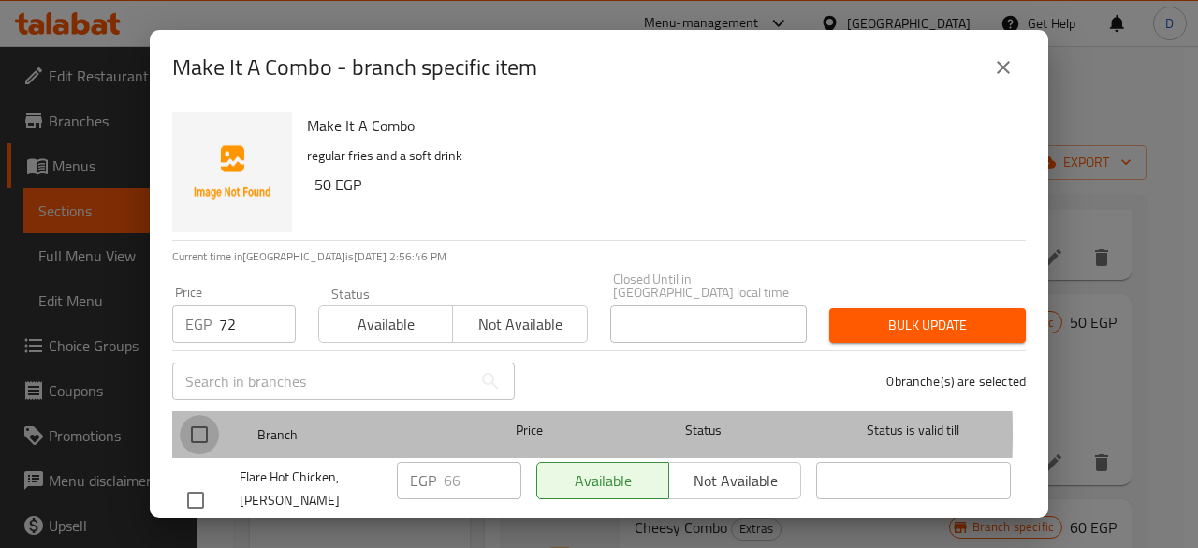
click at [213, 419] on input "checkbox" at bounding box center [199, 434] width 39 height 39
checkbox input "true"
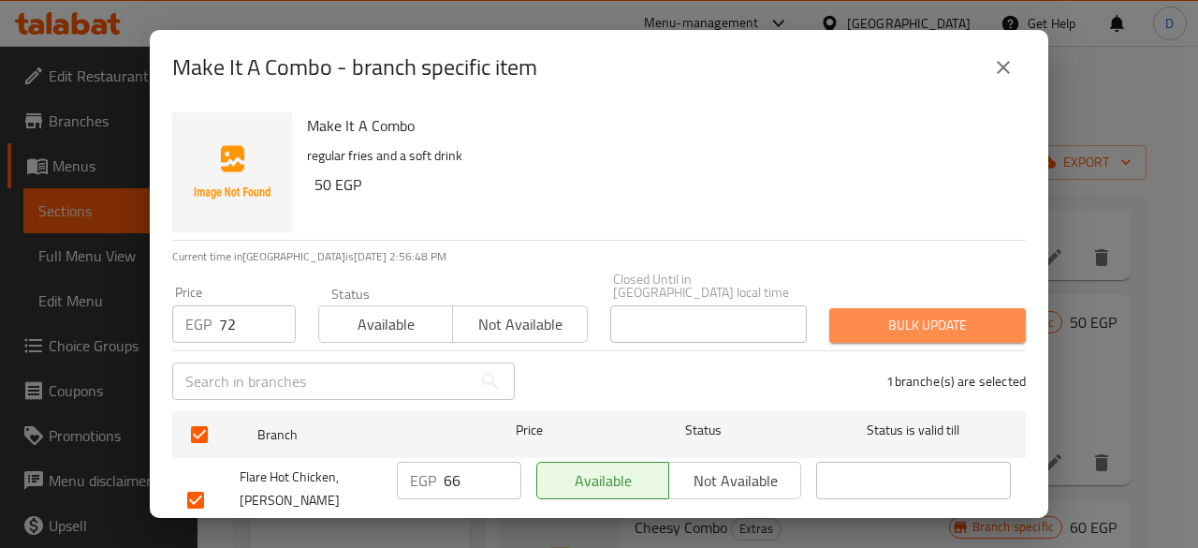
click at [947, 325] on button "Bulk update" at bounding box center [928, 325] width 197 height 35
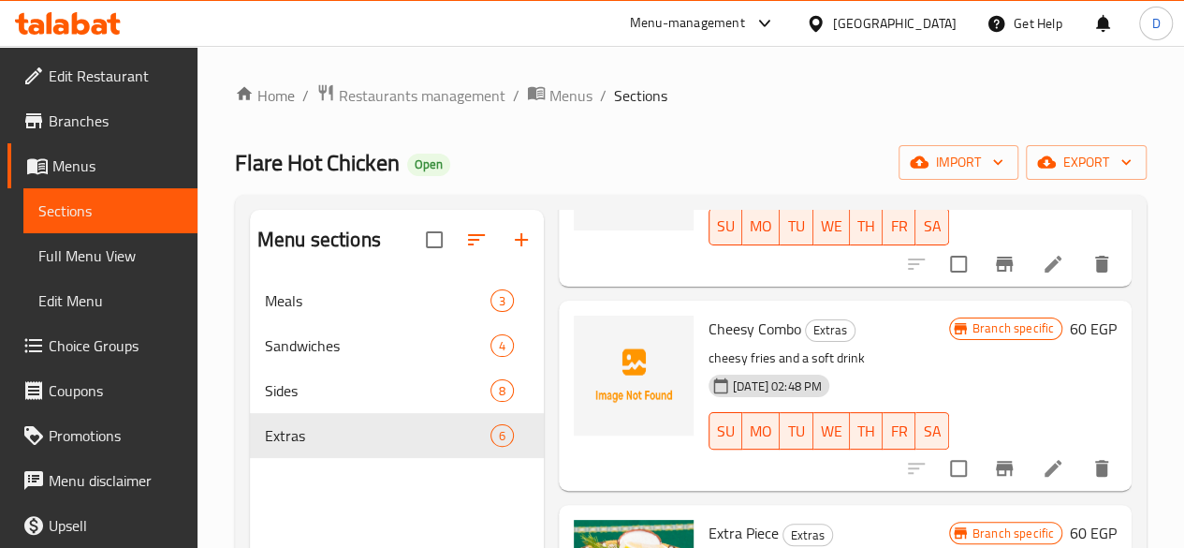
scroll to position [463, 0]
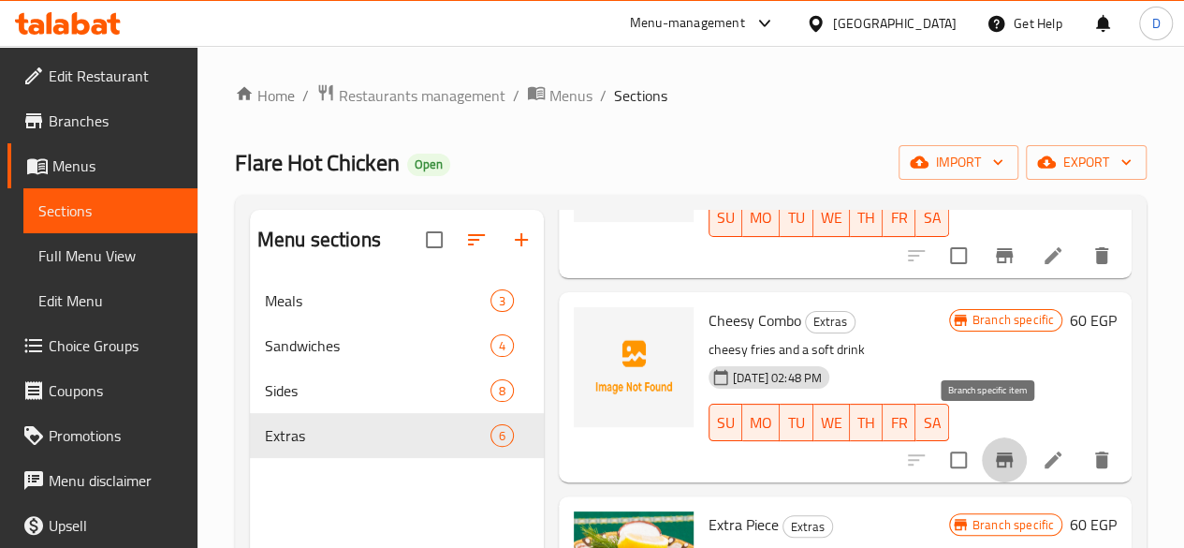
click at [982, 448] on button "Branch-specific-item" at bounding box center [1004, 459] width 45 height 45
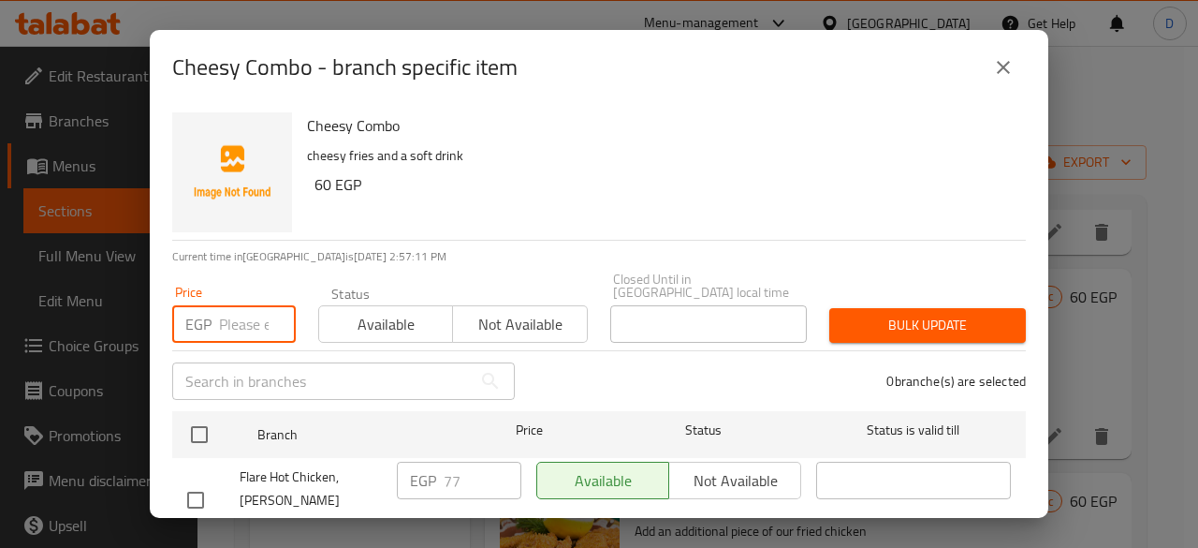
click at [240, 320] on input "number" at bounding box center [257, 323] width 77 height 37
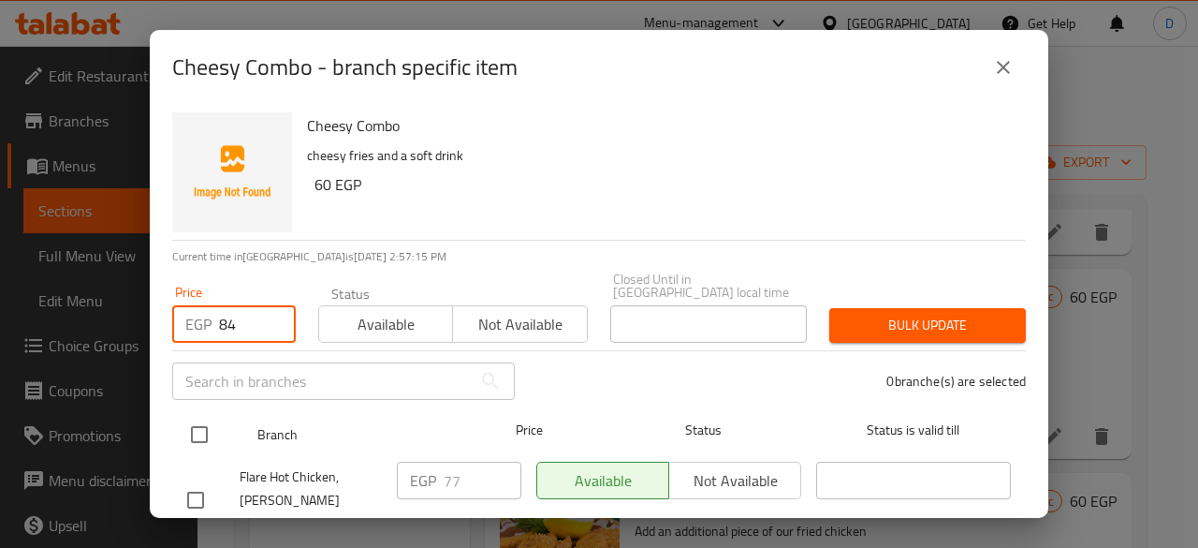
type input "84"
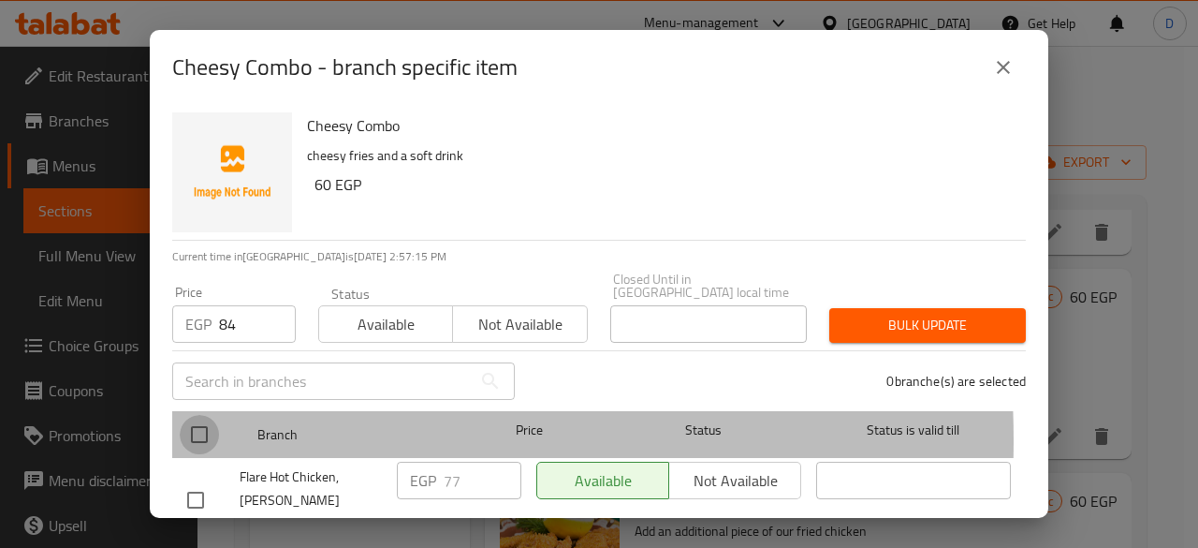
click at [204, 427] on input "checkbox" at bounding box center [199, 434] width 39 height 39
checkbox input "true"
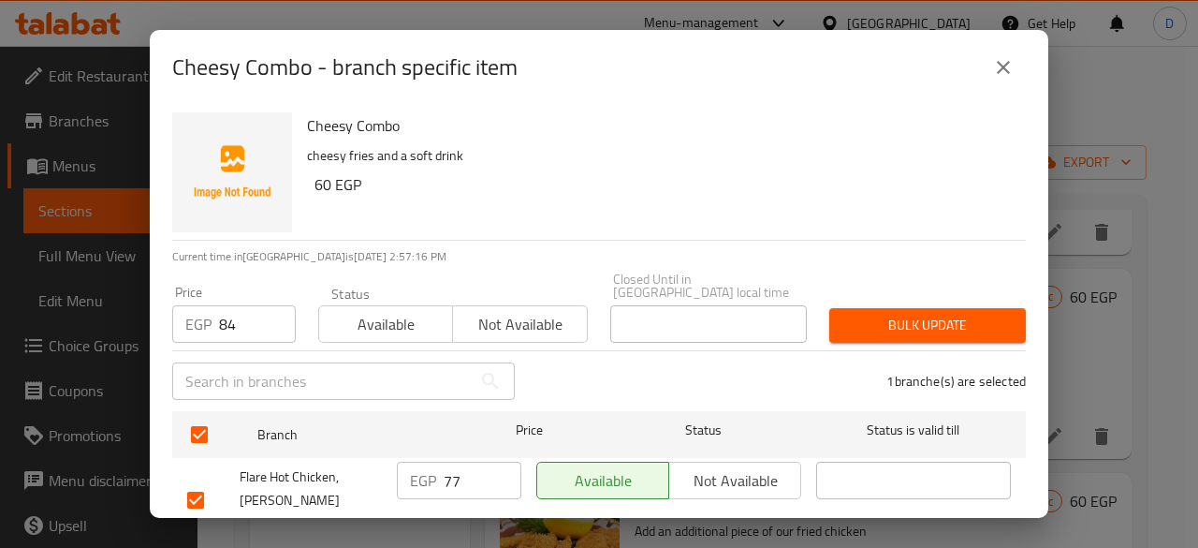
click at [910, 314] on span "Bulk update" at bounding box center [927, 325] width 167 height 23
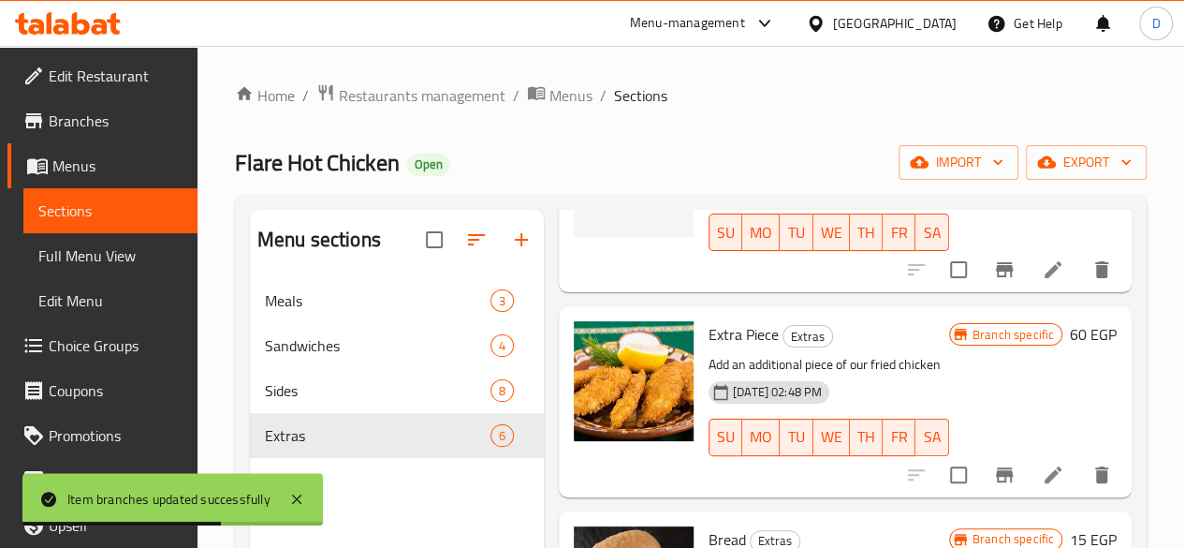
scroll to position [654, 0]
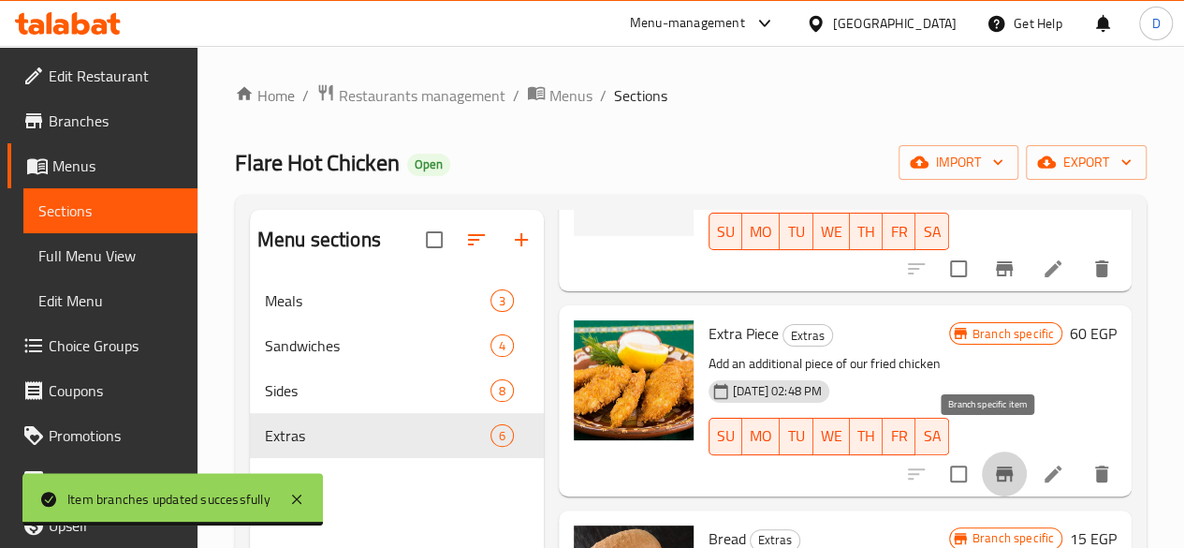
click at [996, 466] on icon "Branch-specific-item" at bounding box center [1004, 473] width 17 height 15
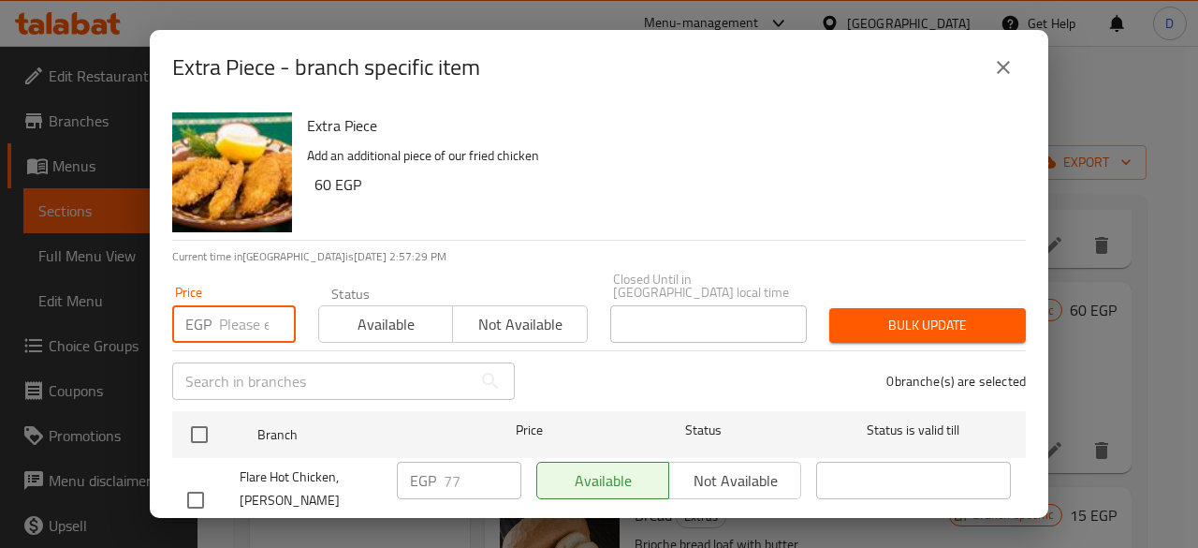
click at [238, 324] on input "number" at bounding box center [257, 323] width 77 height 37
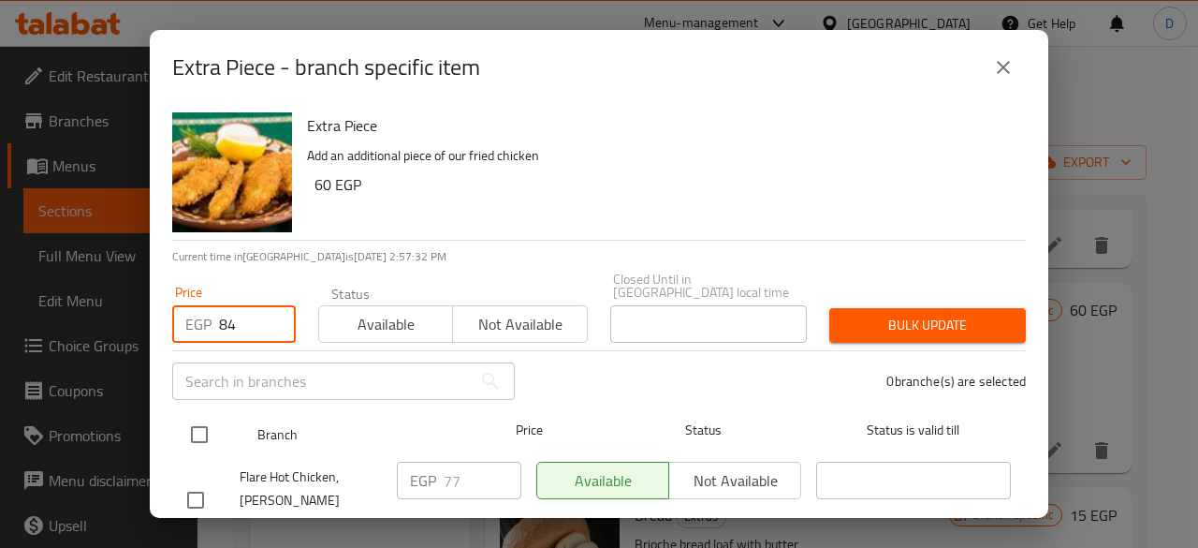
type input "84"
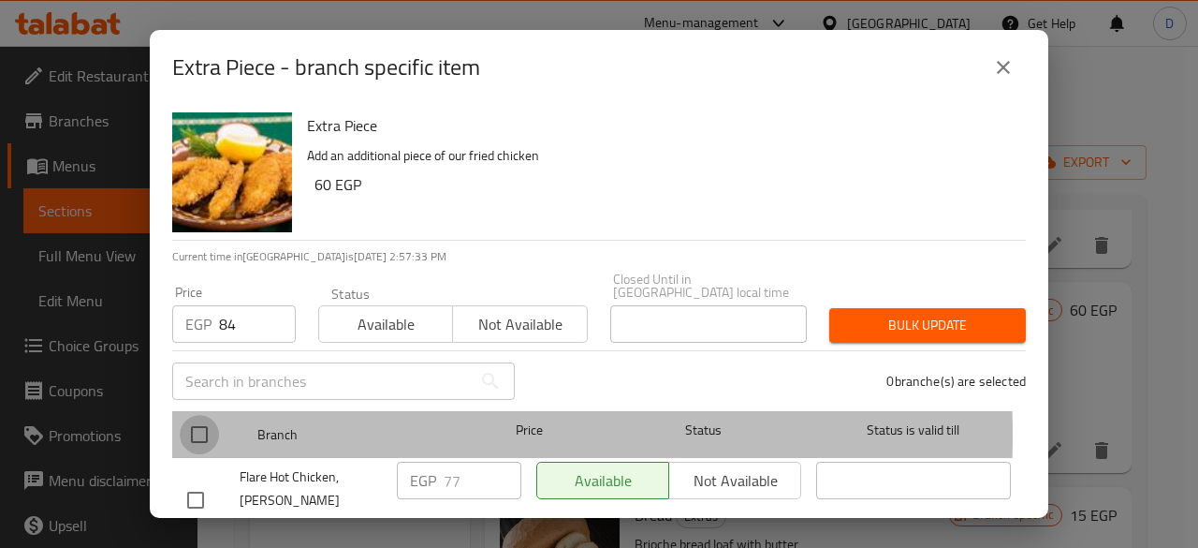
click at [210, 421] on input "checkbox" at bounding box center [199, 434] width 39 height 39
checkbox input "true"
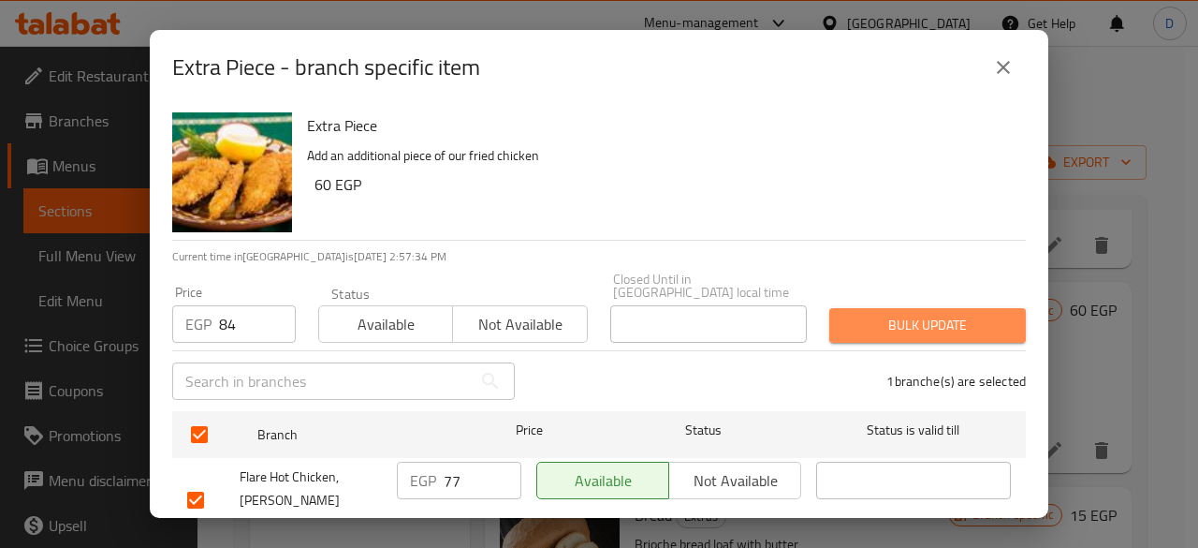
click at [953, 314] on span "Bulk update" at bounding box center [927, 325] width 167 height 23
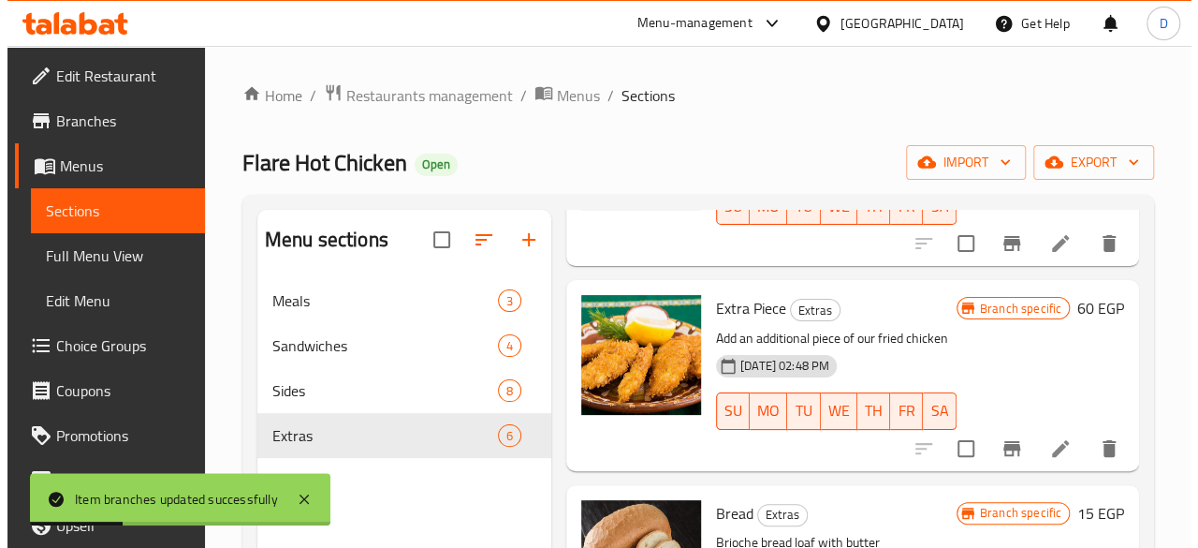
scroll to position [800, 0]
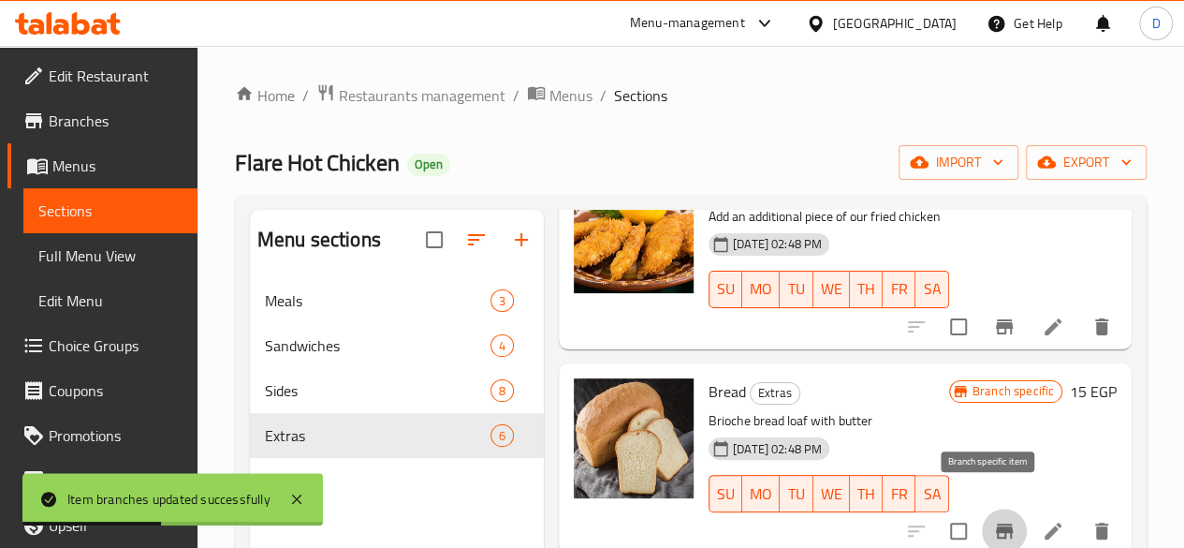
click at [1003, 508] on button "Branch-specific-item" at bounding box center [1004, 530] width 45 height 45
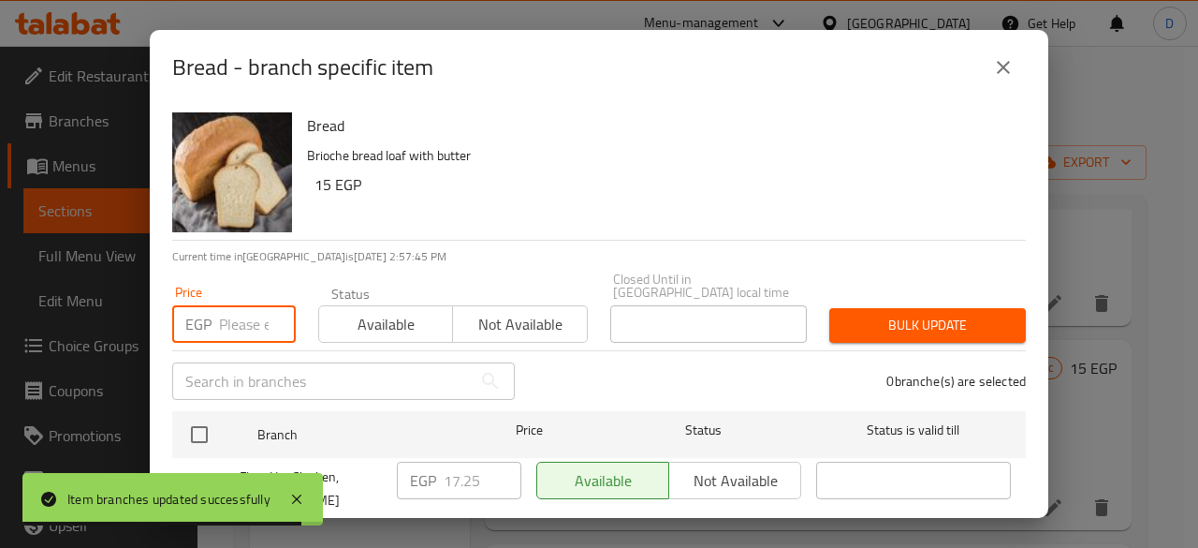
click at [225, 317] on input "number" at bounding box center [257, 323] width 77 height 37
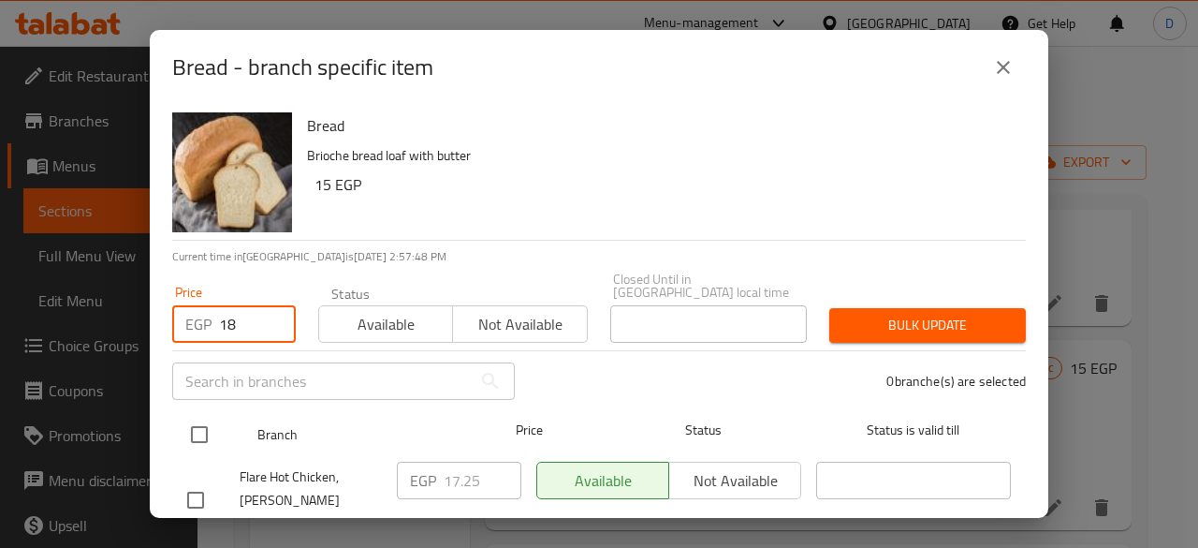
type input "18"
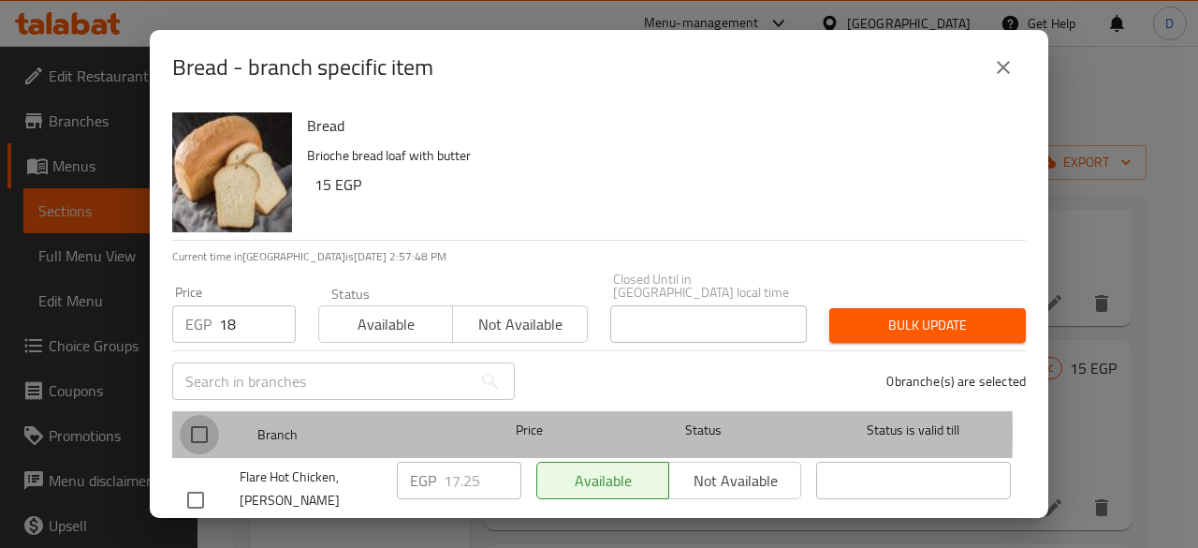
click at [211, 420] on input "checkbox" at bounding box center [199, 434] width 39 height 39
checkbox input "true"
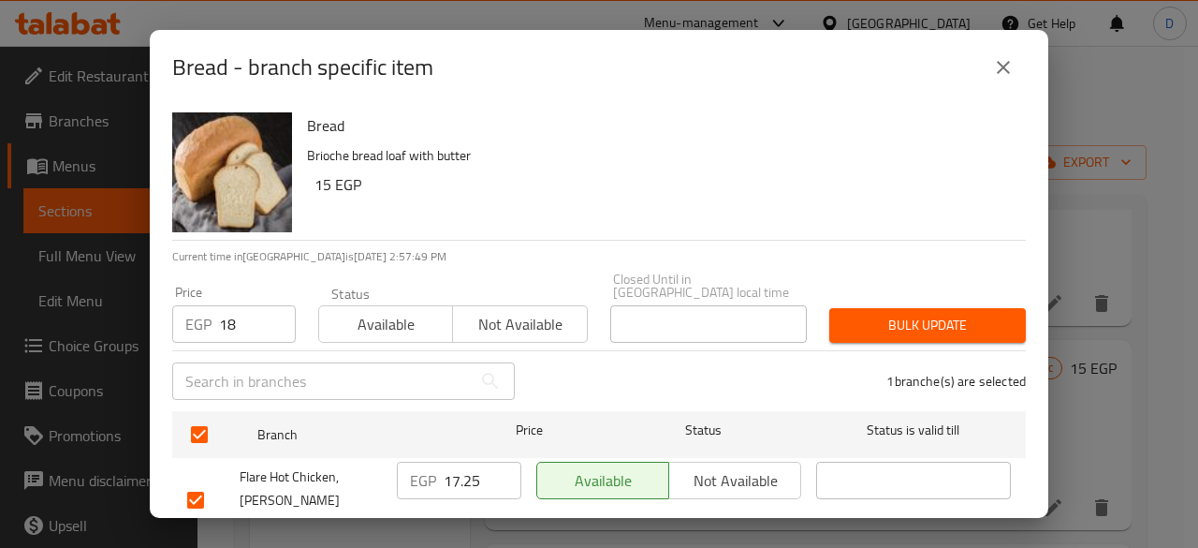
click at [947, 321] on span "Bulk update" at bounding box center [927, 325] width 167 height 23
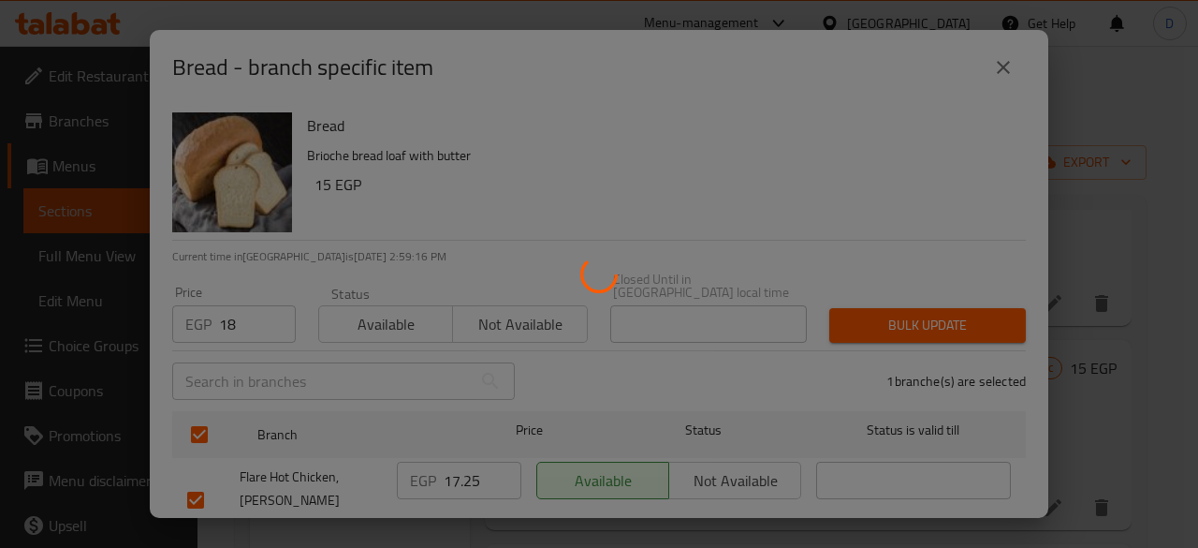
click at [947, 321] on div at bounding box center [599, 274] width 1198 height 548
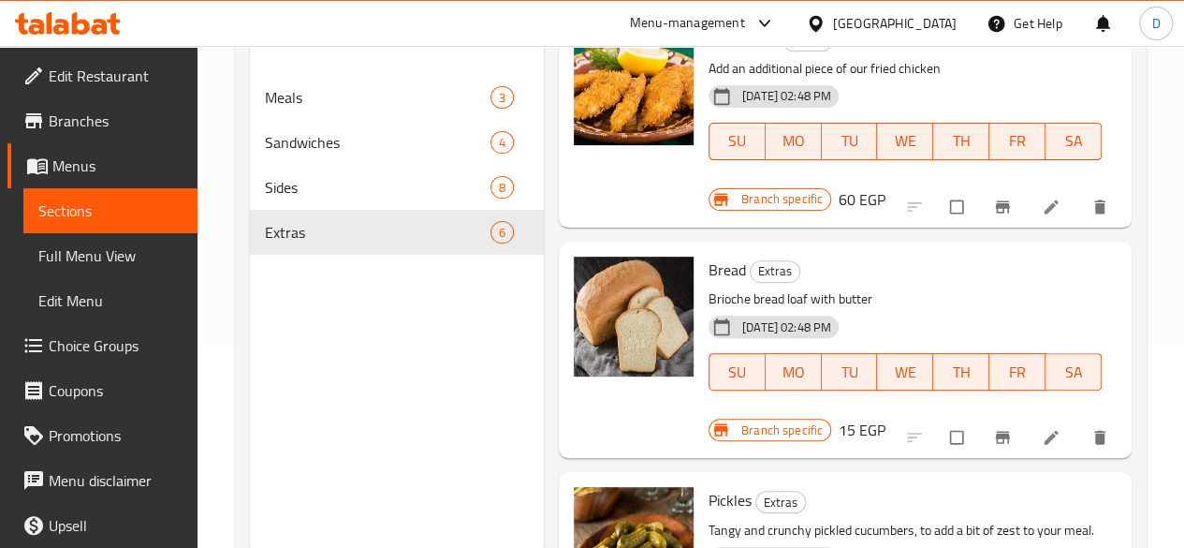
scroll to position [262, 0]
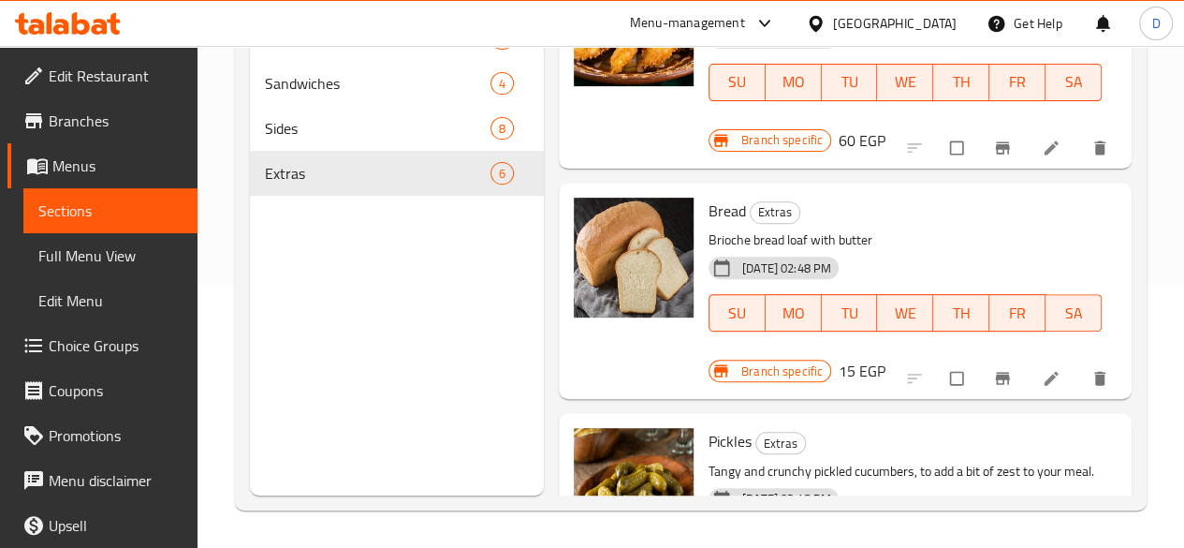
drag, startPoint x: 968, startPoint y: 462, endPoint x: 998, endPoint y: 475, distance: 32.7
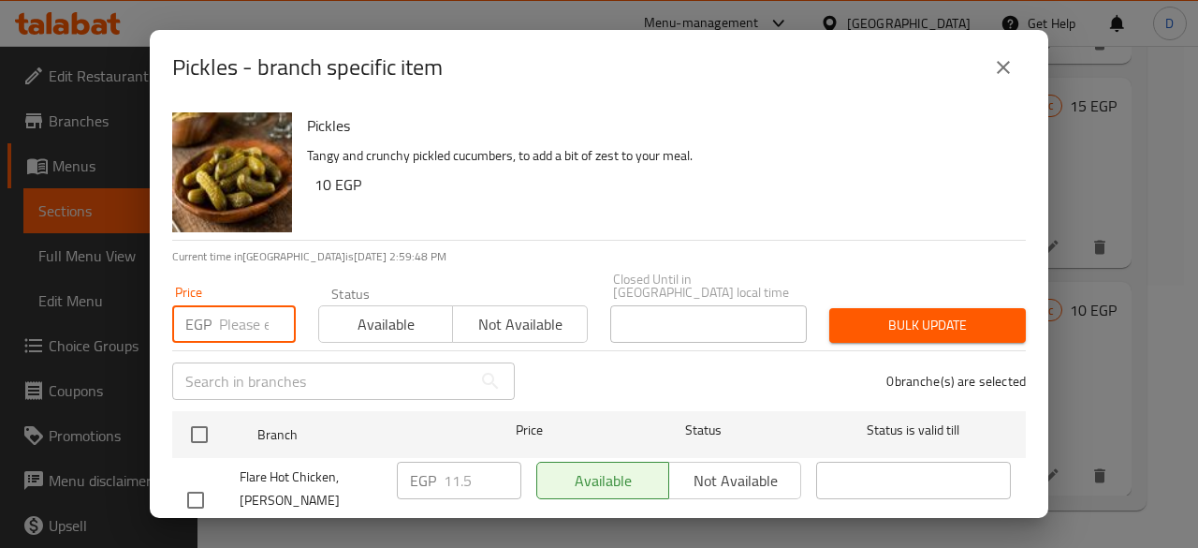
click at [243, 317] on input "number" at bounding box center [257, 323] width 77 height 37
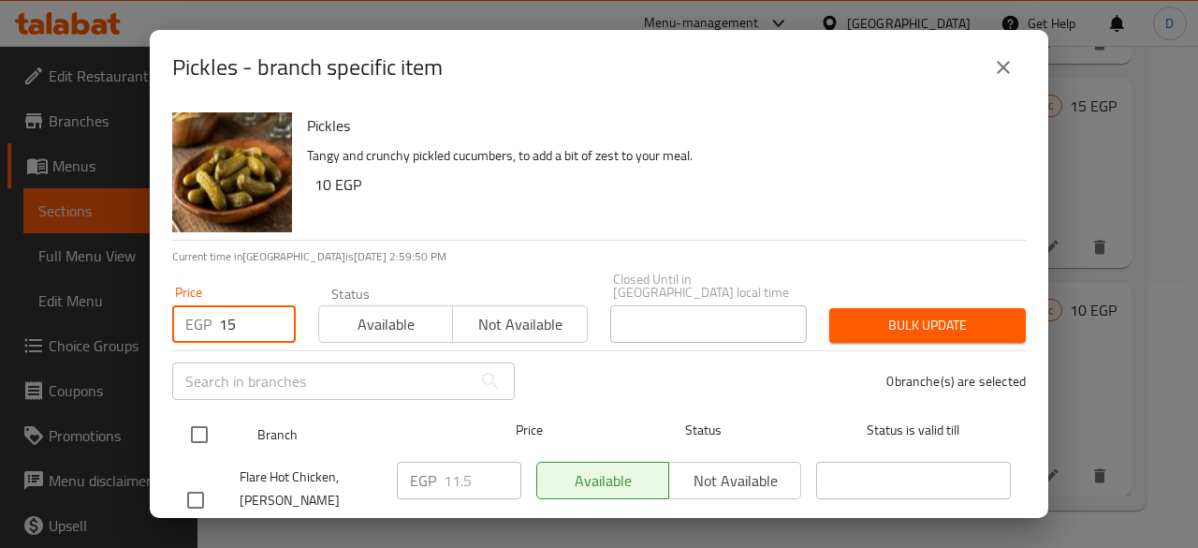
type input "15"
click at [195, 433] on input "checkbox" at bounding box center [199, 434] width 39 height 39
checkbox input "true"
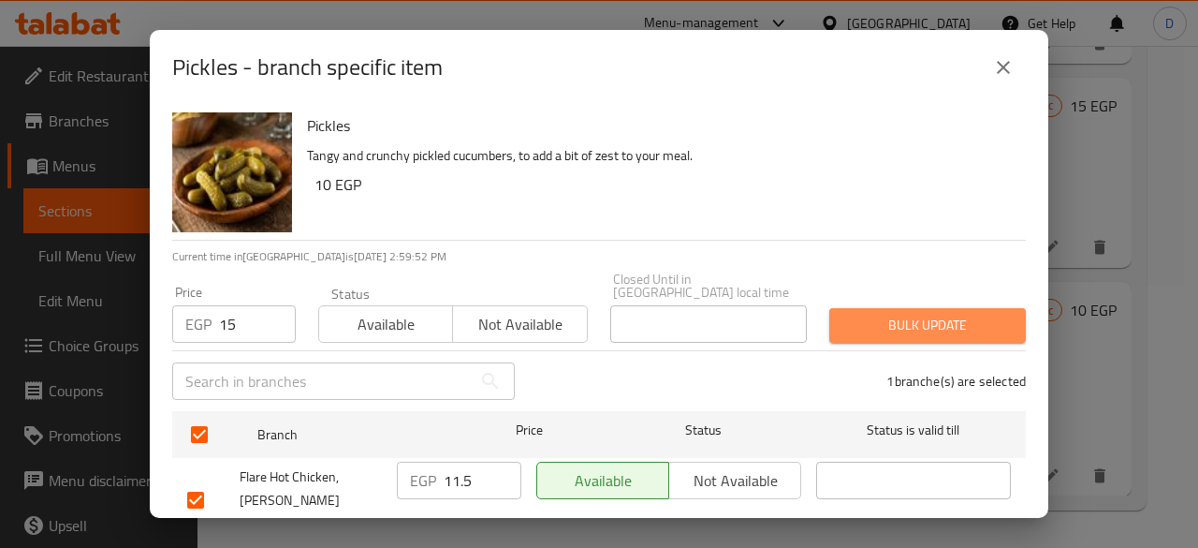
click at [929, 314] on span "Bulk update" at bounding box center [927, 325] width 167 height 23
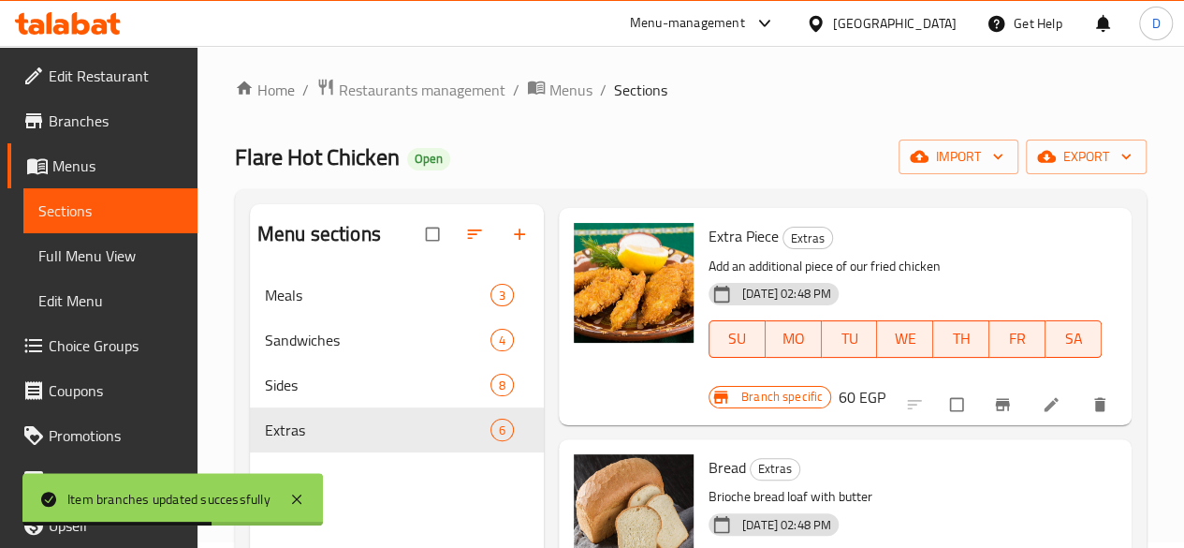
scroll to position [5, 0]
